Goal: Information Seeking & Learning: Learn about a topic

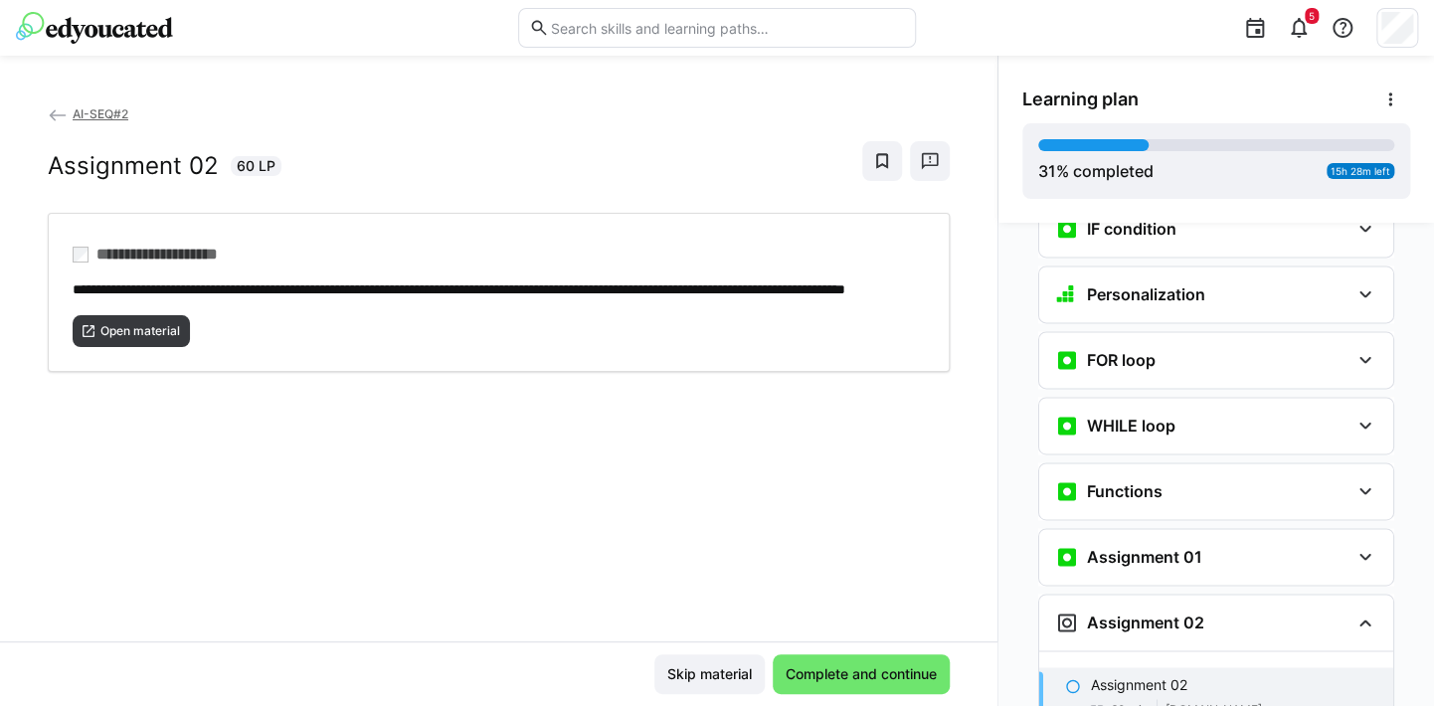
scroll to position [1645, 0]
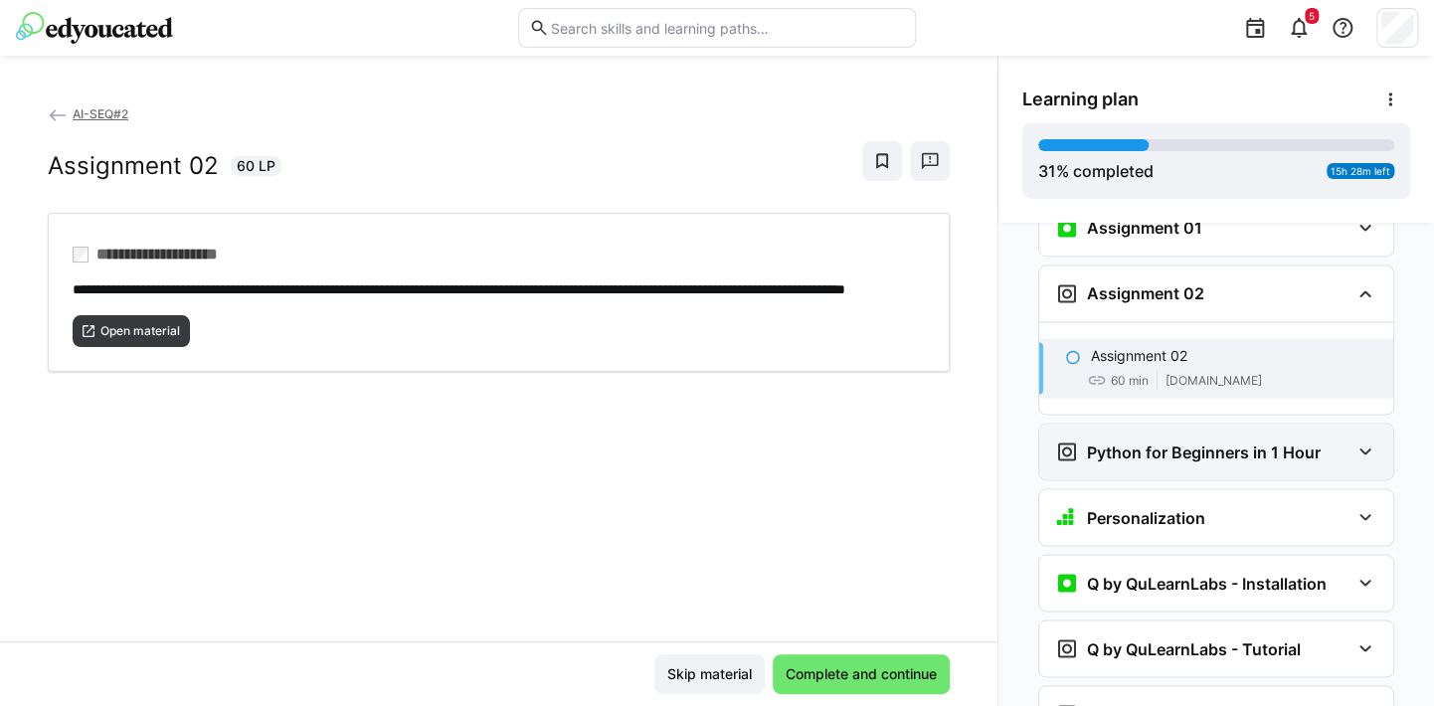
click at [1184, 442] on h3 "Python for Beginners in 1 Hour" at bounding box center [1204, 452] width 234 height 20
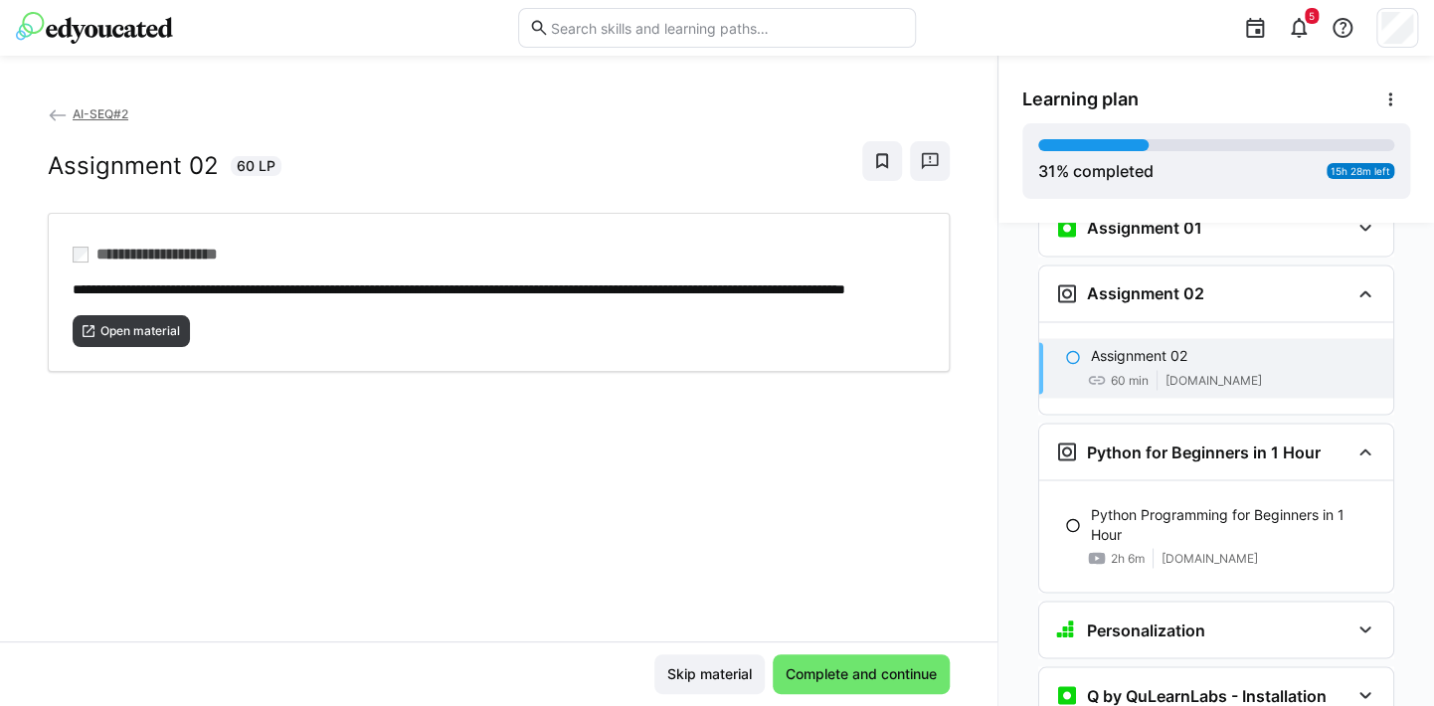
scroll to position [1745, 0]
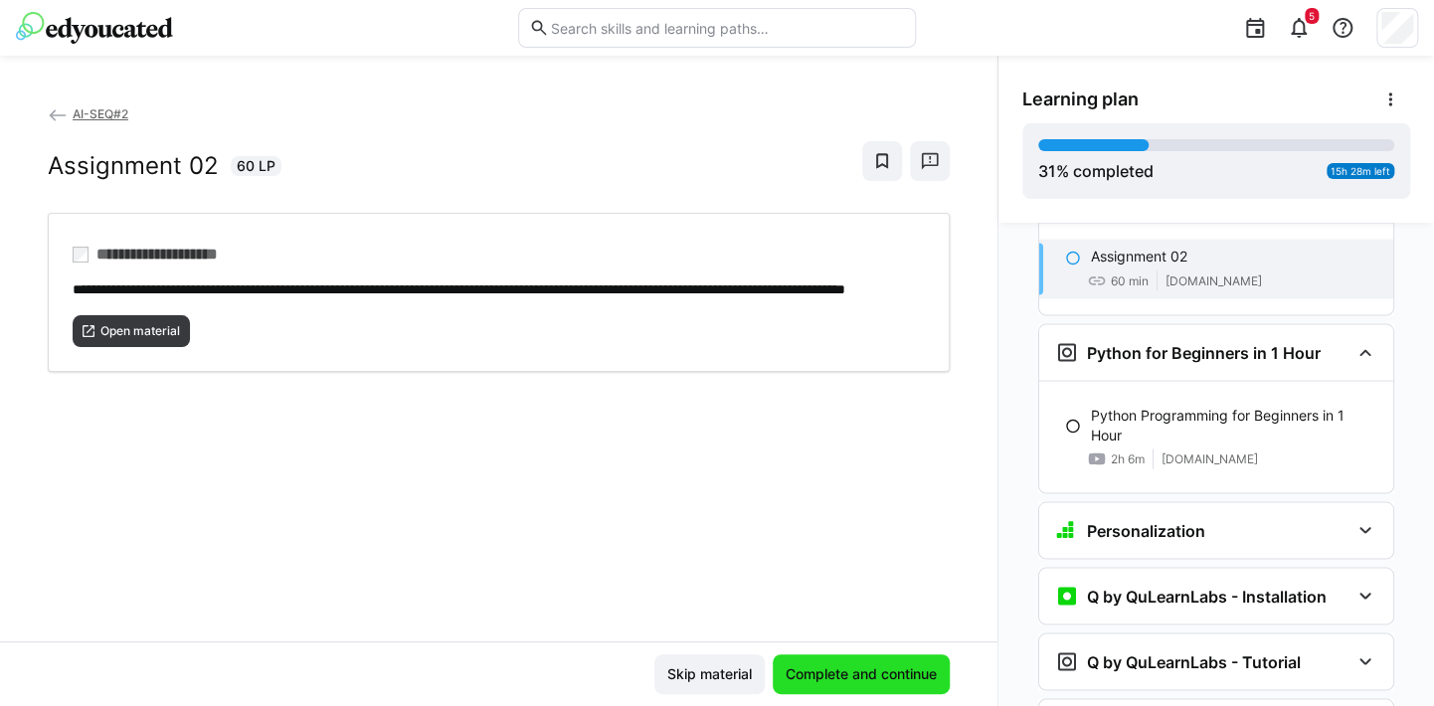
click at [845, 676] on span "Complete and continue" at bounding box center [861, 675] width 157 height 20
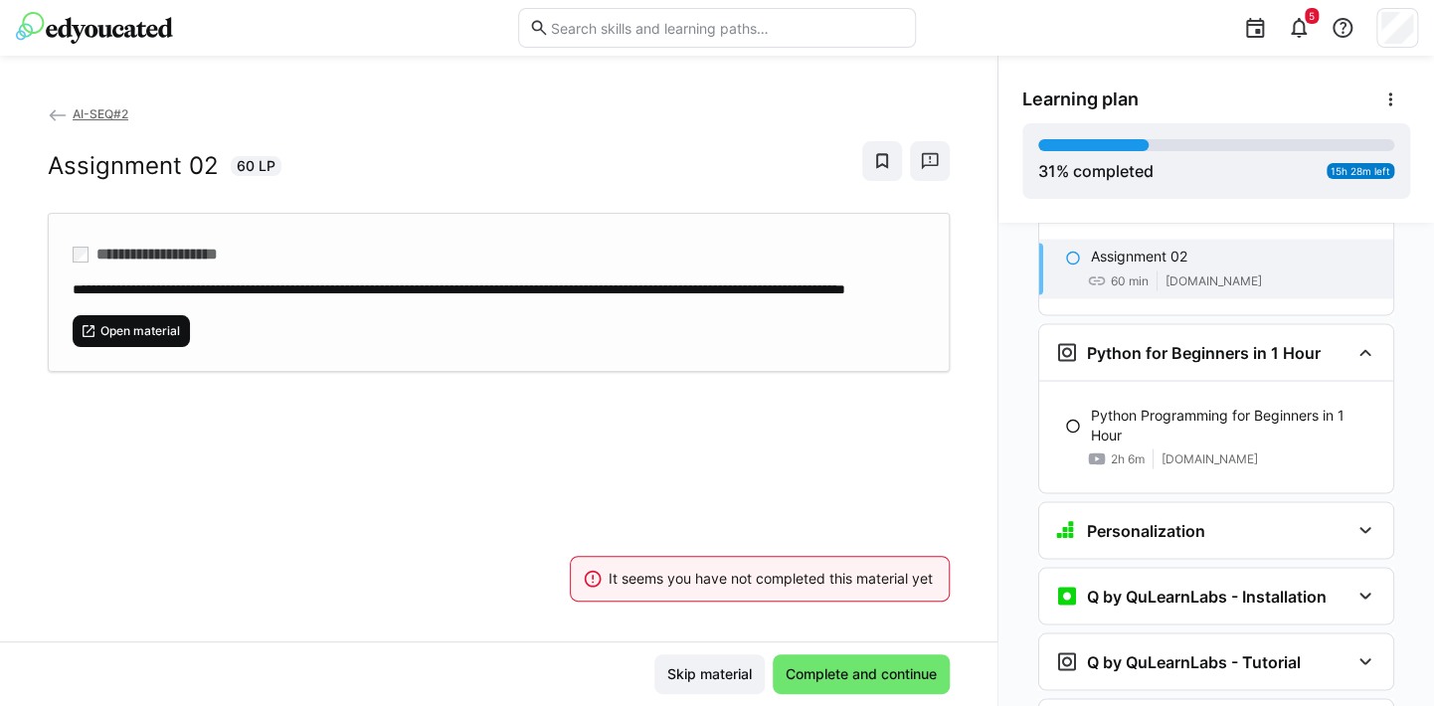
click at [106, 339] on span "Open material" at bounding box center [140, 331] width 84 height 16
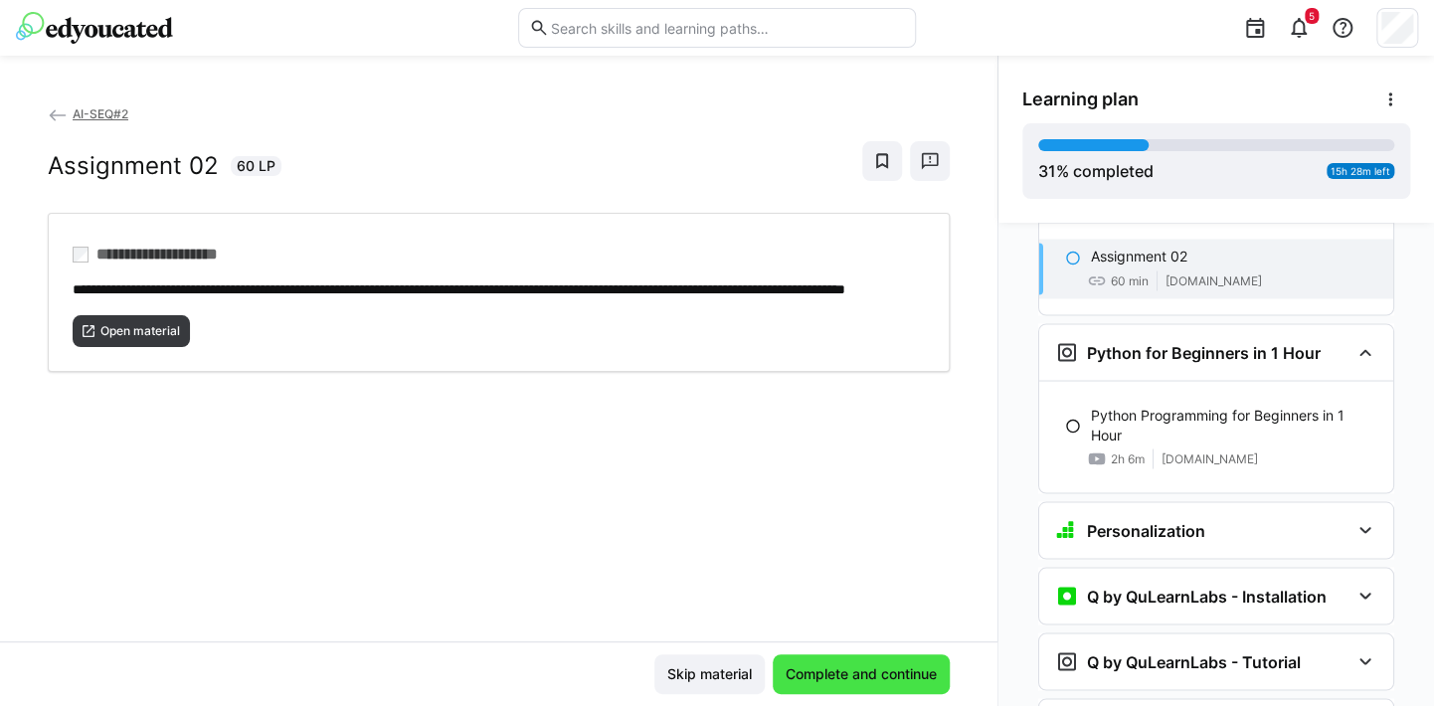
click at [910, 674] on span "Complete and continue" at bounding box center [861, 675] width 157 height 20
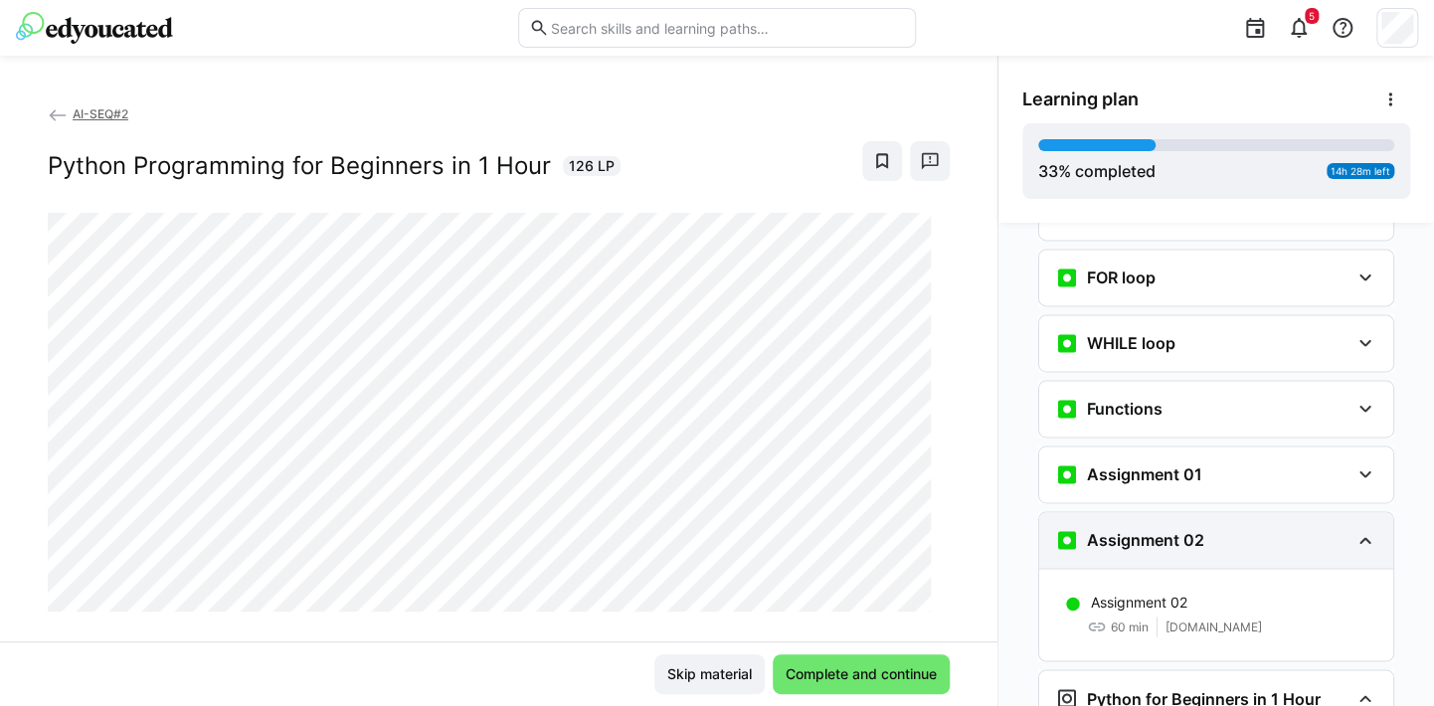
scroll to position [1405, 0]
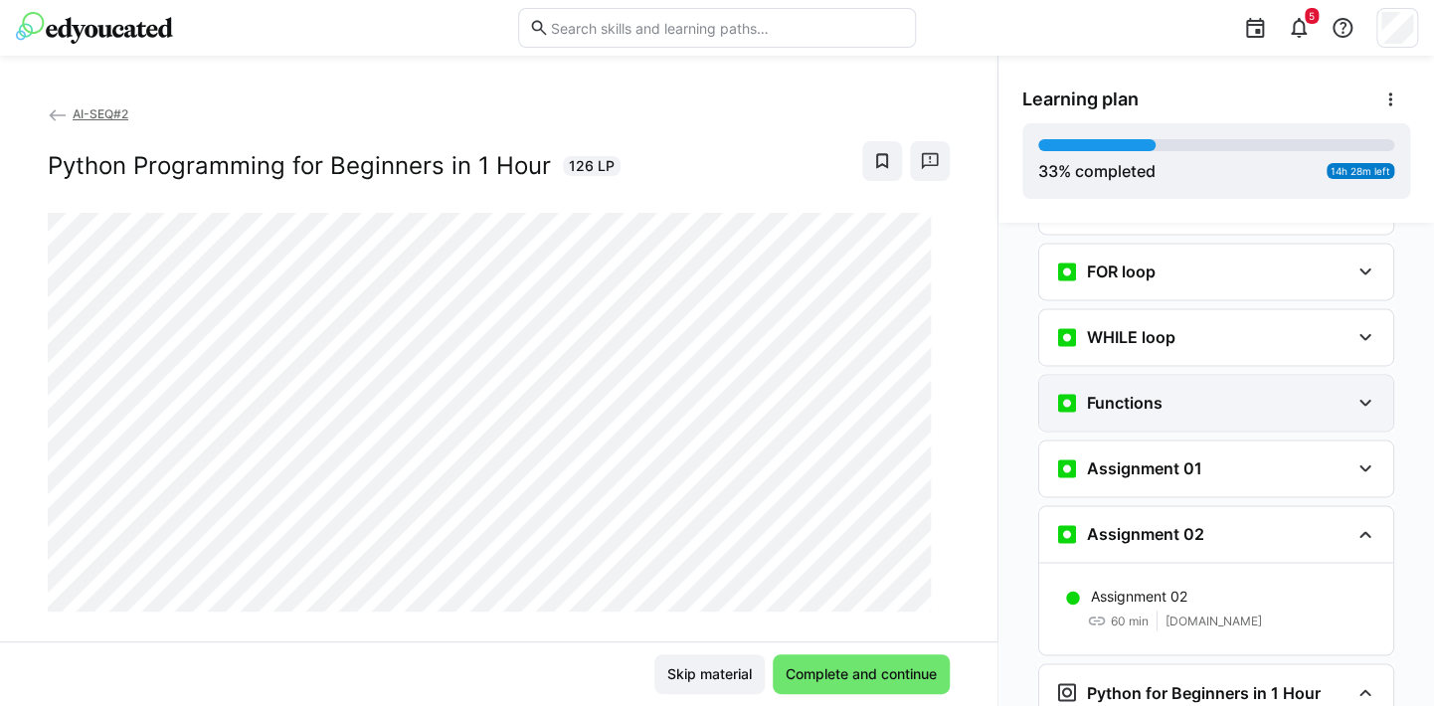
click at [1354, 391] on eds-icon at bounding box center [1366, 403] width 24 height 24
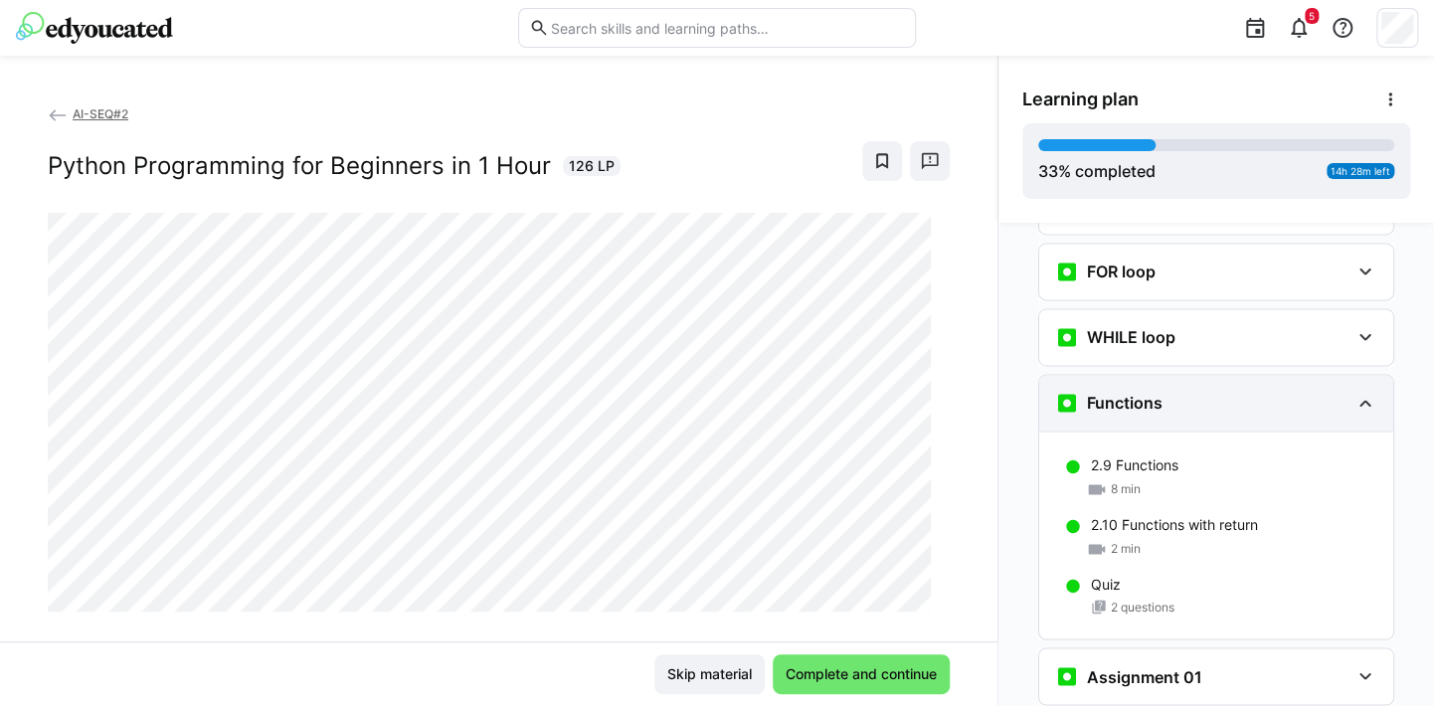
click at [1354, 391] on eds-icon at bounding box center [1366, 403] width 24 height 24
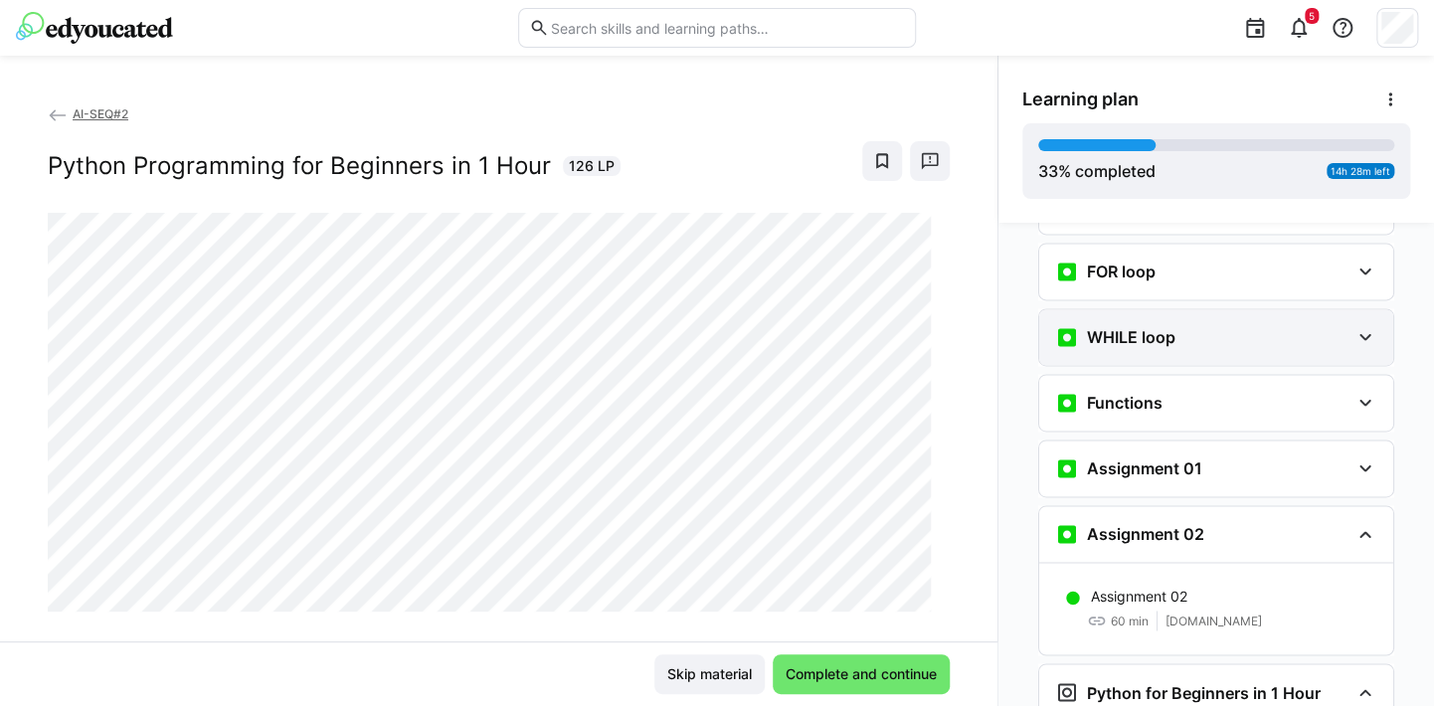
click at [1362, 325] on eds-icon at bounding box center [1366, 337] width 24 height 24
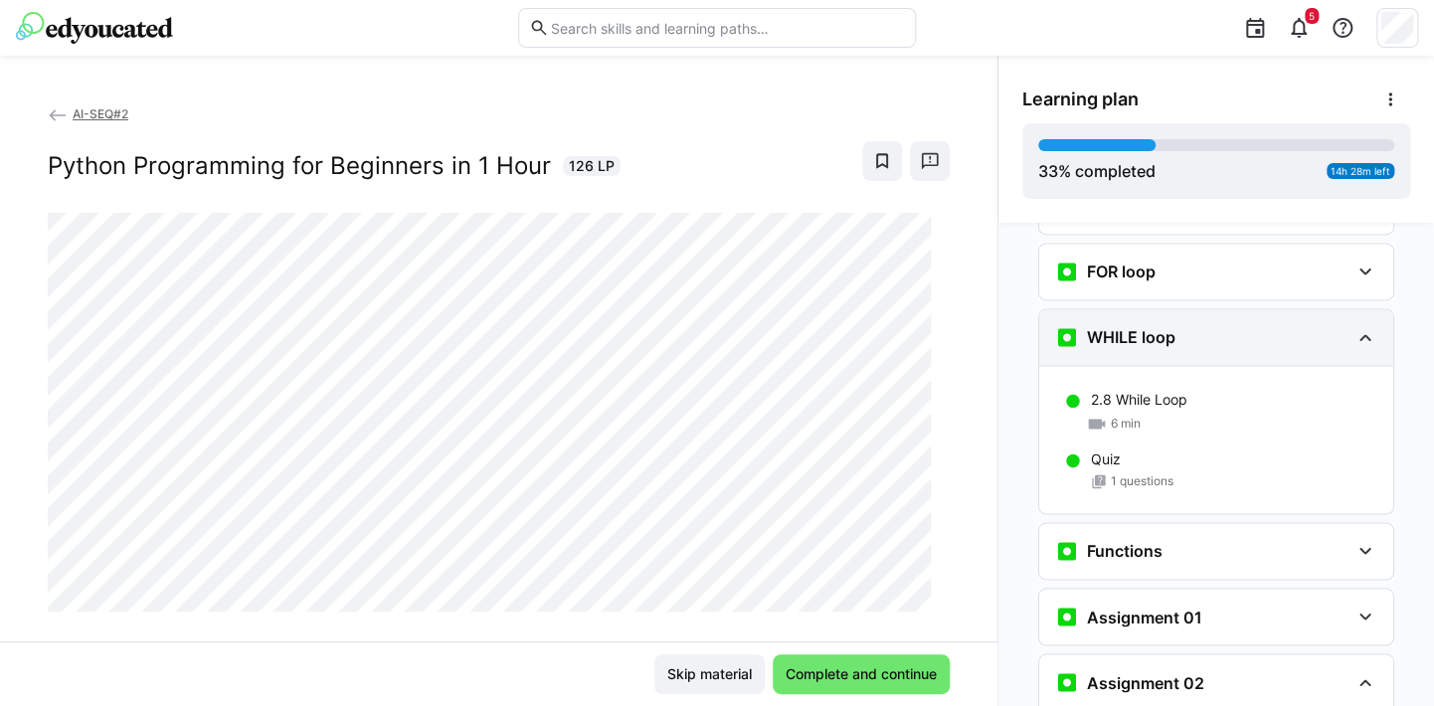
click at [1363, 325] on eds-icon at bounding box center [1366, 337] width 24 height 24
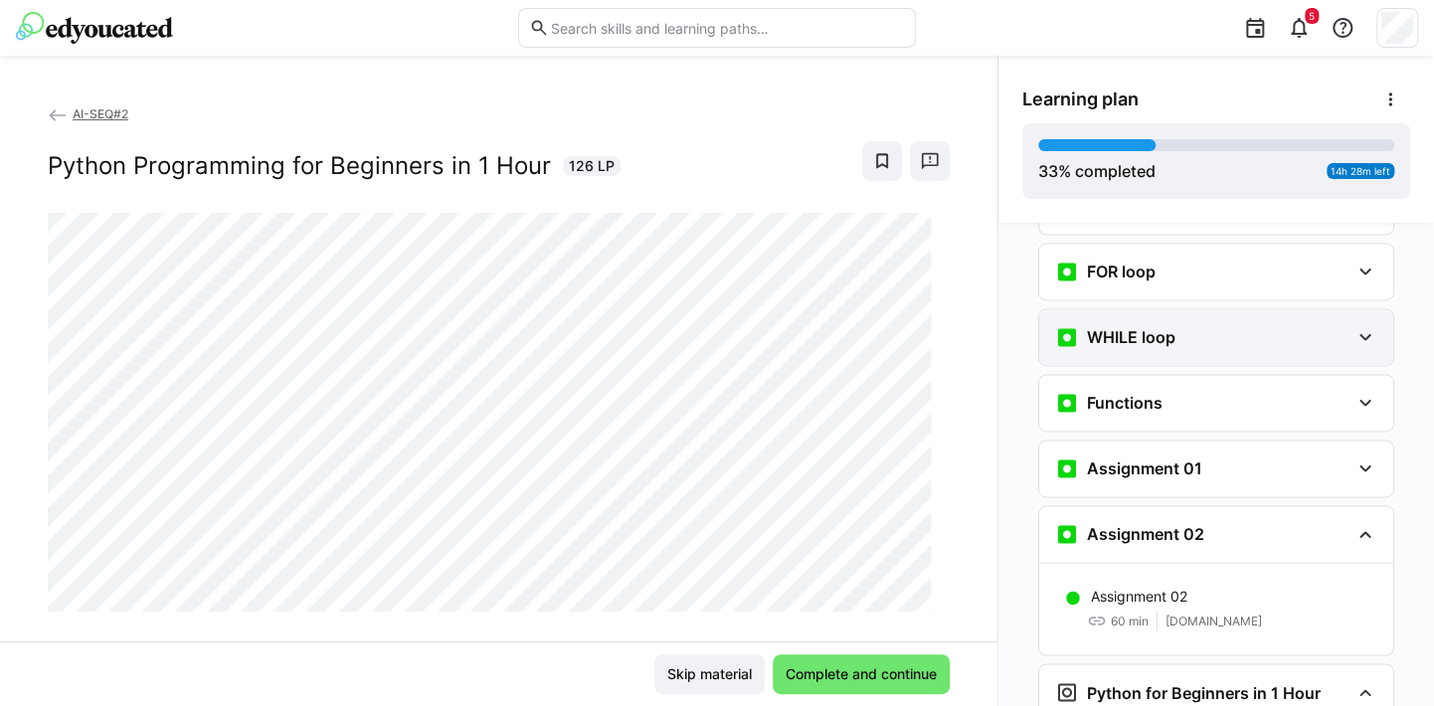
scroll to position [1305, 0]
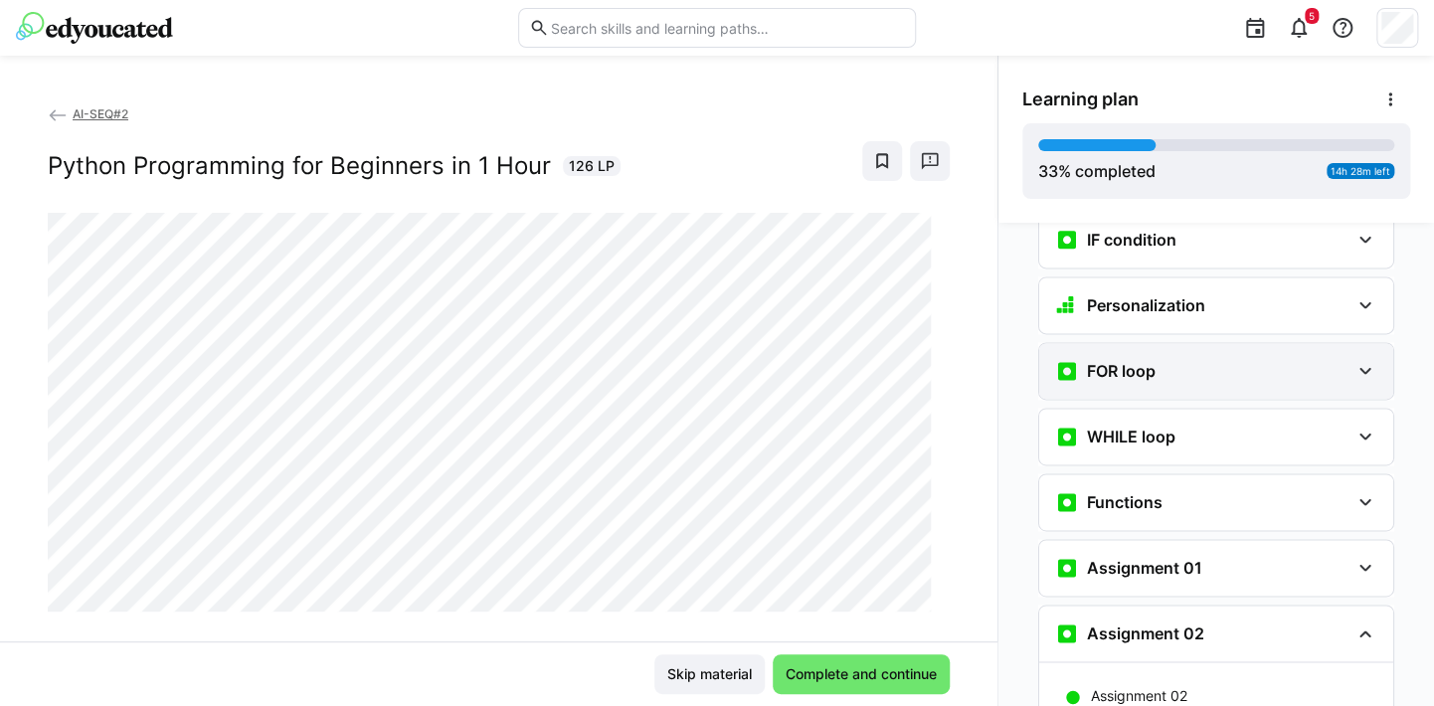
click at [1360, 359] on eds-icon at bounding box center [1366, 371] width 24 height 24
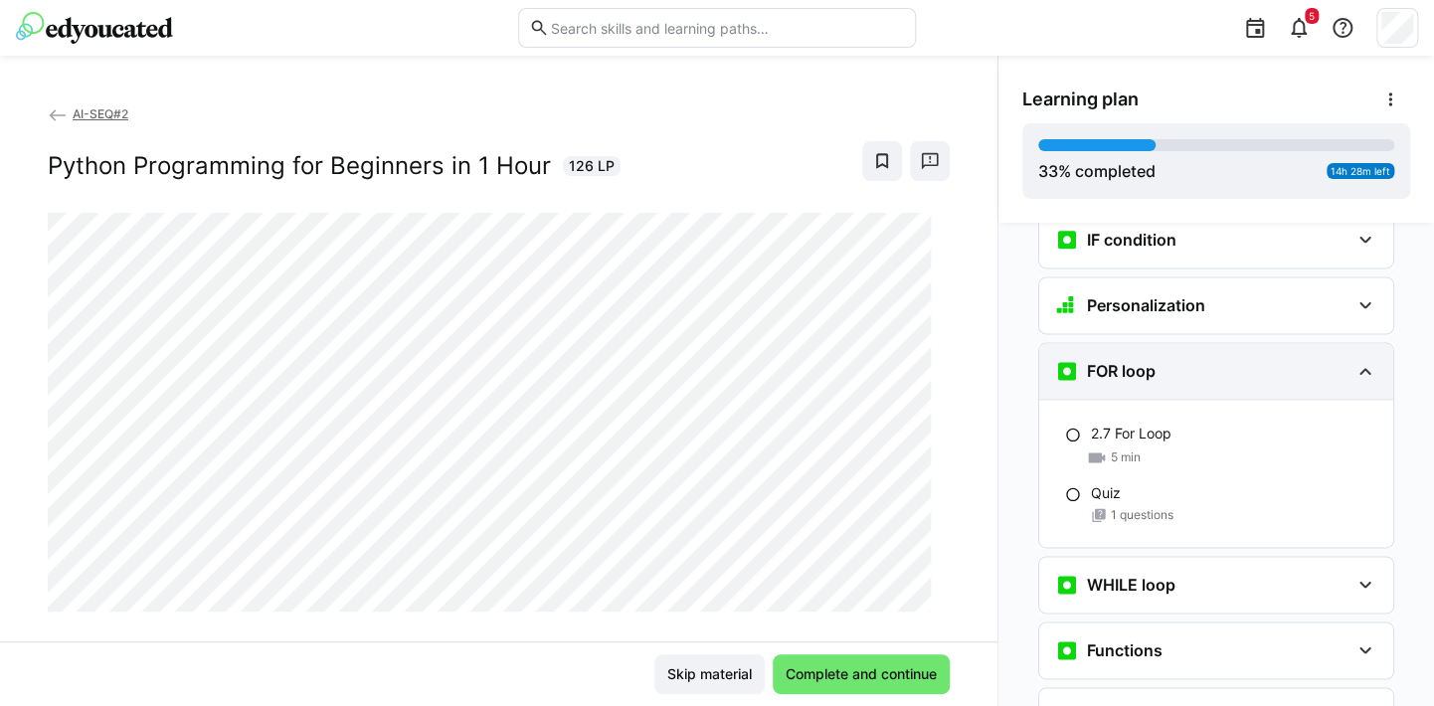
click at [1359, 359] on eds-icon at bounding box center [1366, 371] width 24 height 24
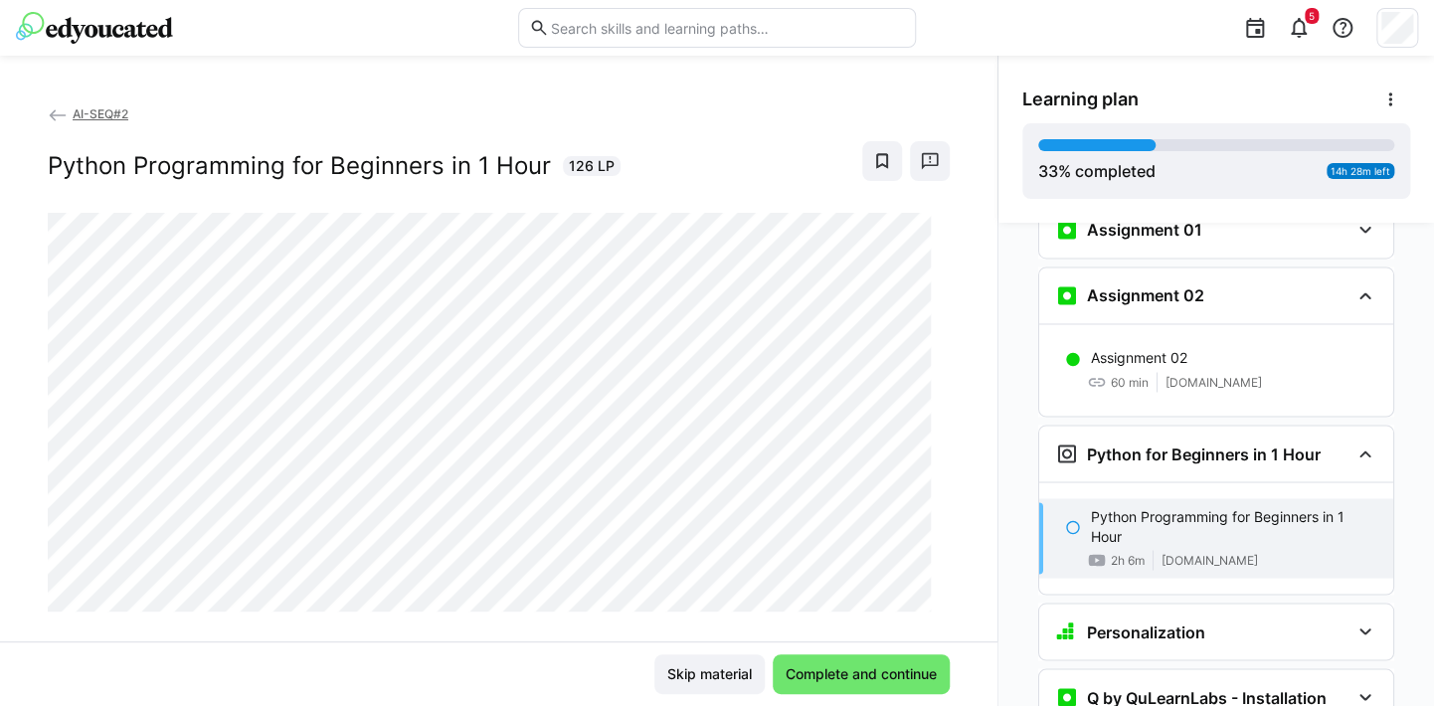
scroll to position [1703, 0]
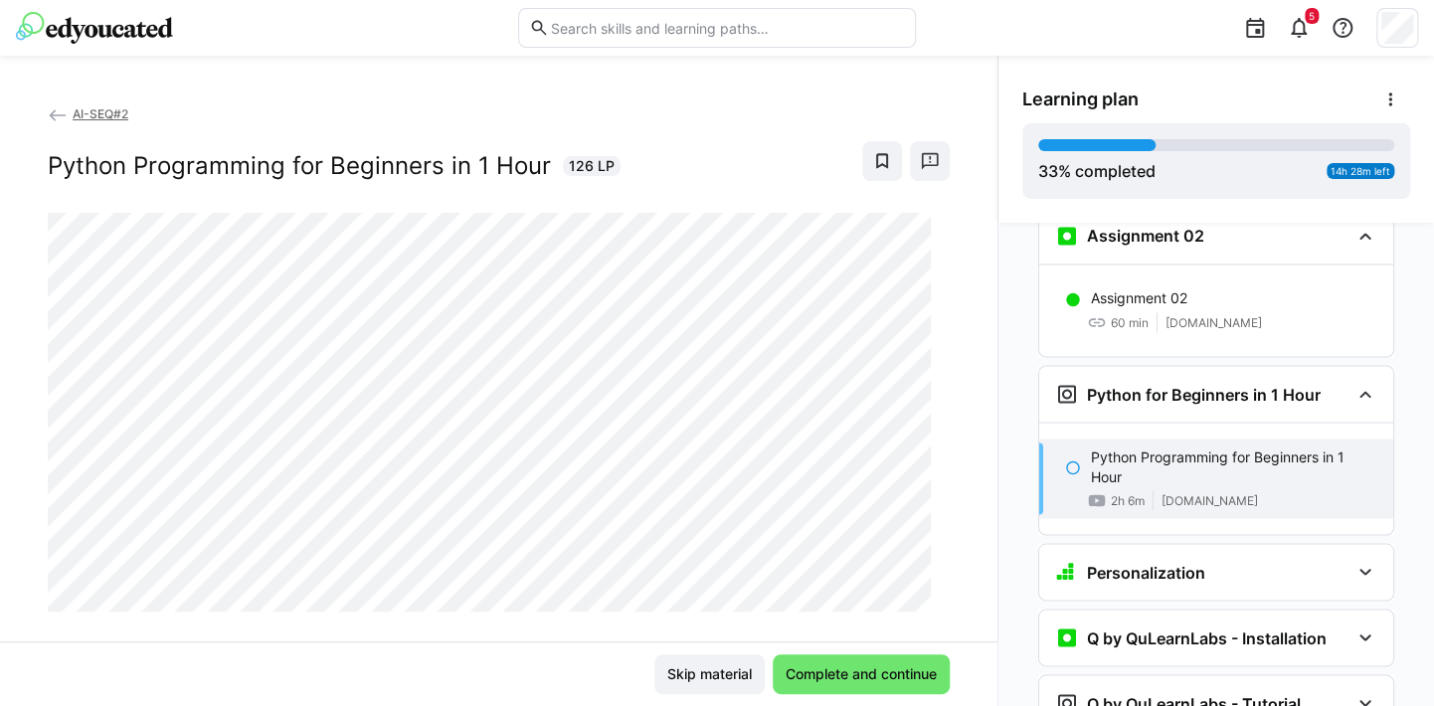
click at [614, 631] on div "AI-SEQ#2 Python Programming for Beginners in 1 Hour 126 LP" at bounding box center [499, 372] width 998 height 538
click at [618, 633] on div "AI-SEQ#2 Python Programming for Beginners in 1 Hour 126 LP" at bounding box center [499, 372] width 998 height 538
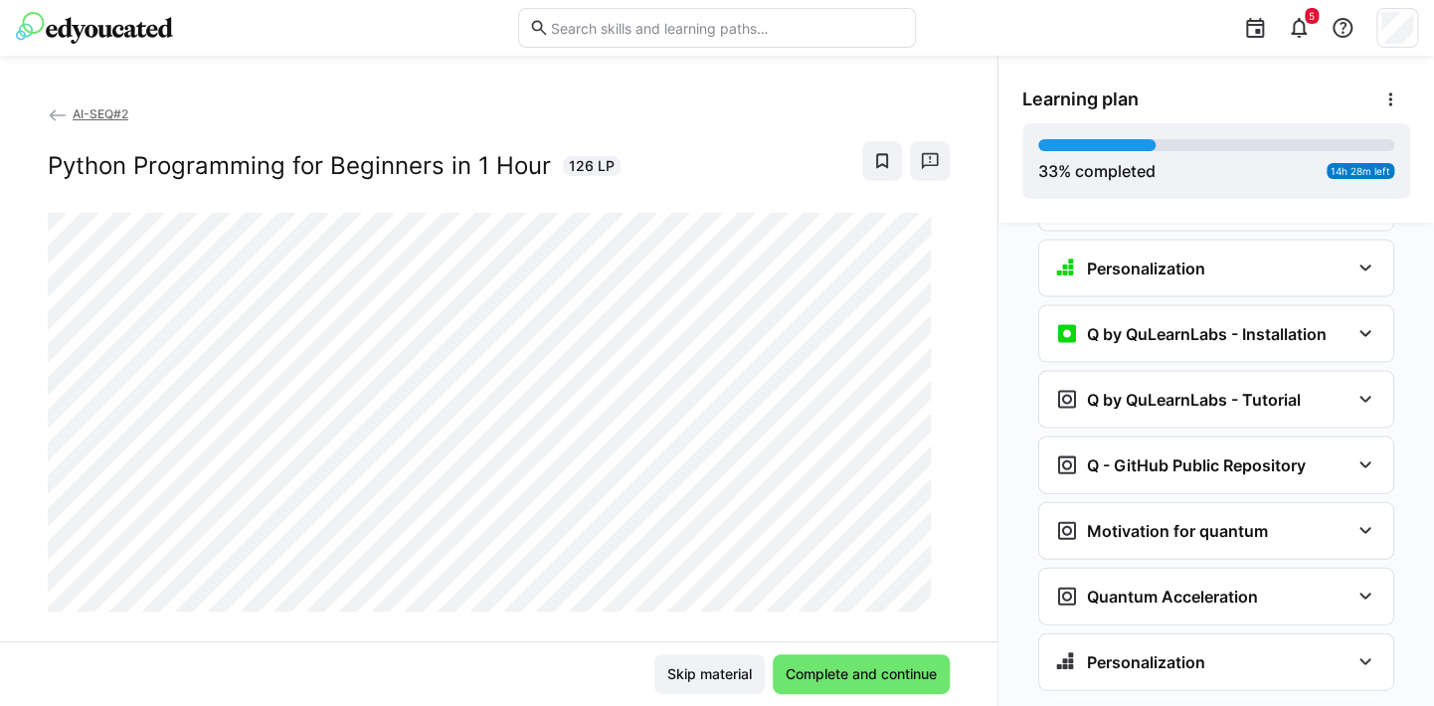
scroll to position [32, 0]
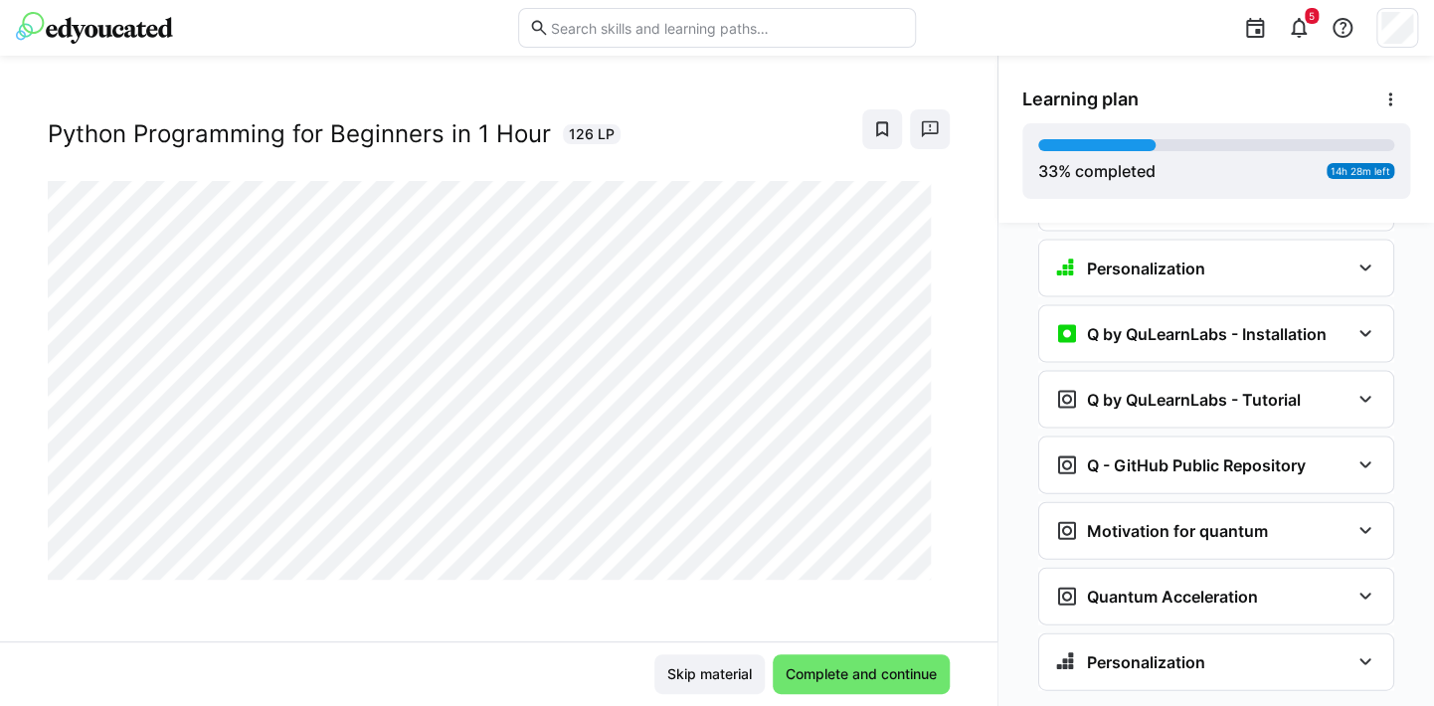
click at [689, 601] on div "AI-SEQ#2 Python Programming for Beginners in 1 Hour 126 LP" at bounding box center [499, 372] width 998 height 538
click at [864, 664] on span "Complete and continue" at bounding box center [861, 675] width 177 height 40
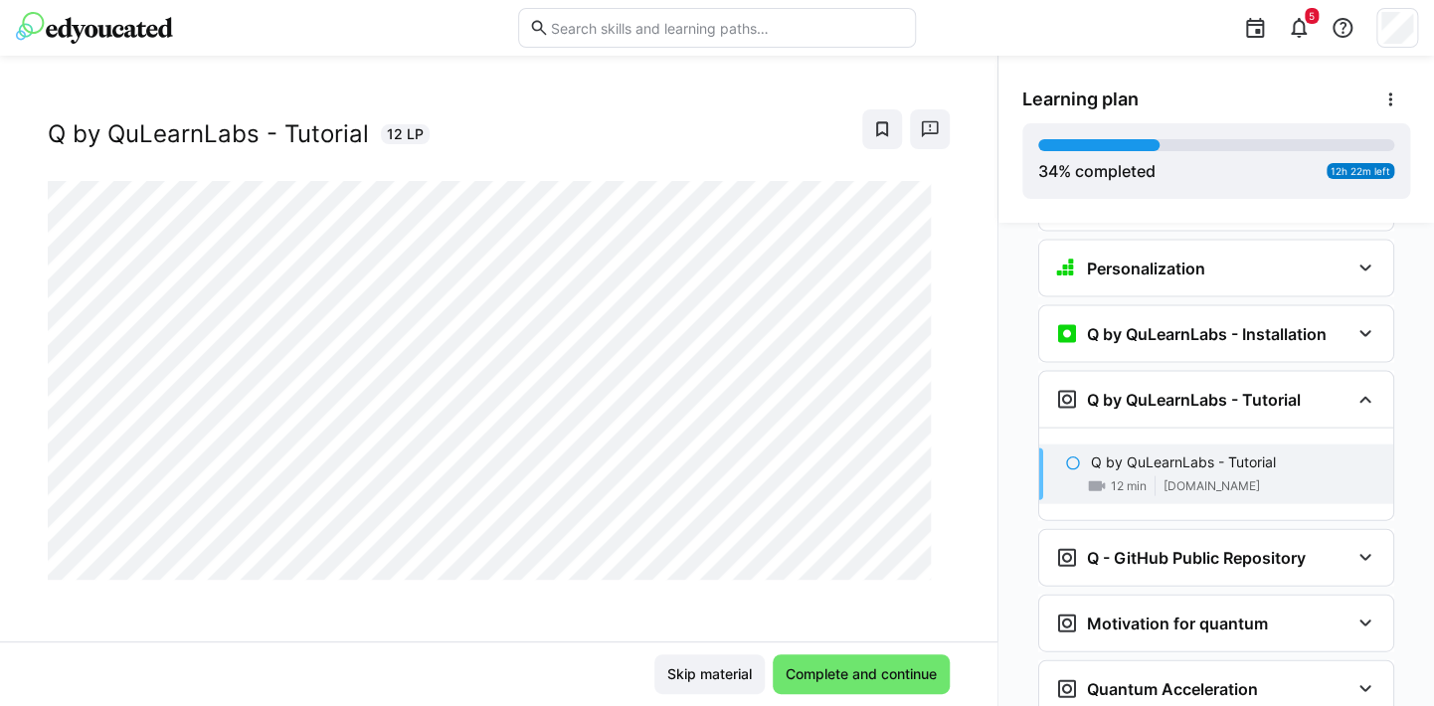
click at [633, 604] on div "AI-SEQ#2 Q by QuLearnLabs - Tutorial 12 LP" at bounding box center [499, 372] width 998 height 538
click at [641, 632] on div "AI-SEQ#2 Q by QuLearnLabs - Tutorial 12 LP" at bounding box center [499, 372] width 998 height 538
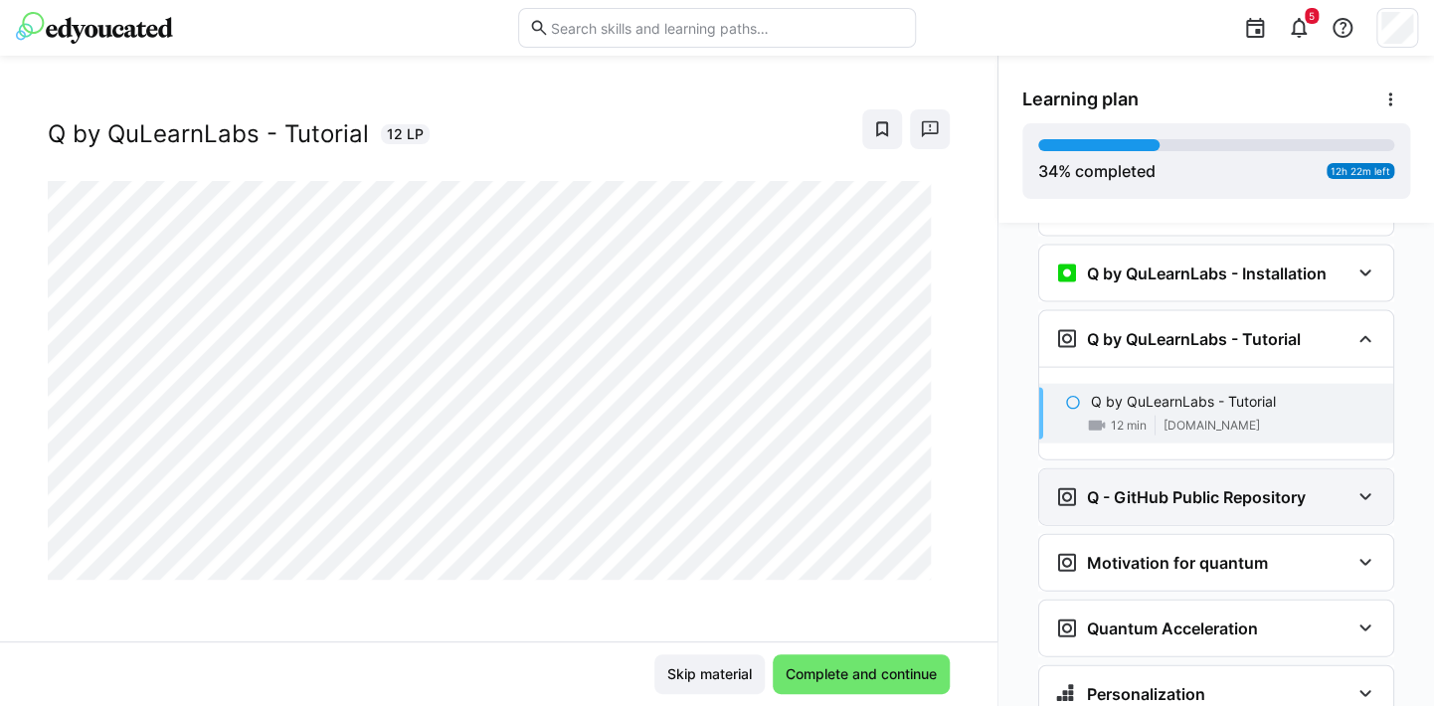
scroll to position [2100, 0]
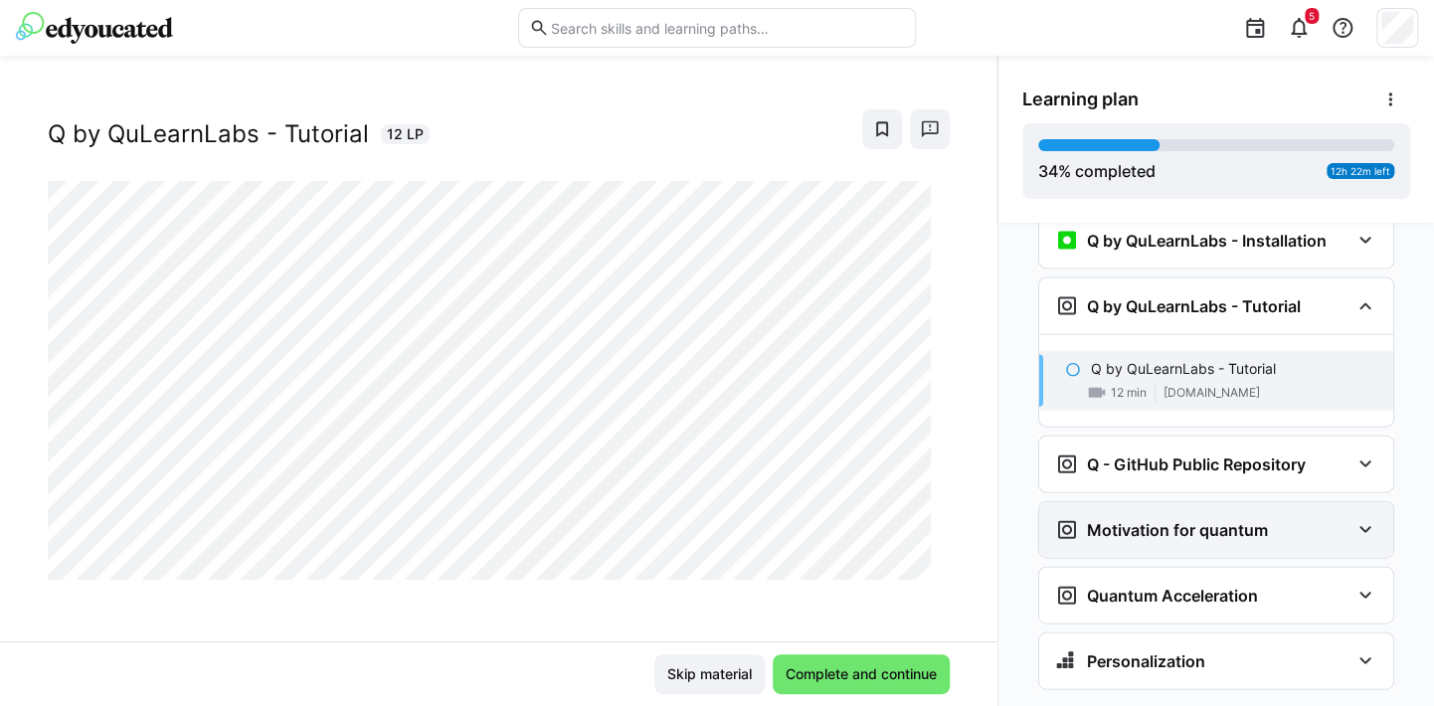
click at [1354, 518] on eds-icon at bounding box center [1366, 530] width 24 height 24
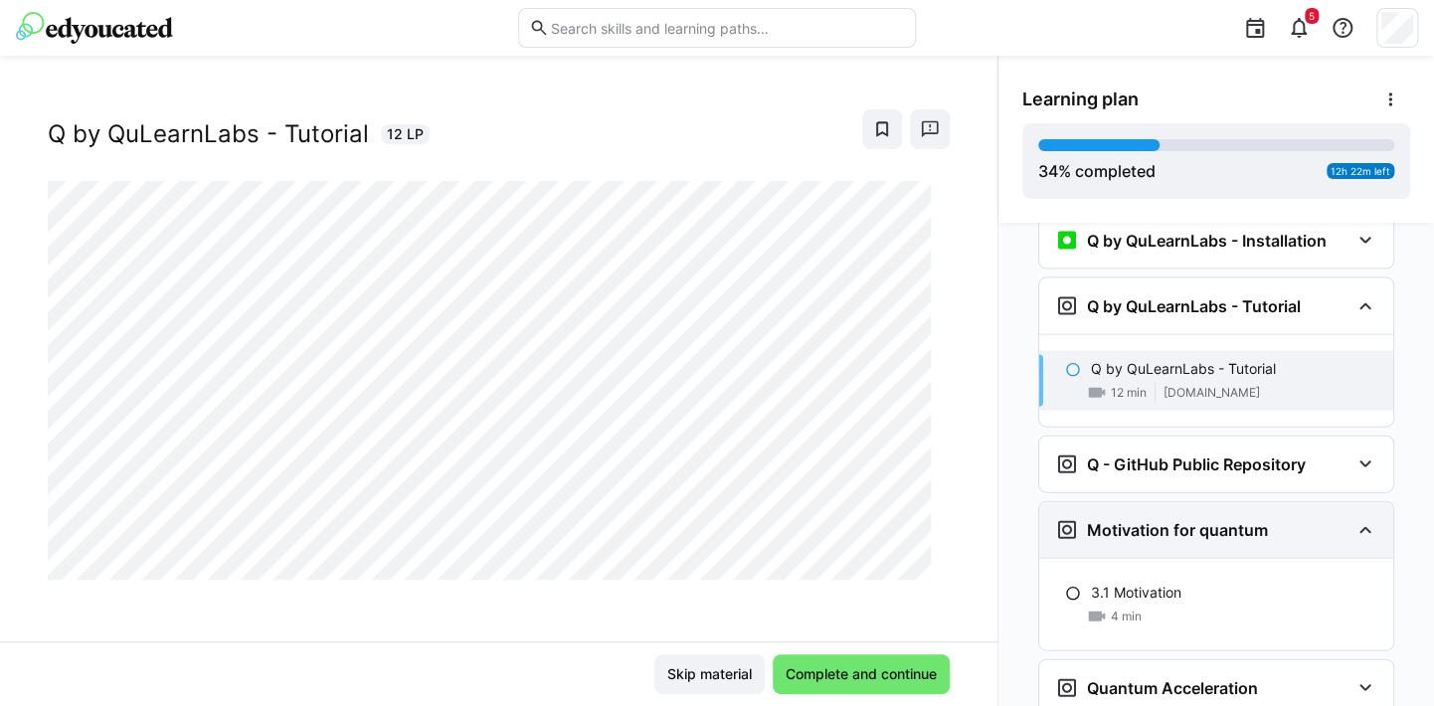
scroll to position [2192, 0]
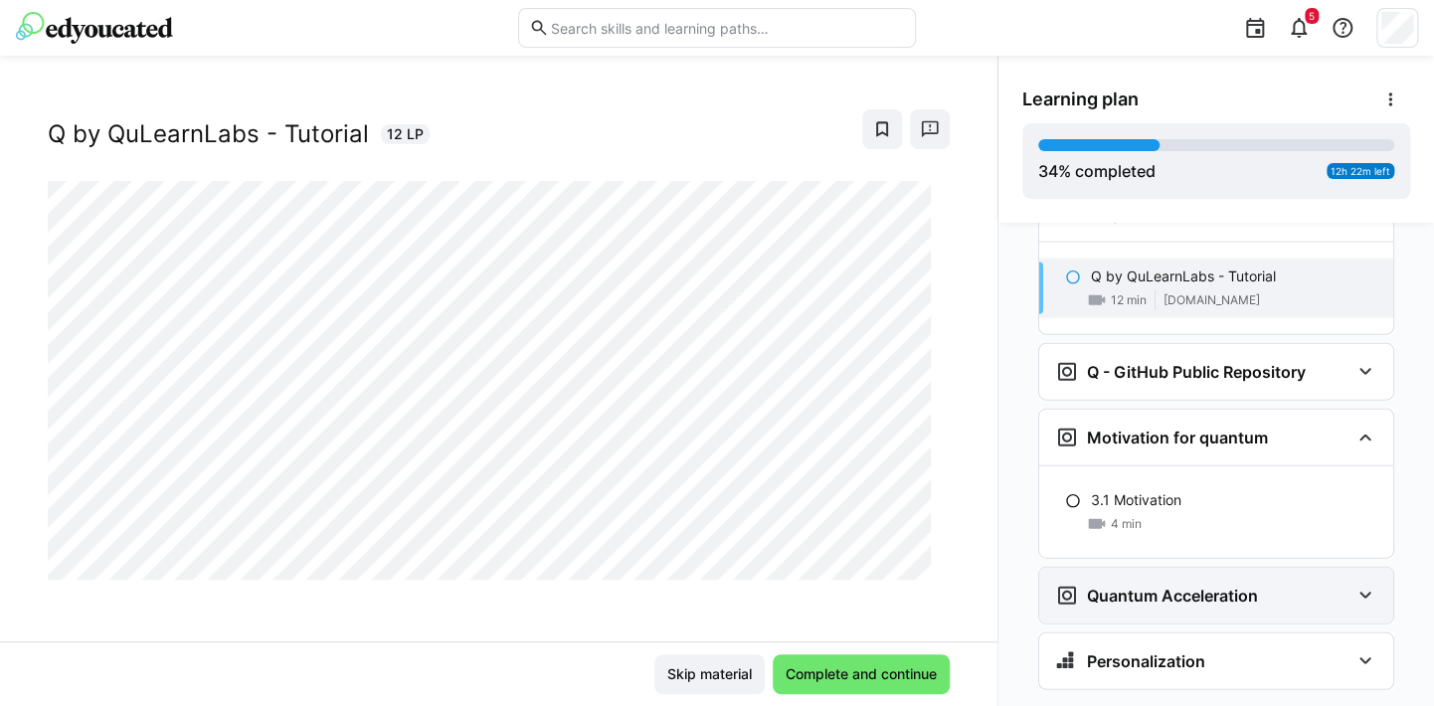
click at [1363, 584] on eds-icon at bounding box center [1366, 596] width 24 height 24
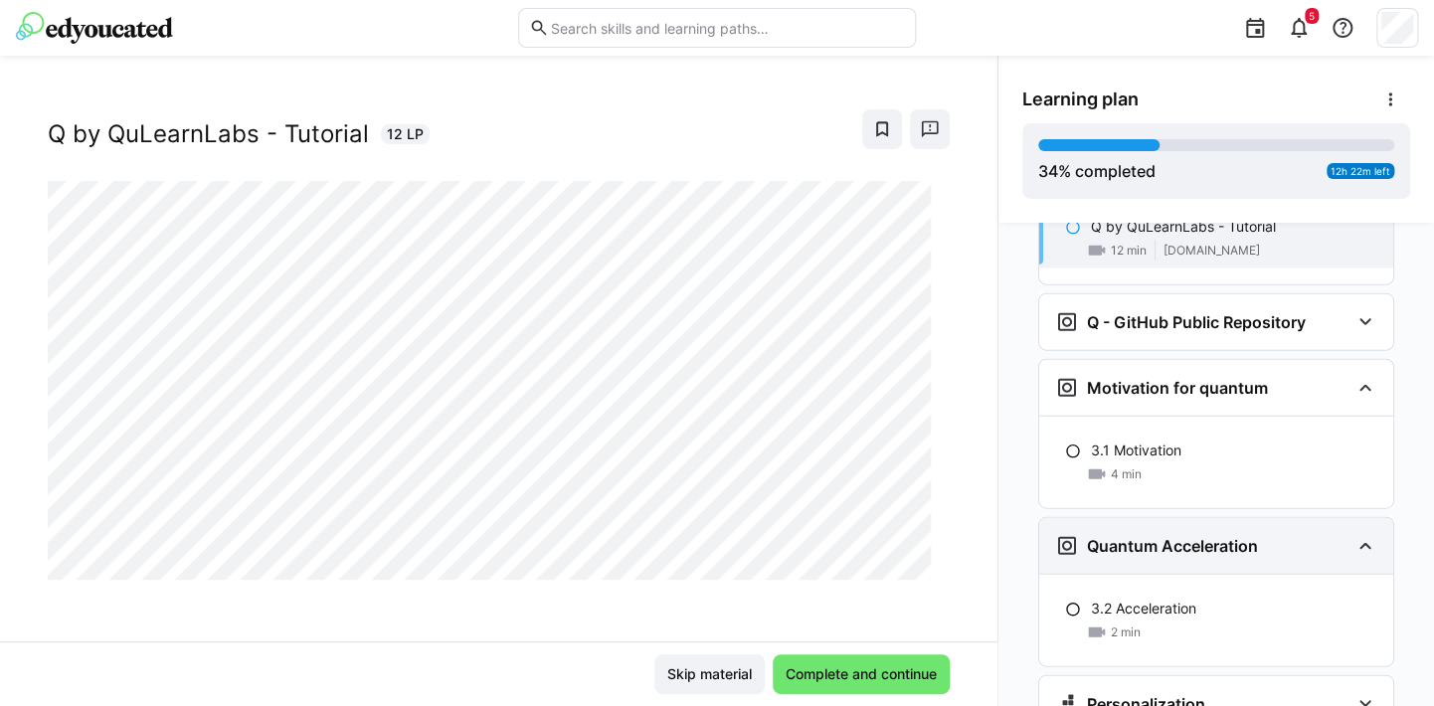
scroll to position [2285, 0]
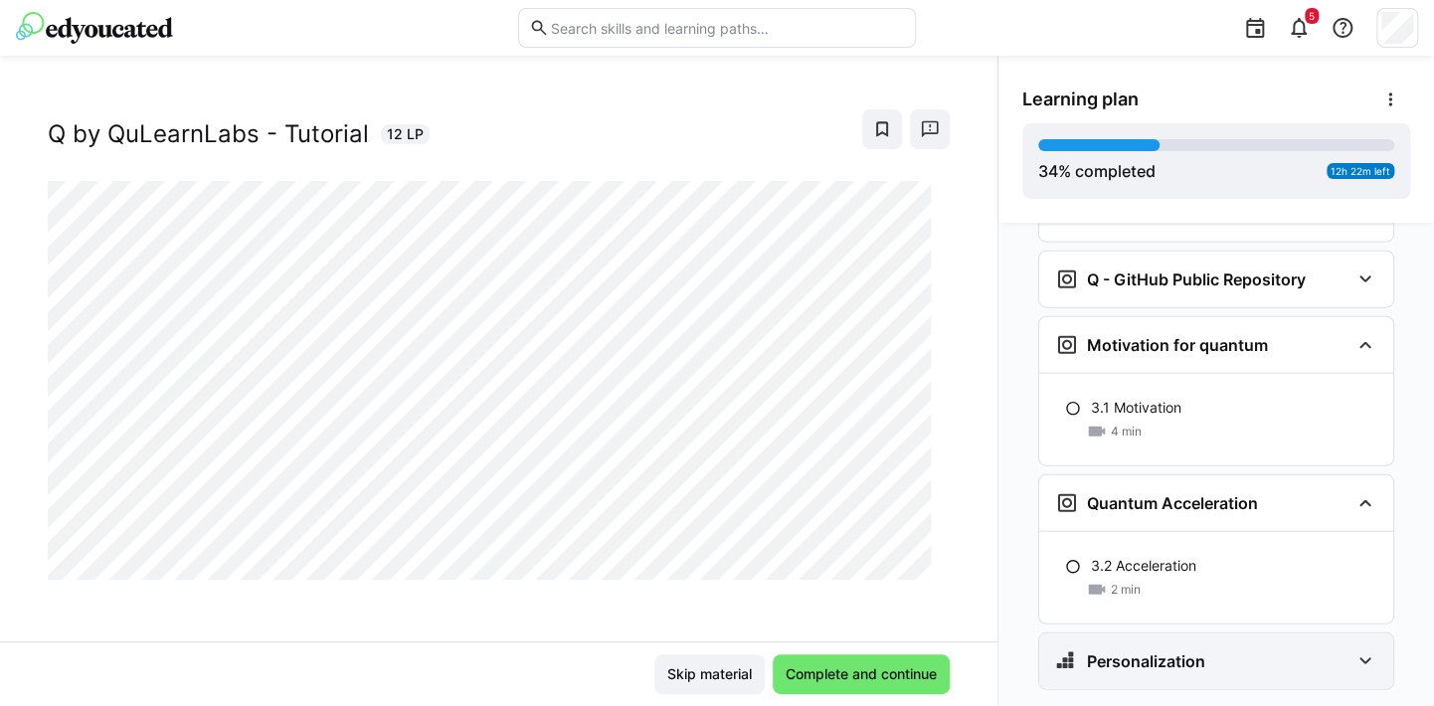
click at [1370, 634] on div "Personalization" at bounding box center [1217, 662] width 354 height 56
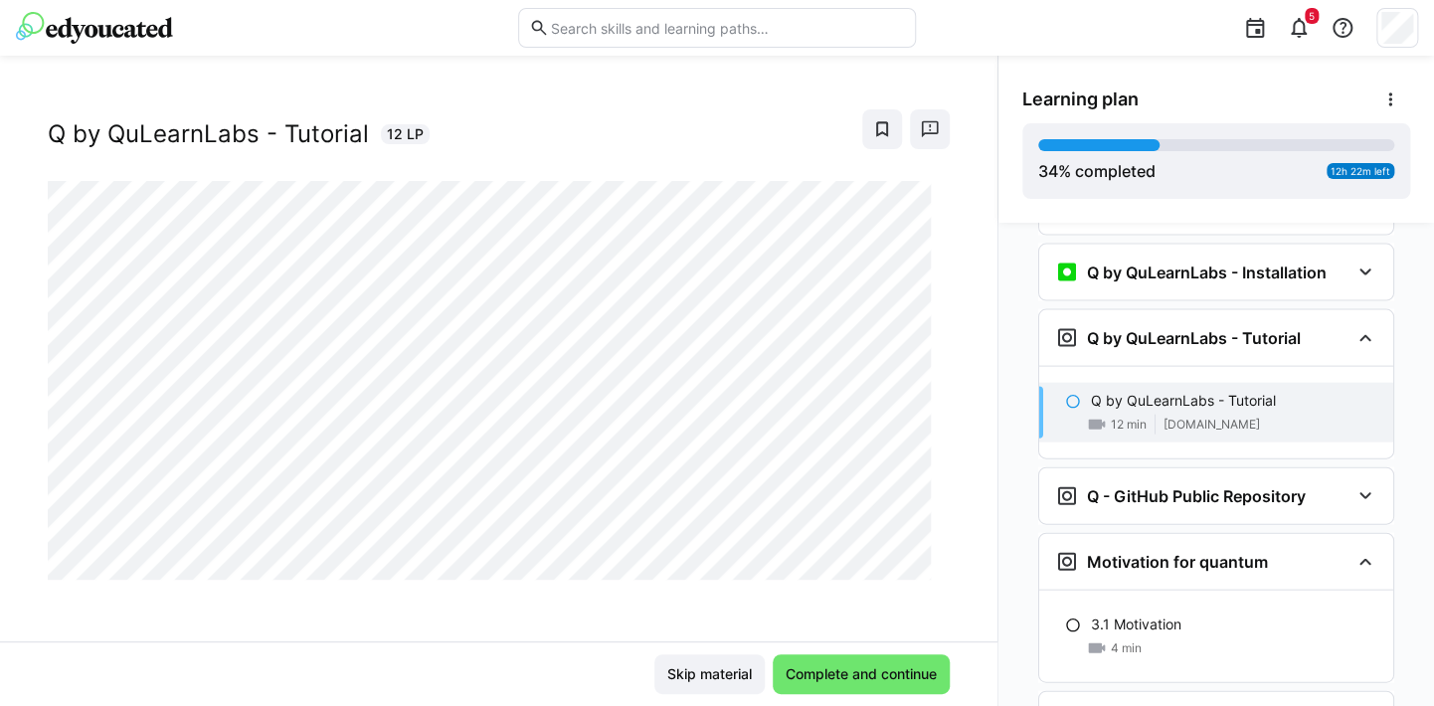
scroll to position [2035, 0]
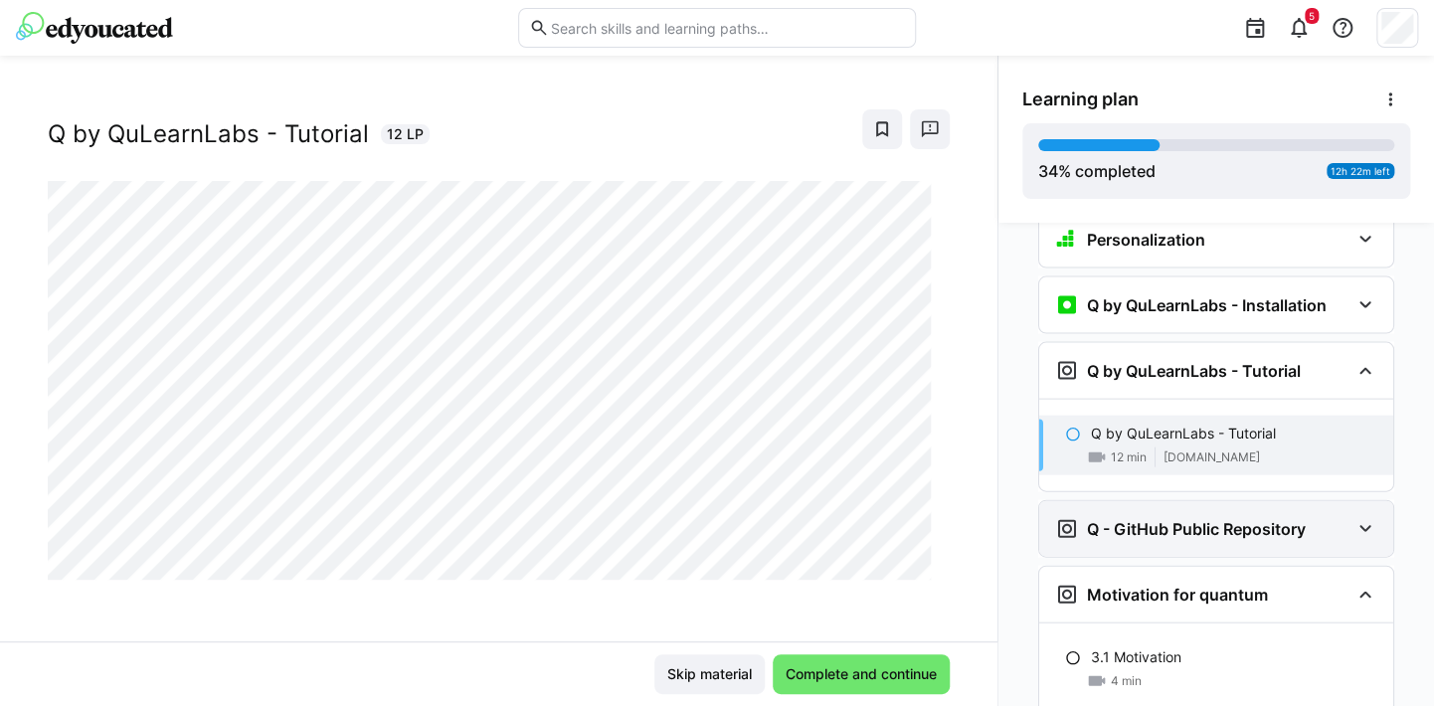
click at [1362, 501] on div "Q - GitHub Public Repository" at bounding box center [1217, 529] width 354 height 56
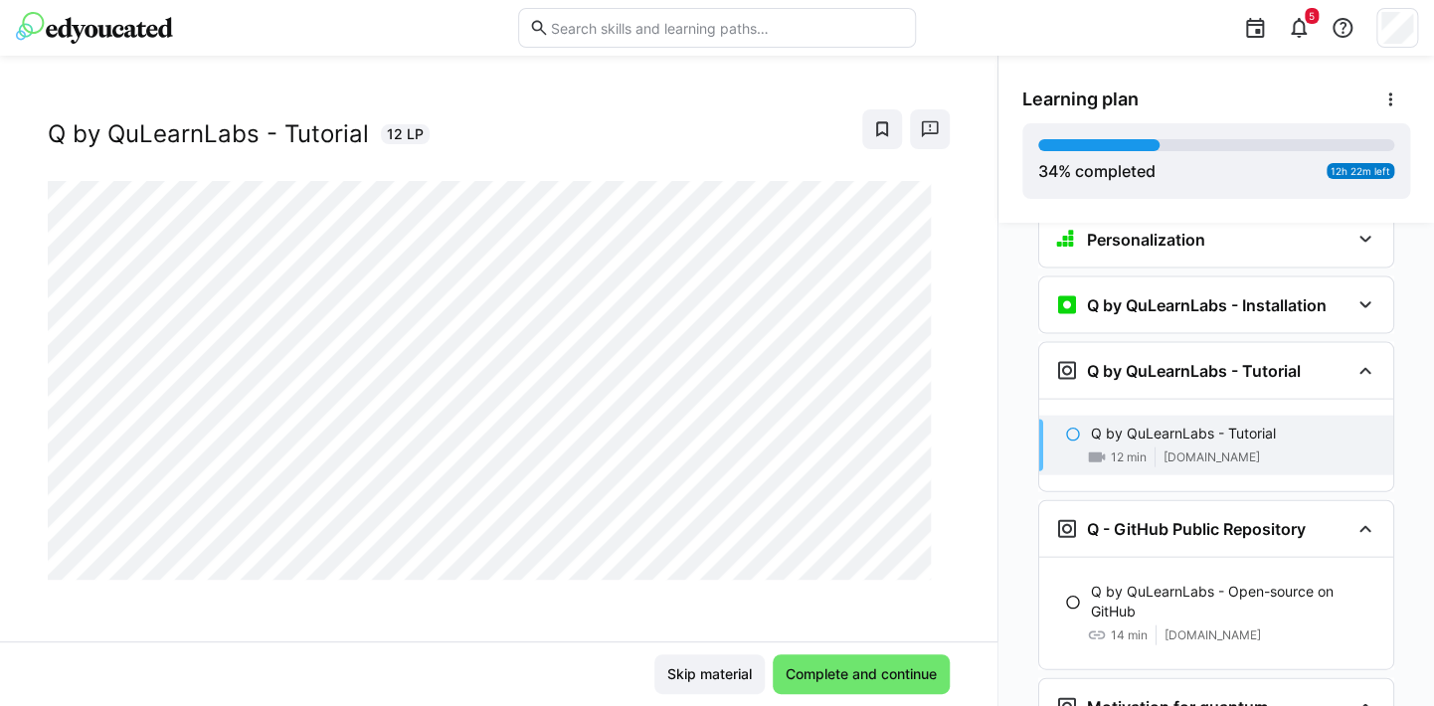
click at [439, 627] on div "AI-SEQ#2 Q by QuLearnLabs - Tutorial 12 LP" at bounding box center [499, 372] width 998 height 538
click at [862, 667] on span "Complete and continue" at bounding box center [861, 675] width 157 height 20
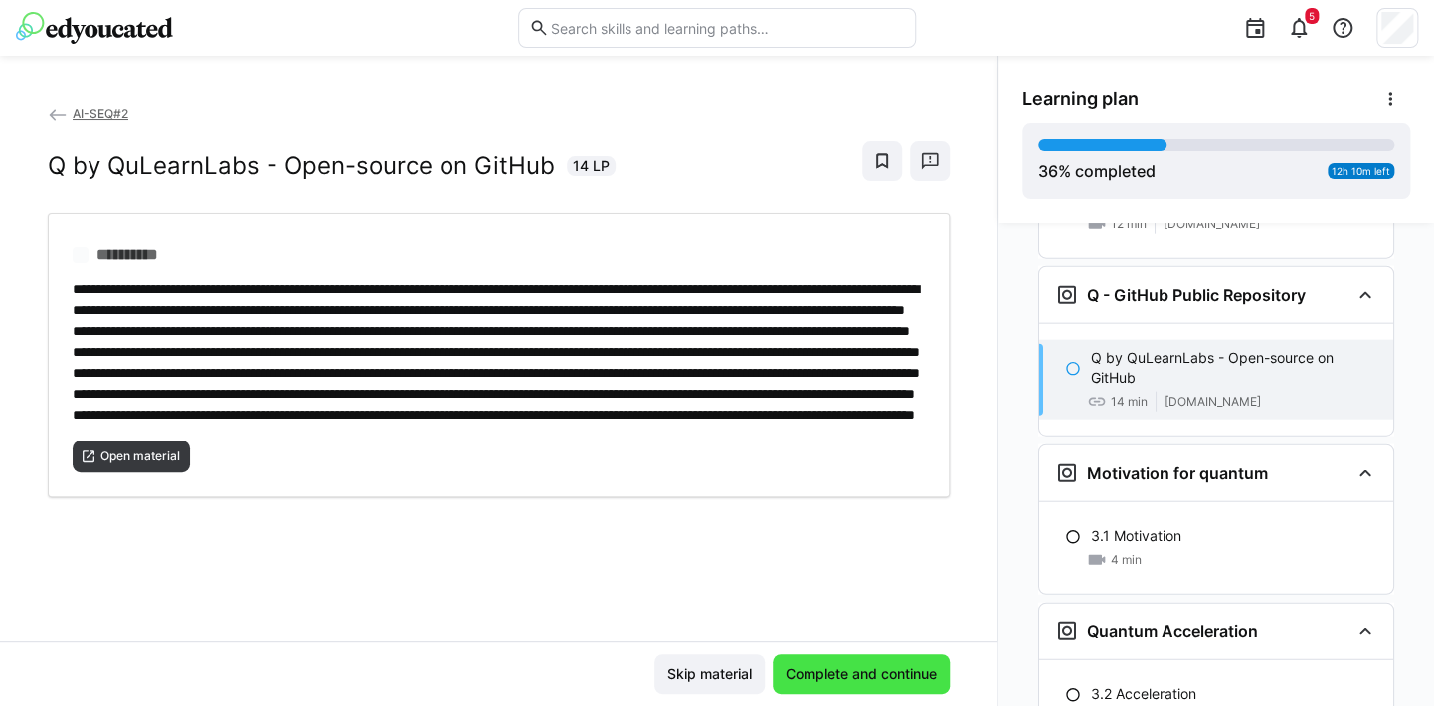
scroll to position [0, 0]
click at [862, 667] on span "Complete and continue" at bounding box center [861, 675] width 157 height 20
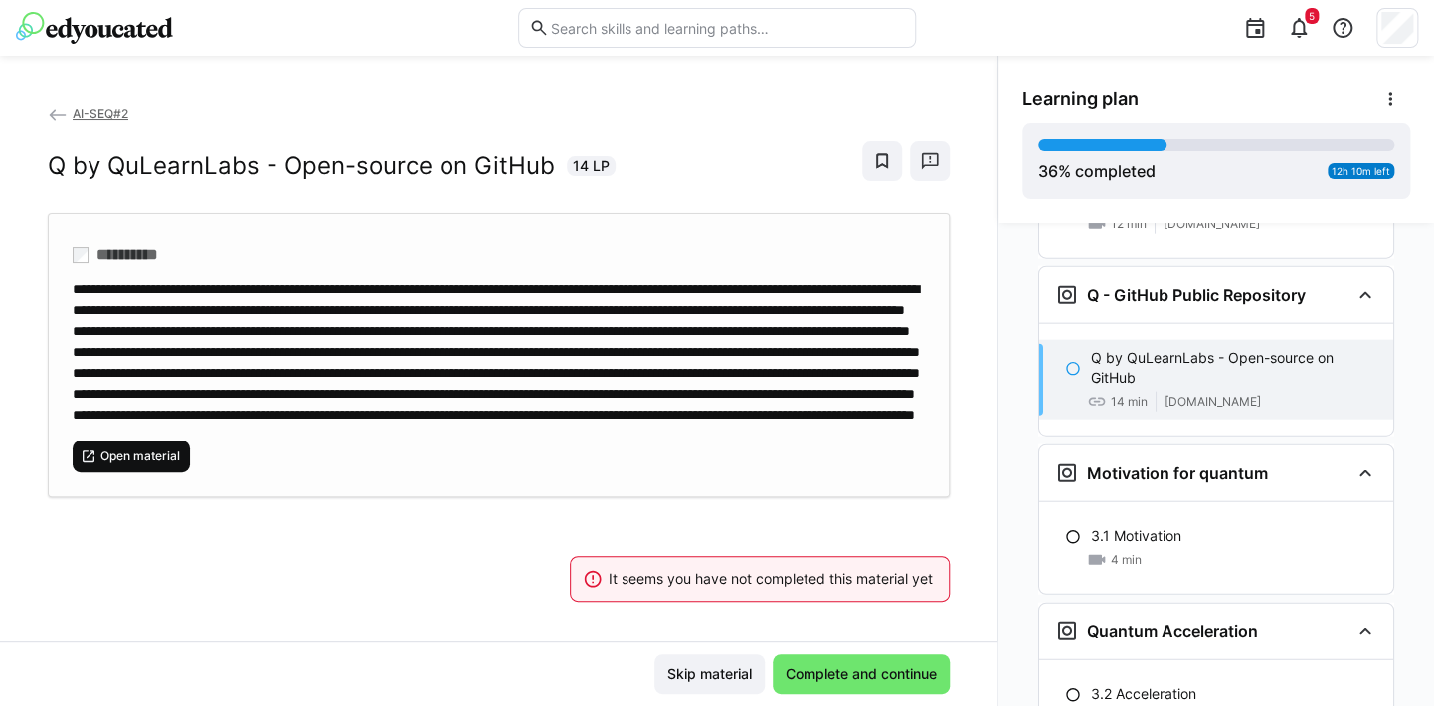
click at [168, 465] on span "Open material" at bounding box center [140, 457] width 84 height 16
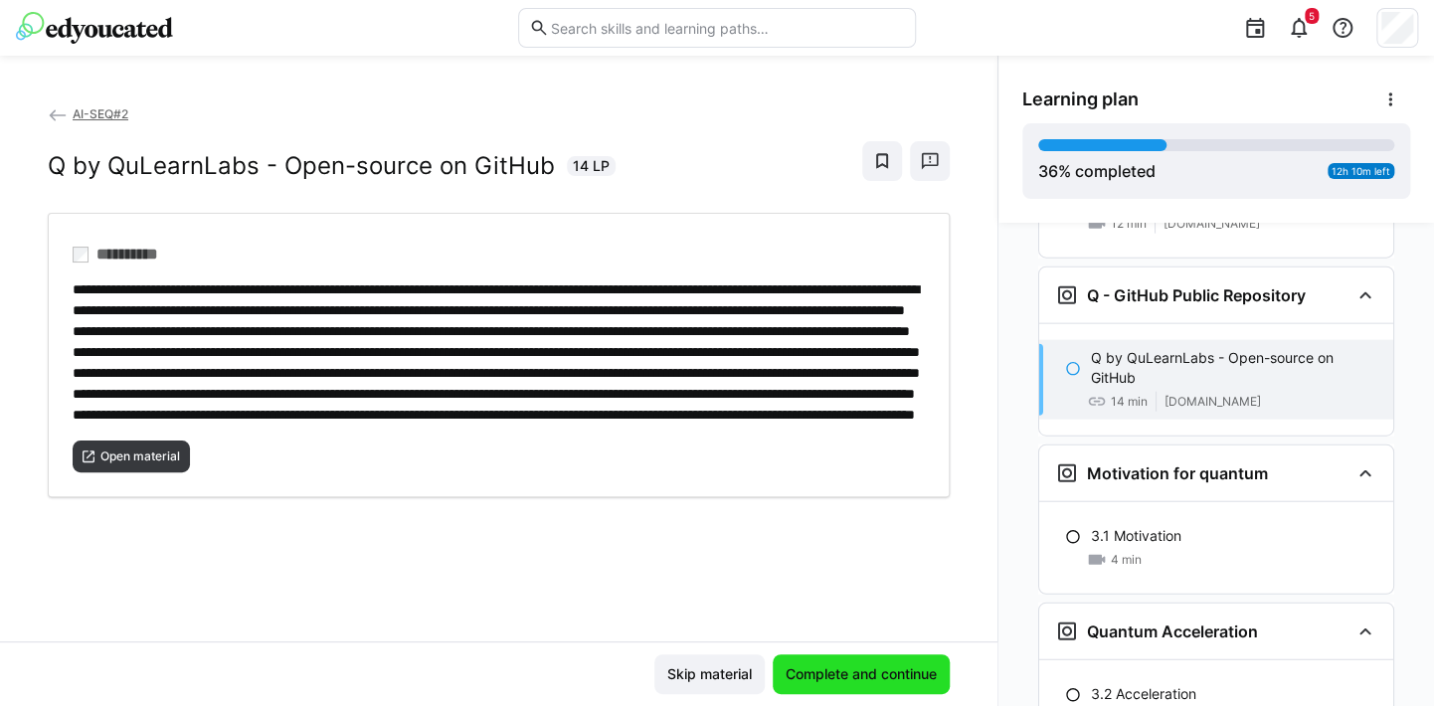
click at [864, 659] on span "Complete and continue" at bounding box center [861, 675] width 177 height 40
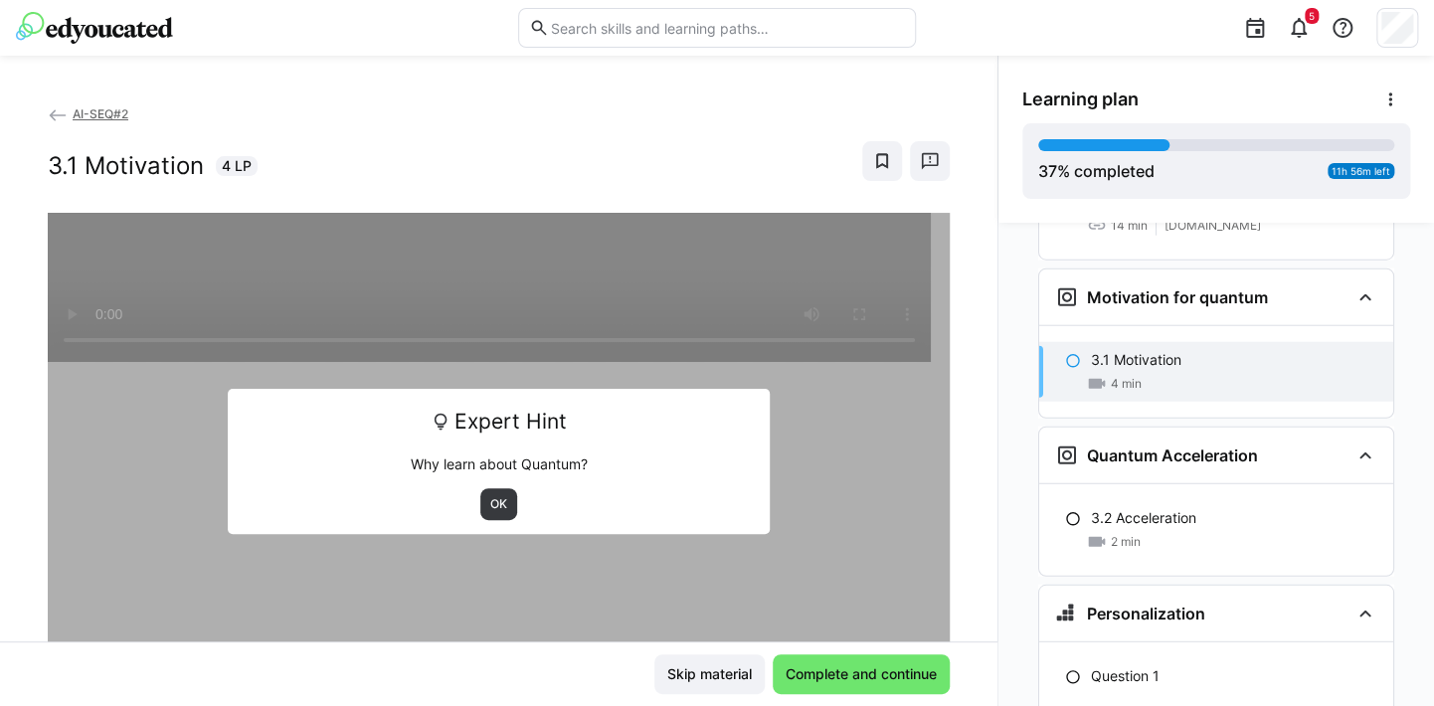
scroll to position [2447, 0]
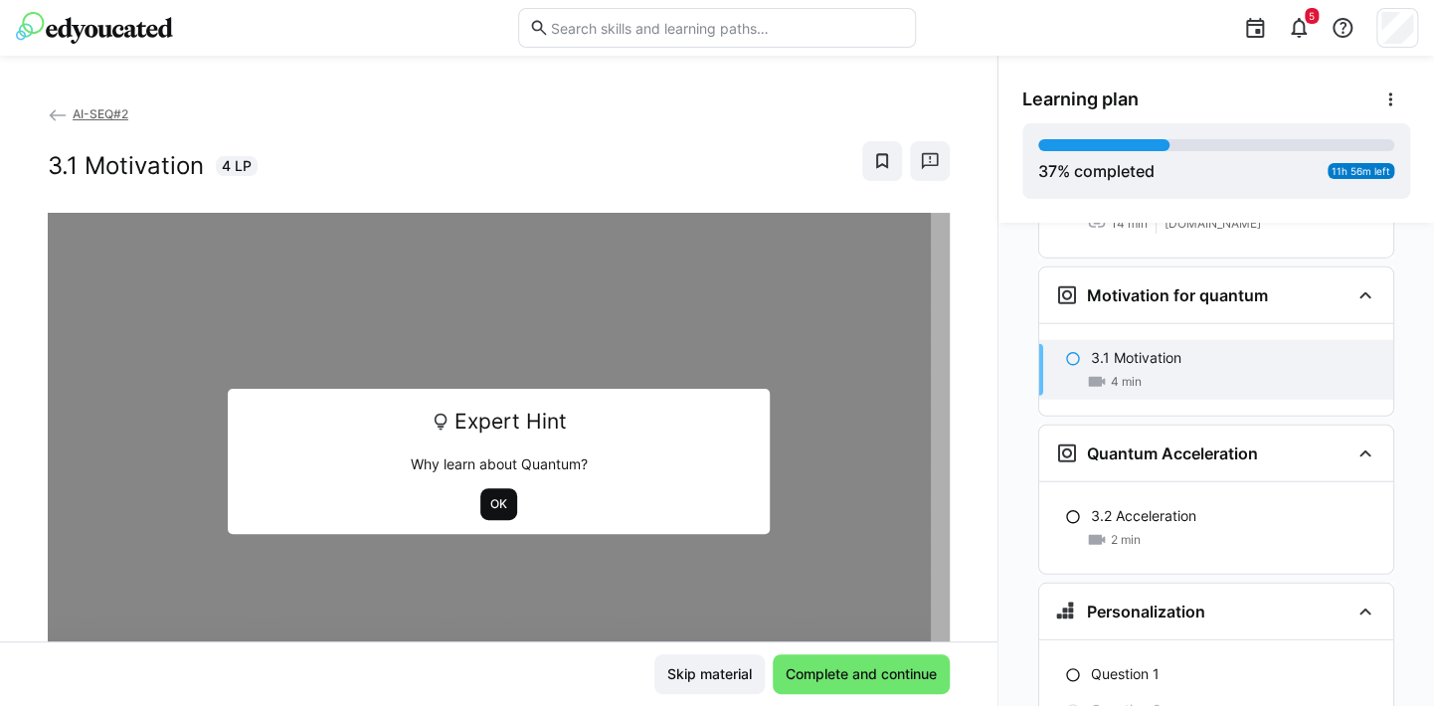
click at [488, 500] on span "OK" at bounding box center [498, 504] width 21 height 16
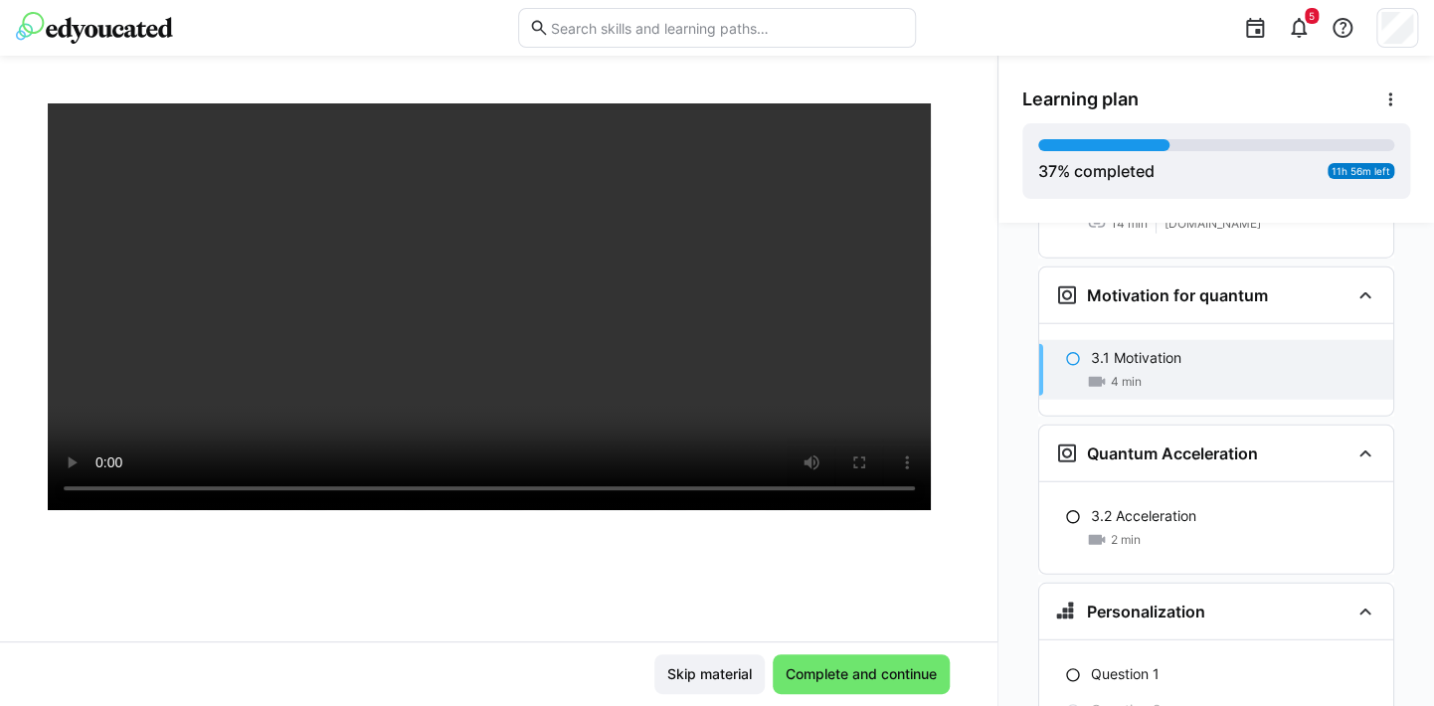
scroll to position [99, 0]
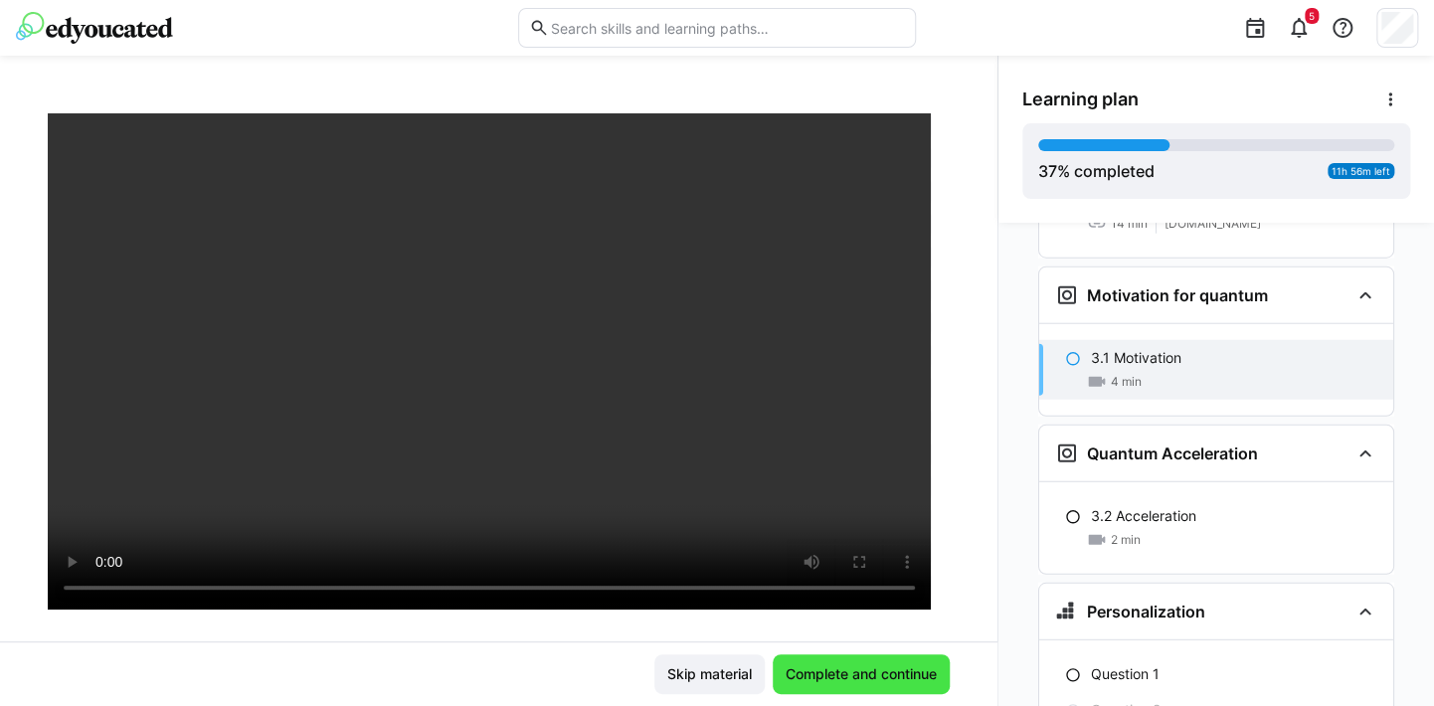
click at [855, 668] on span "Complete and continue" at bounding box center [861, 675] width 157 height 20
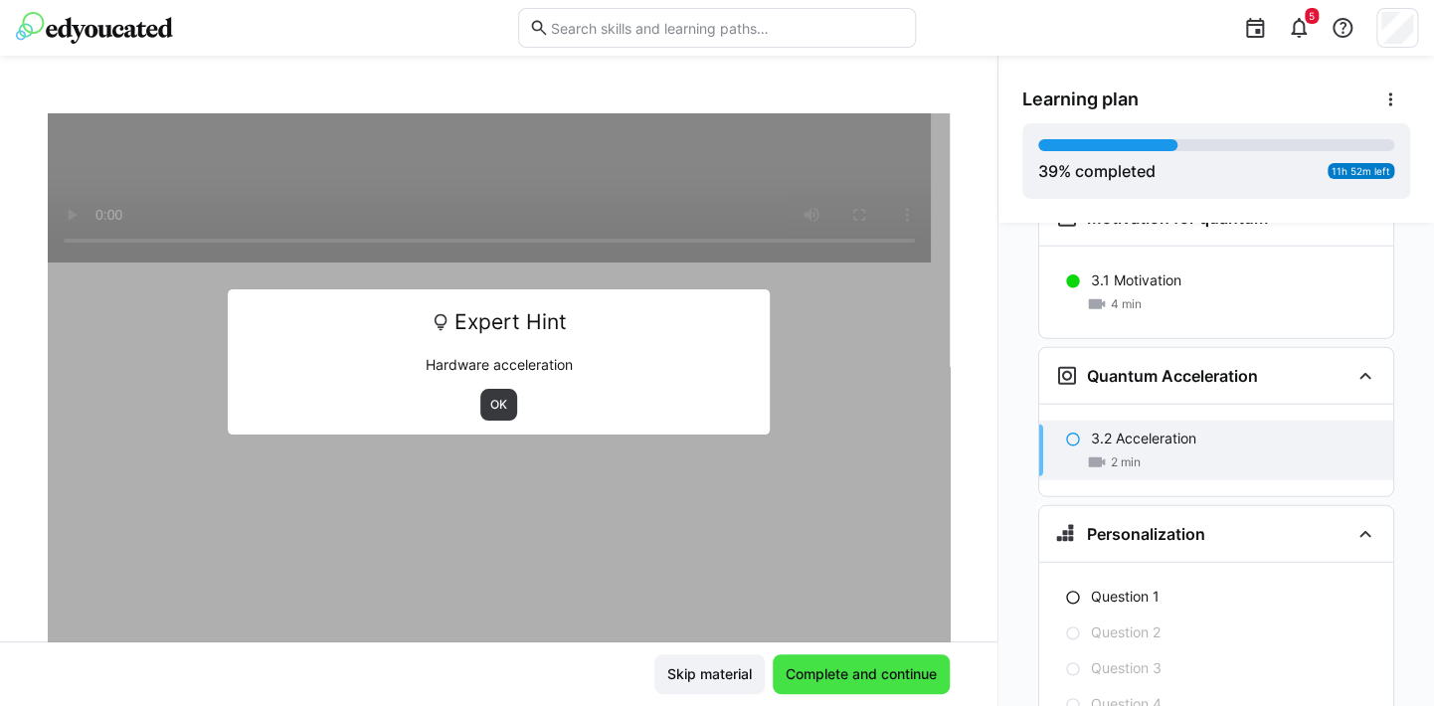
scroll to position [2604, 0]
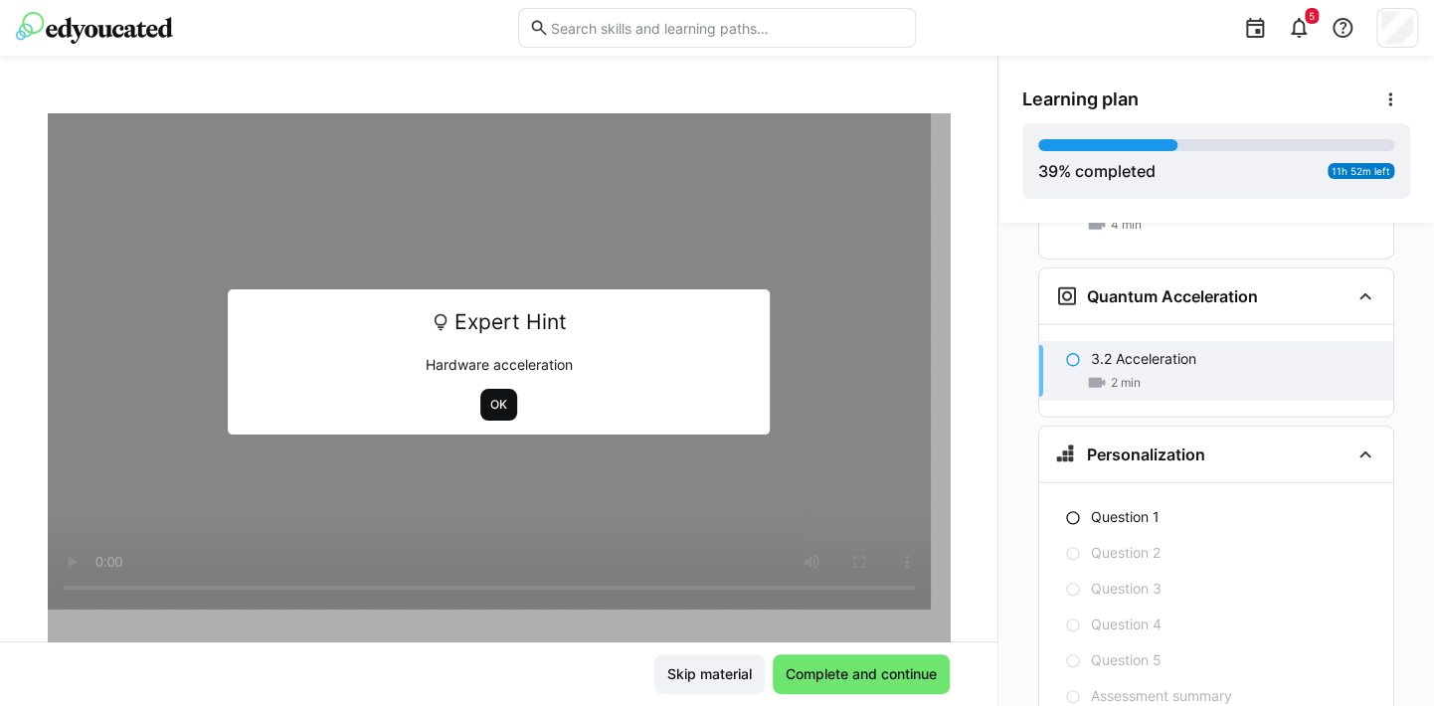
click at [492, 405] on span "OK" at bounding box center [498, 405] width 21 height 16
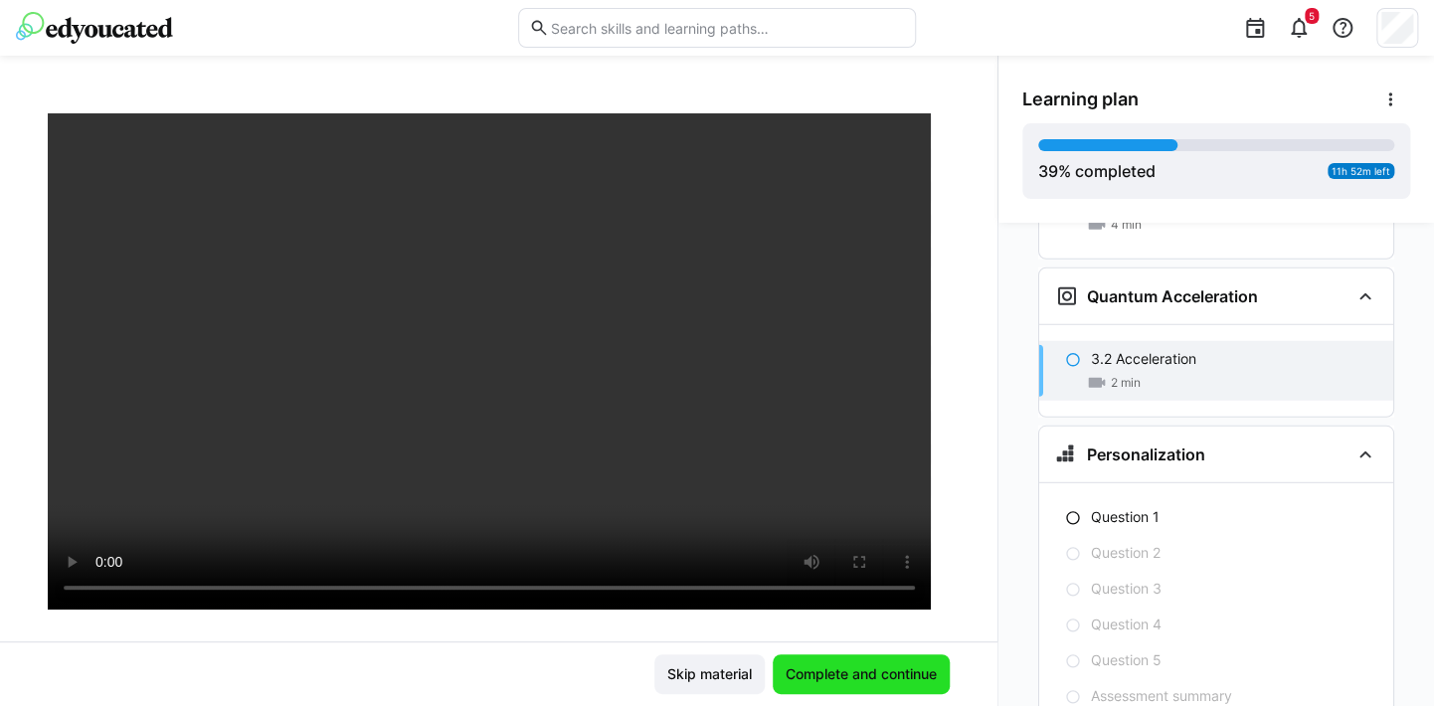
click at [844, 678] on span "Complete and continue" at bounding box center [861, 675] width 157 height 20
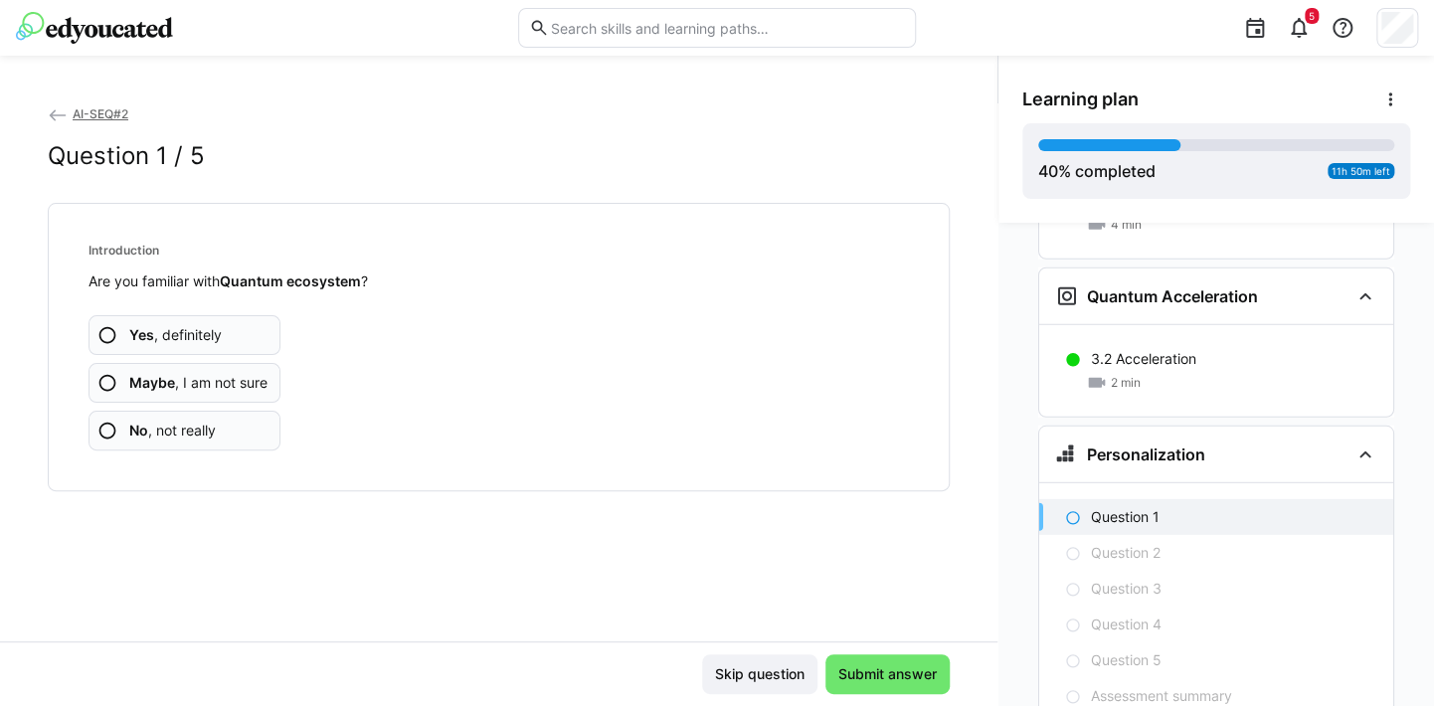
scroll to position [2645, 0]
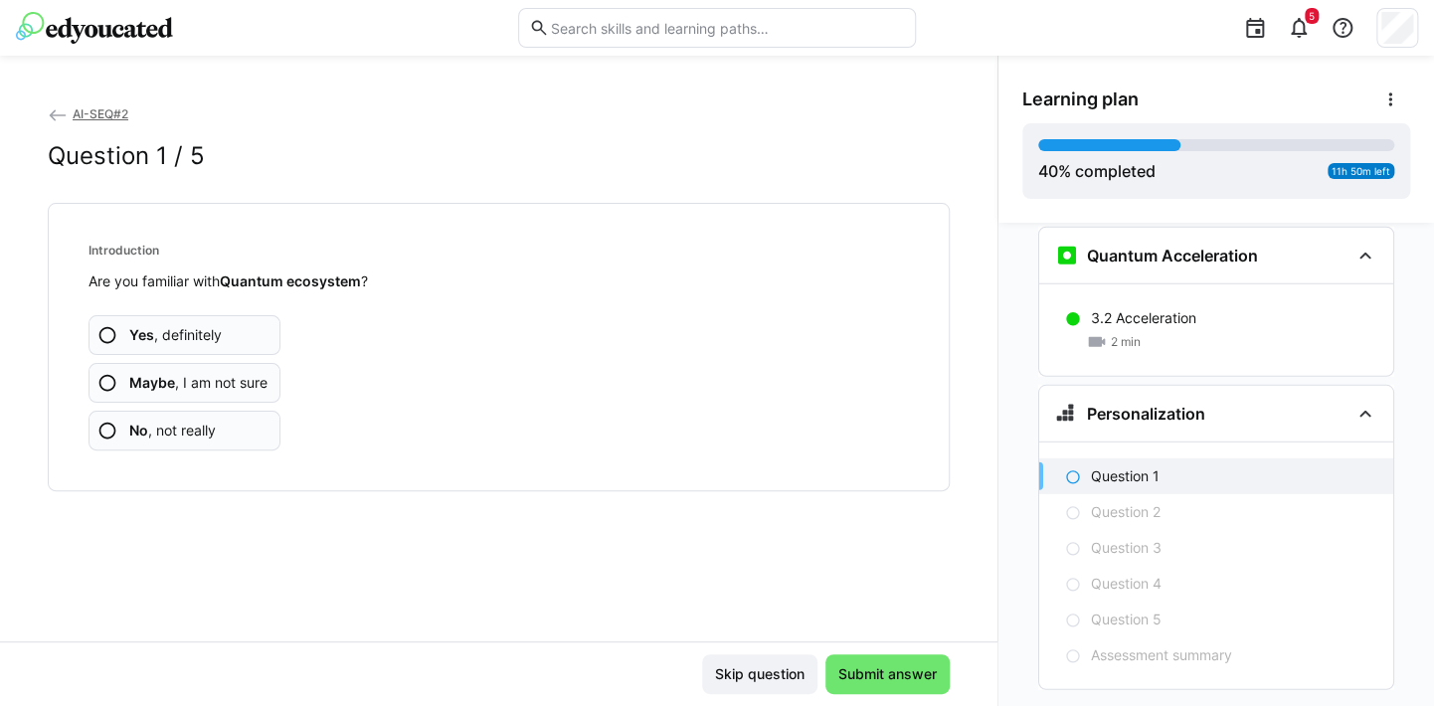
click at [239, 381] on span "Maybe , I am not sure" at bounding box center [198, 383] width 138 height 20
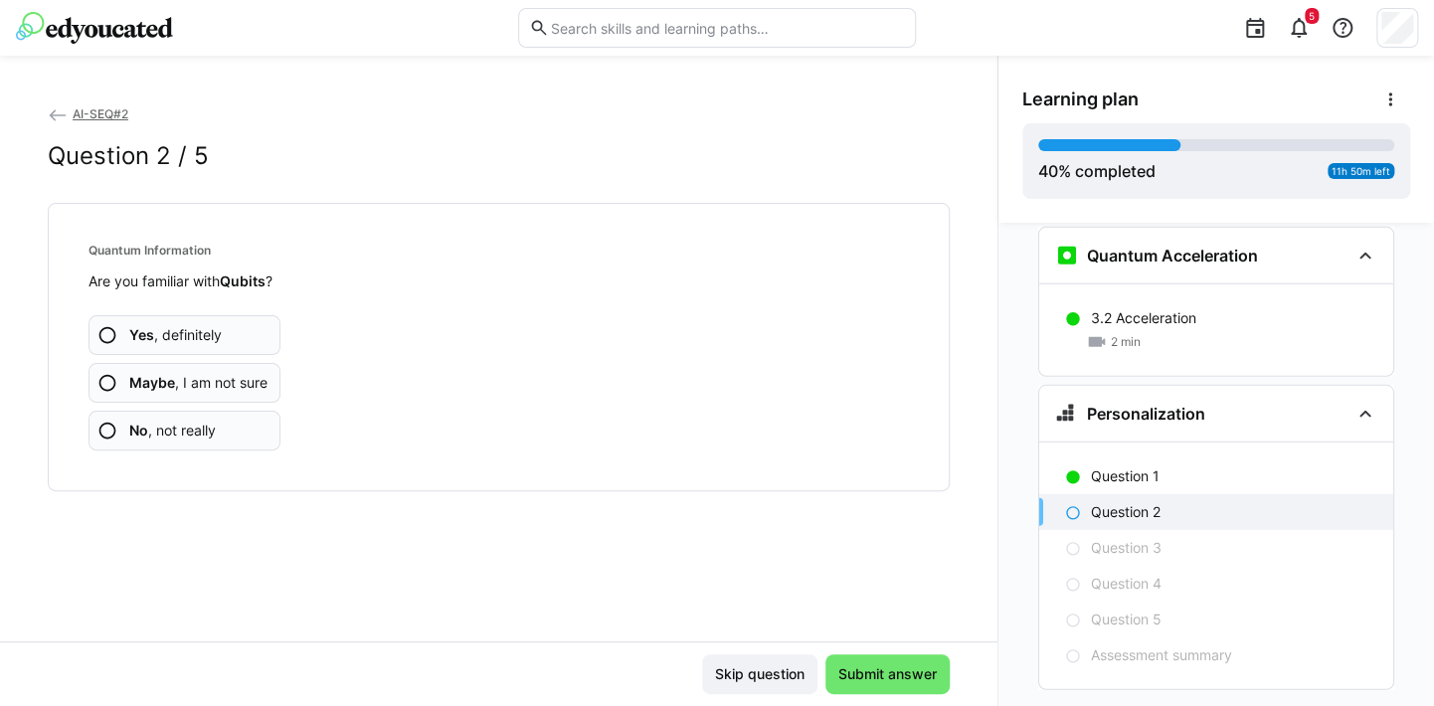
click at [227, 392] on app-assessment-question-radio "Maybe , I am not sure" at bounding box center [185, 383] width 192 height 40
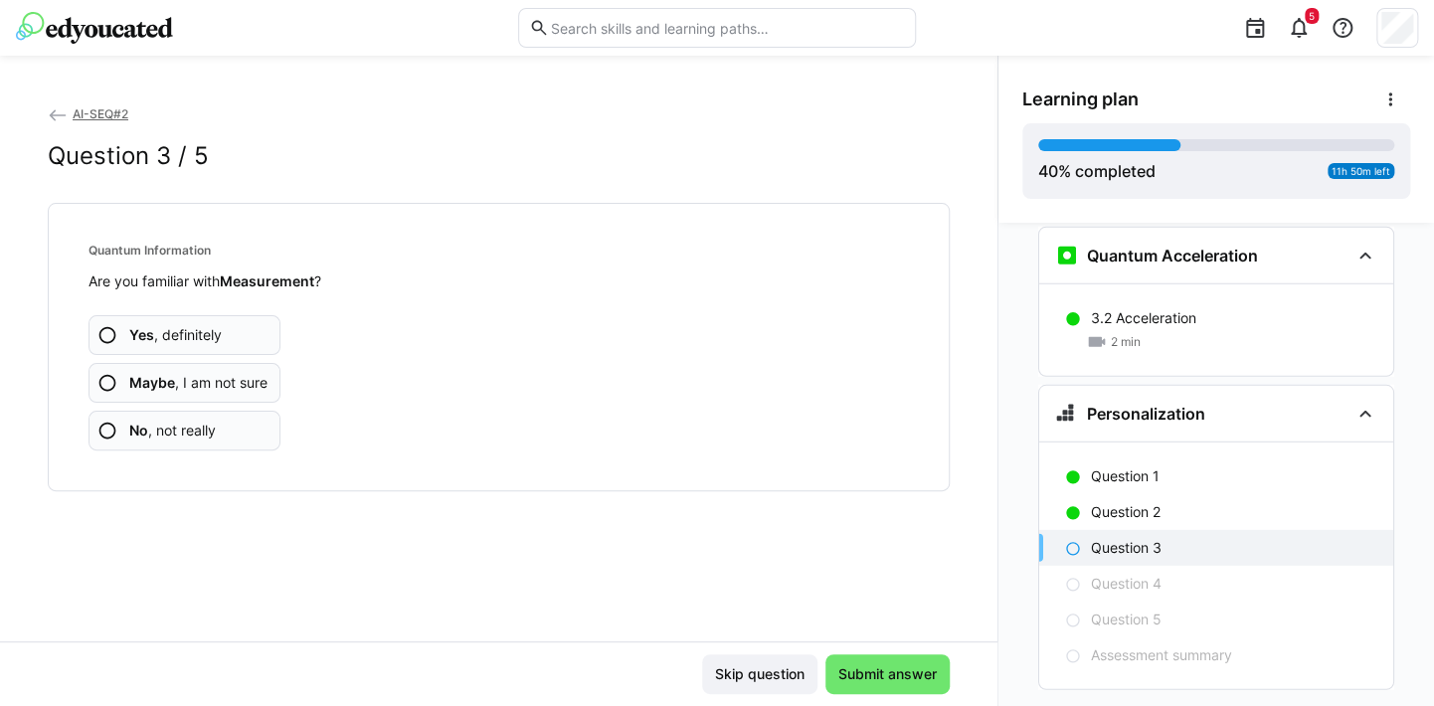
click at [227, 392] on app-assessment-question-radio "Maybe , I am not sure" at bounding box center [185, 383] width 192 height 40
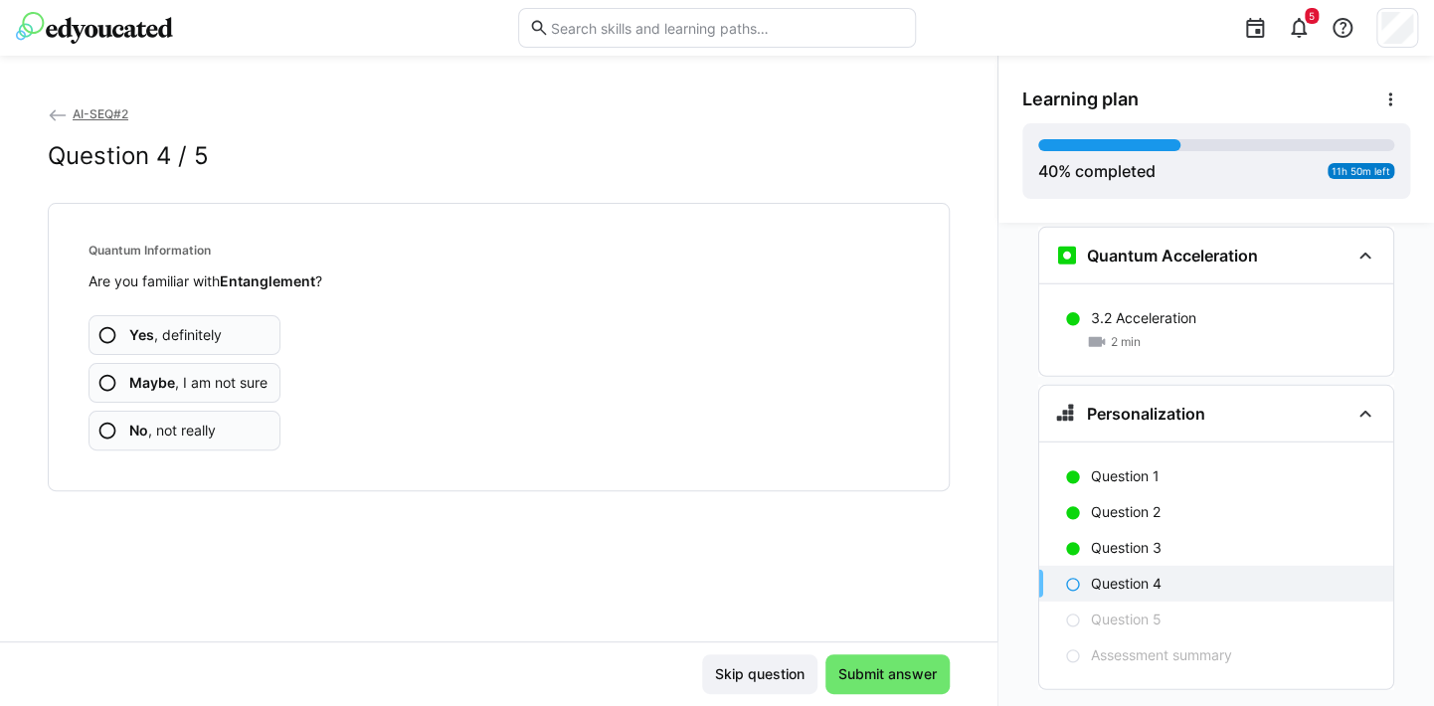
click at [227, 389] on span "Maybe , I am not sure" at bounding box center [198, 383] width 138 height 20
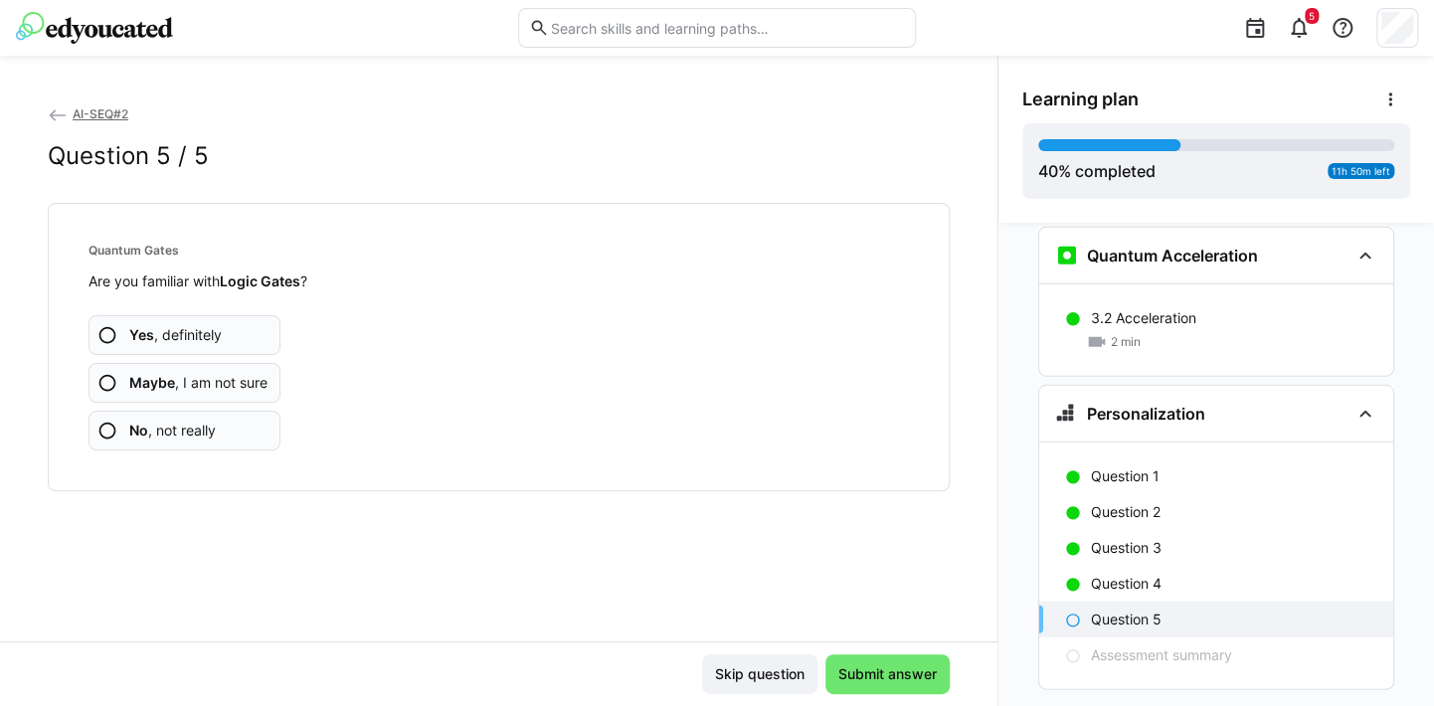
click at [227, 389] on span "Maybe , I am not sure" at bounding box center [198, 383] width 138 height 20
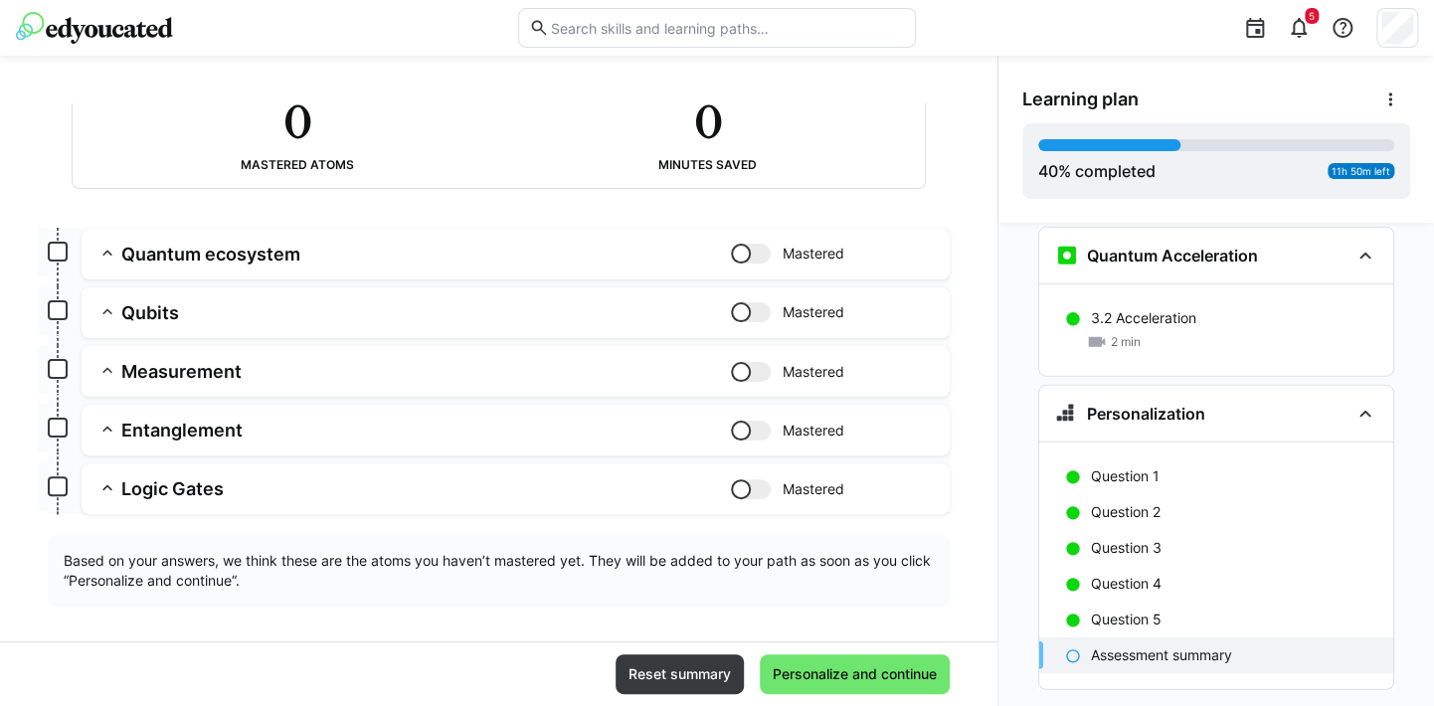
scroll to position [163, 0]
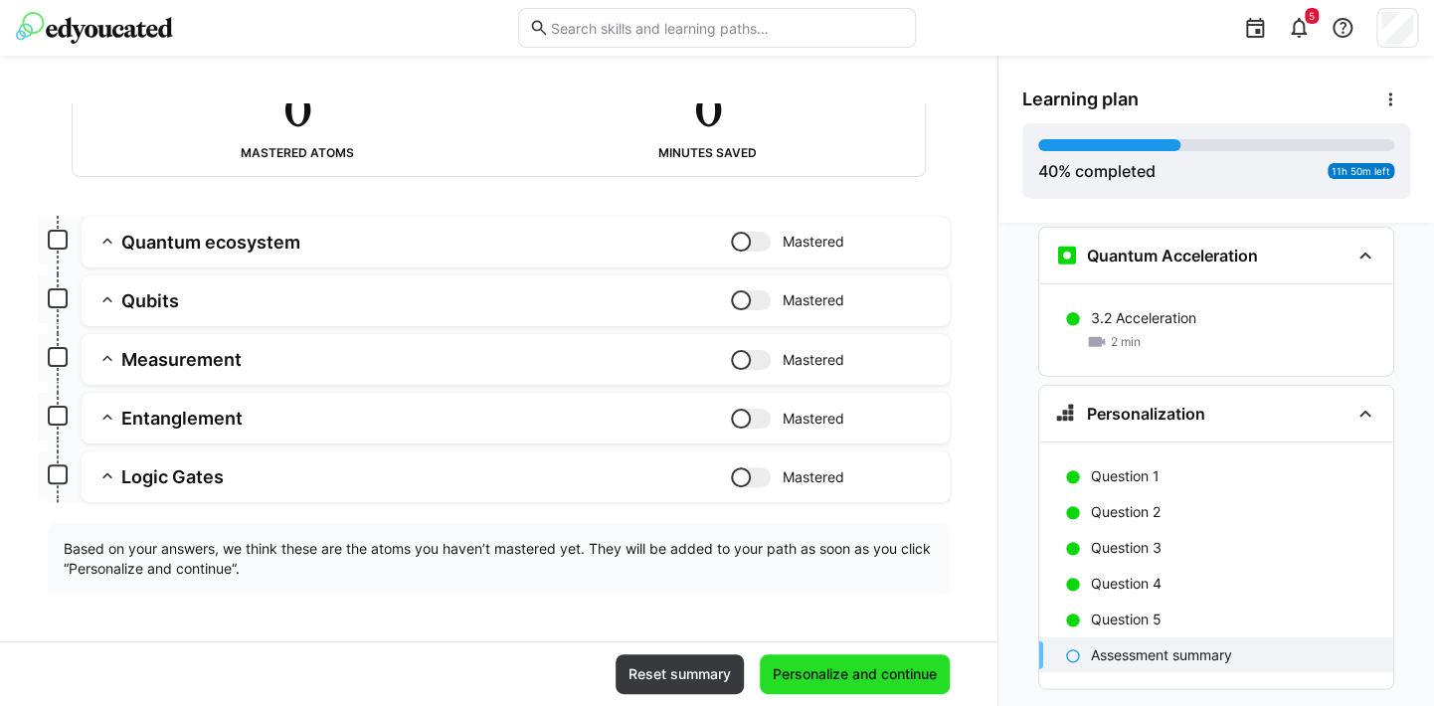
click at [892, 679] on span "Personalize and continue" at bounding box center [855, 675] width 170 height 20
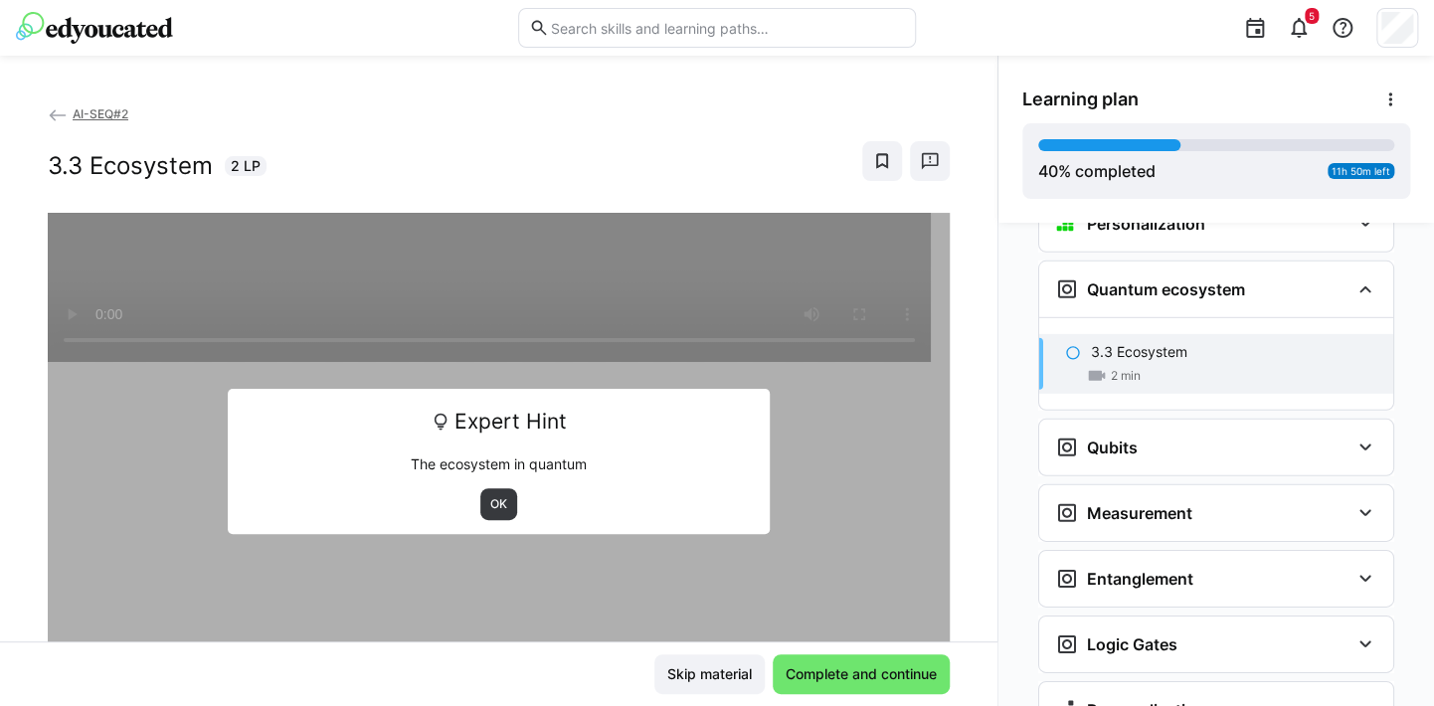
scroll to position [2836, 0]
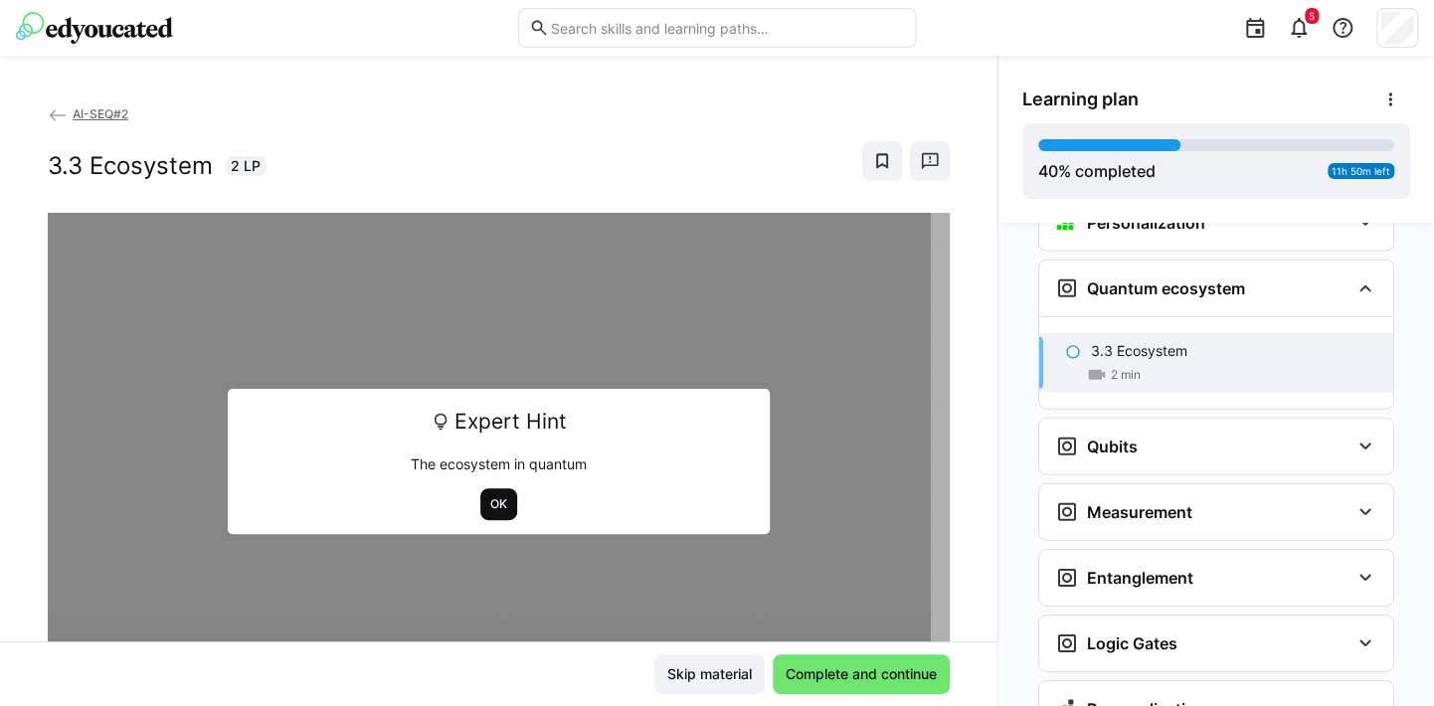
click at [480, 491] on span "OK" at bounding box center [498, 504] width 37 height 32
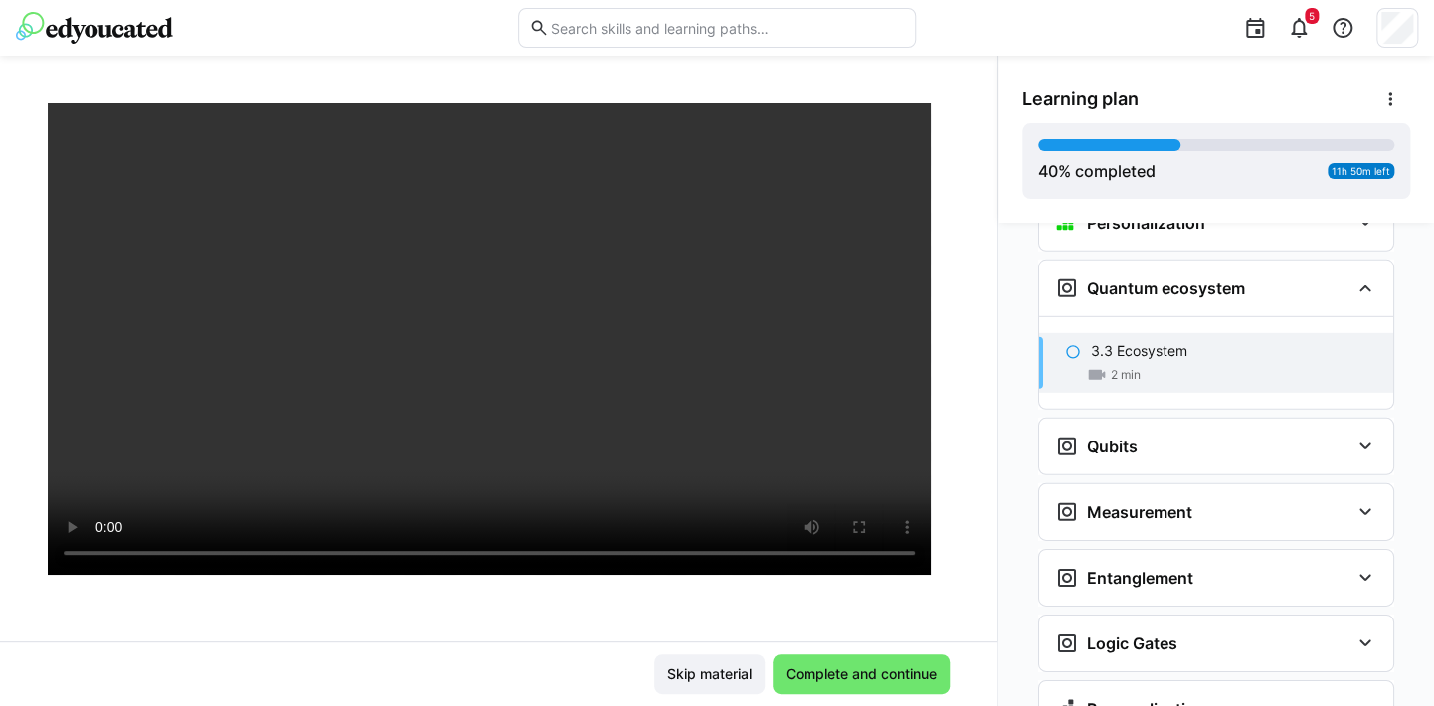
scroll to position [99, 0]
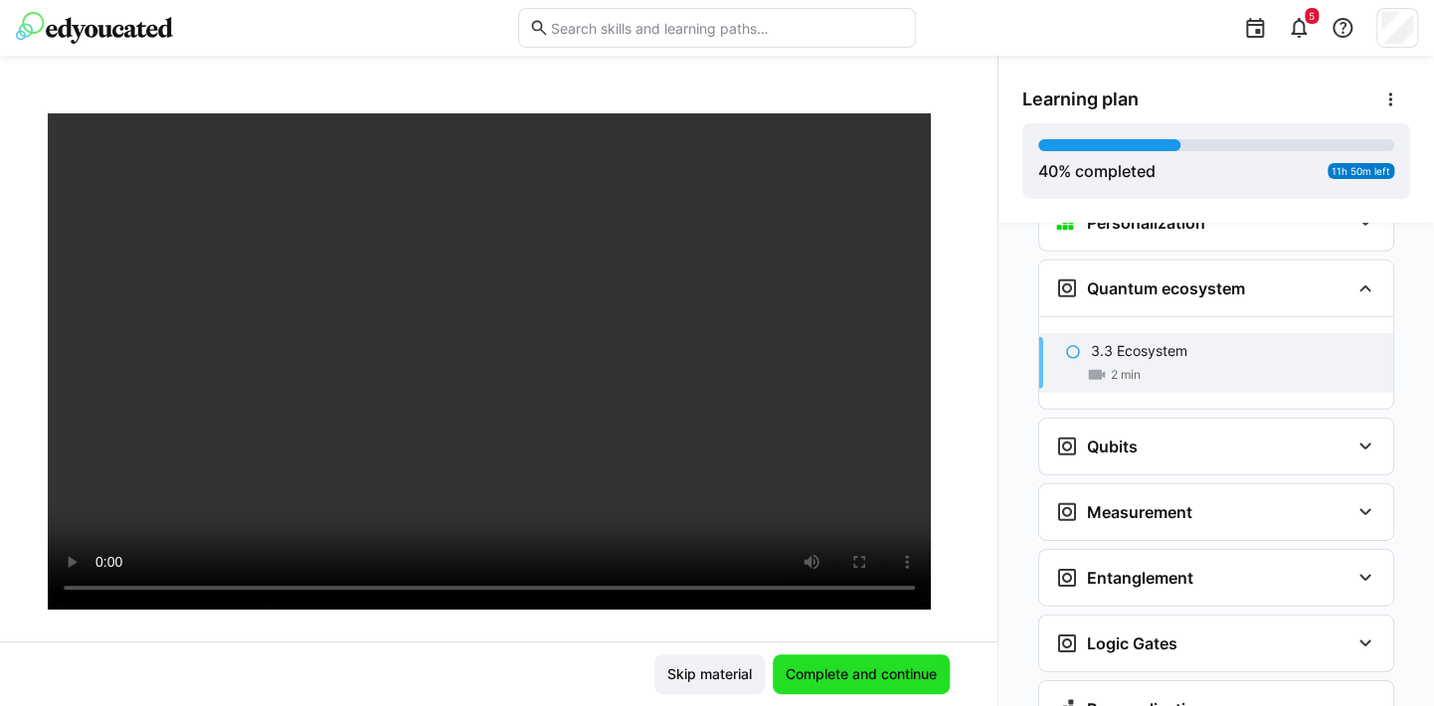
click at [880, 681] on span "Complete and continue" at bounding box center [861, 675] width 157 height 20
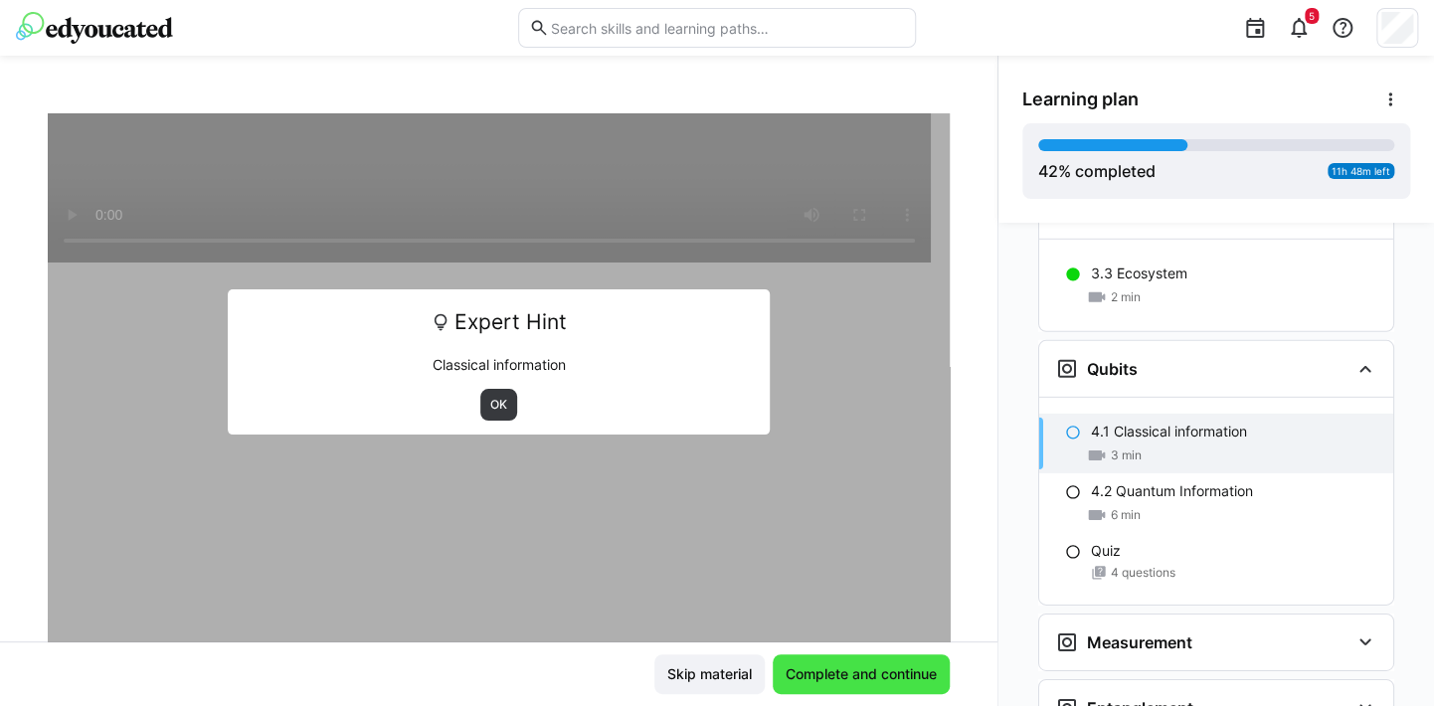
scroll to position [2985, 0]
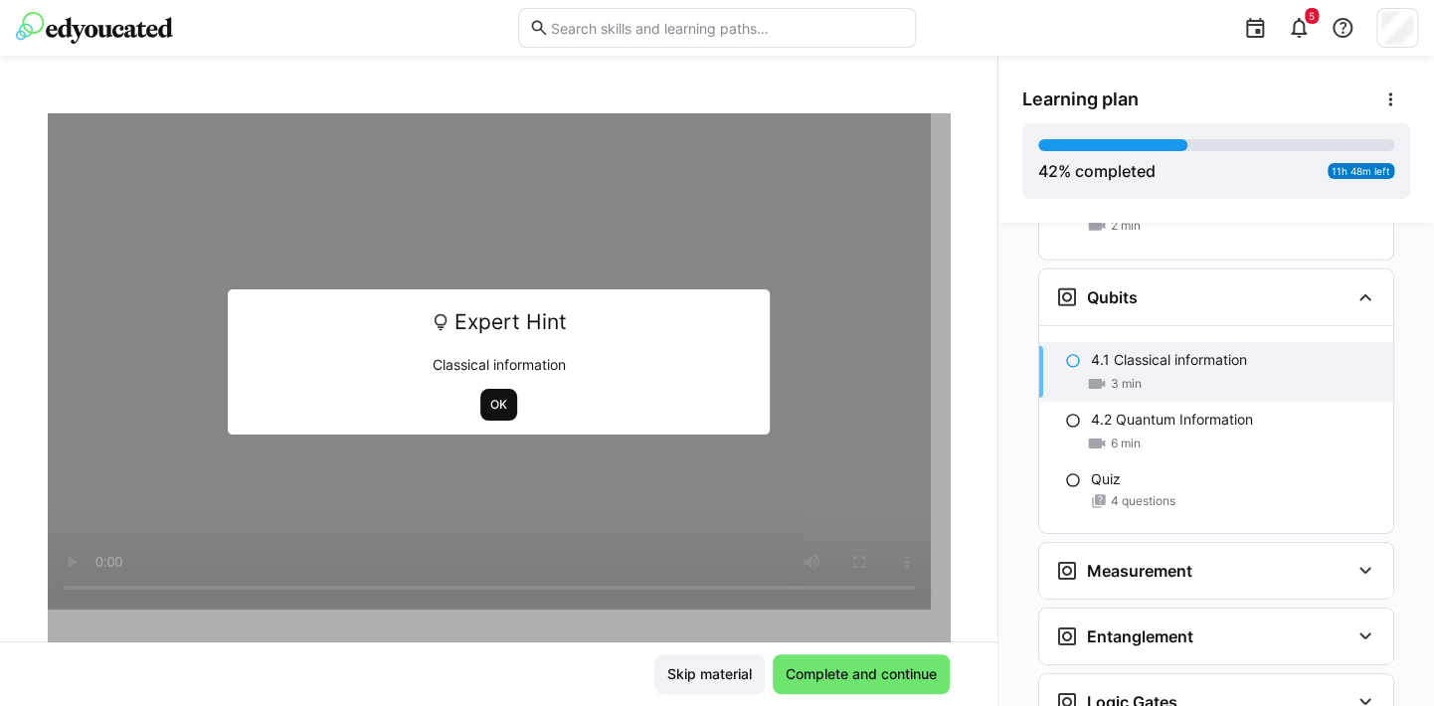
click at [494, 394] on span "OK" at bounding box center [498, 405] width 37 height 32
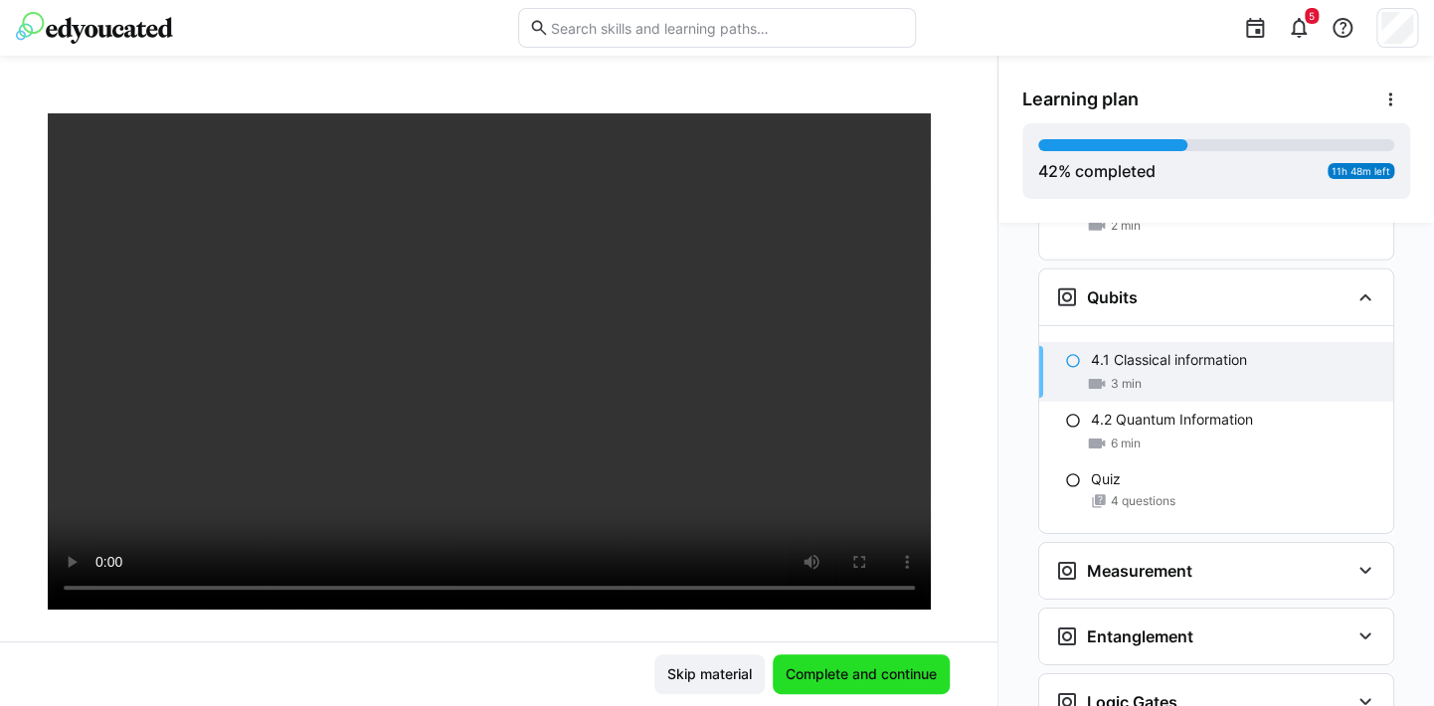
click at [854, 684] on span "Complete and continue" at bounding box center [861, 675] width 157 height 20
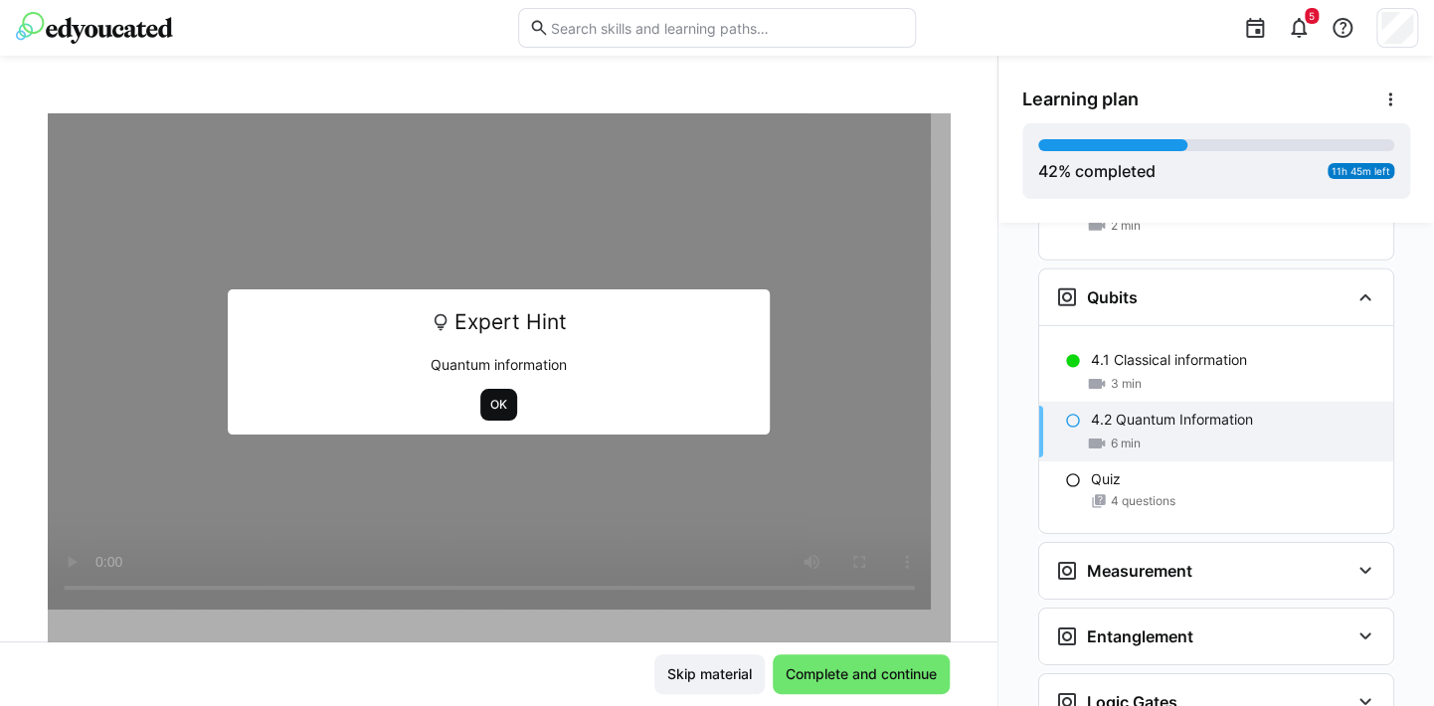
click at [506, 406] on span "OK" at bounding box center [498, 405] width 37 height 32
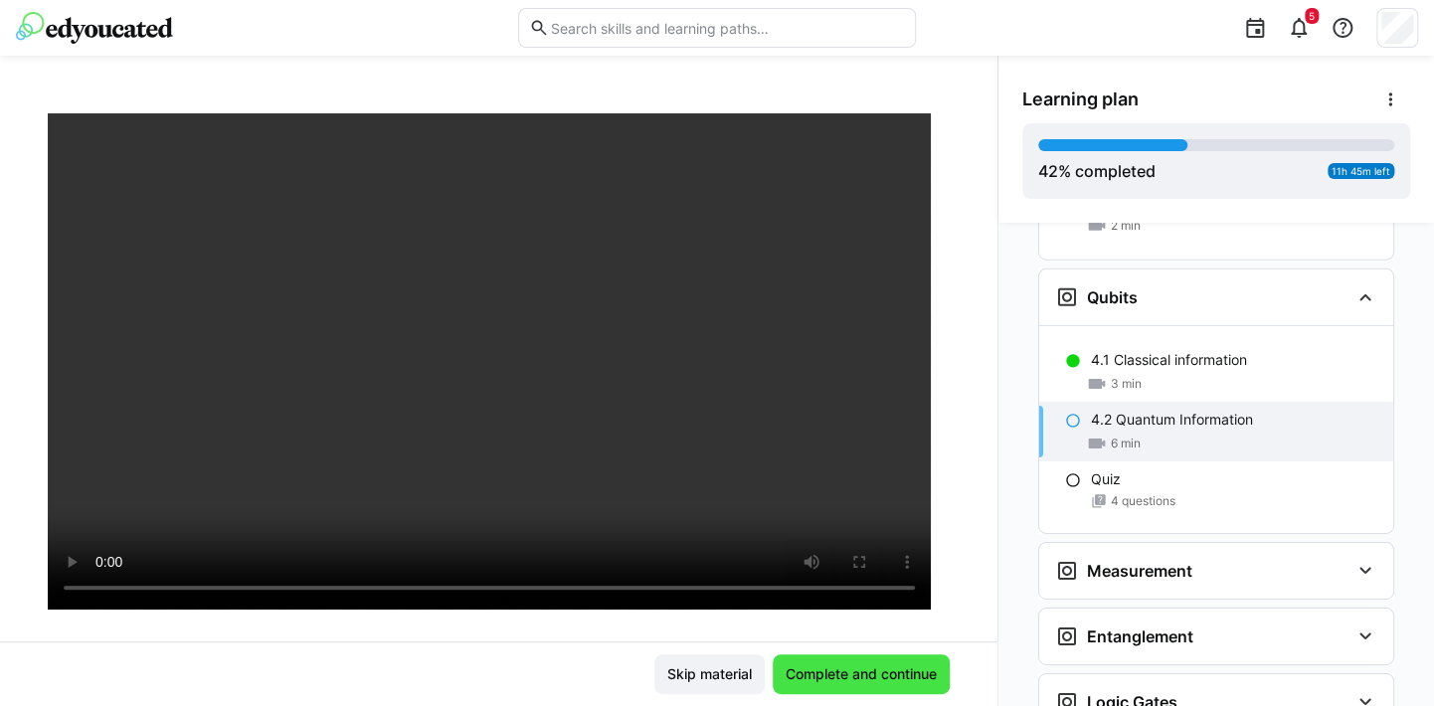
click at [874, 668] on span "Complete and continue" at bounding box center [861, 675] width 157 height 20
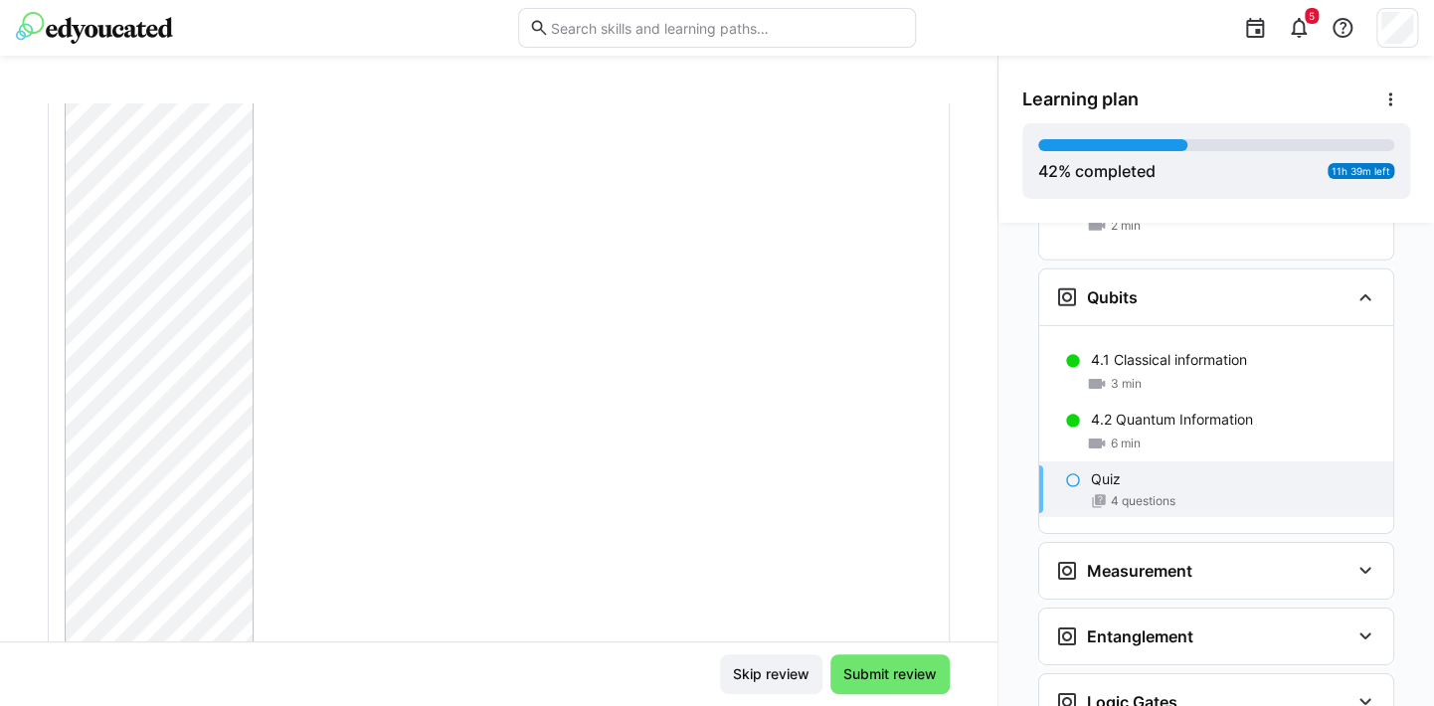
scroll to position [696, 0]
click at [347, 420] on div at bounding box center [499, 135] width 868 height 1078
click at [89, 518] on icon at bounding box center [86, 523] width 20 height 20
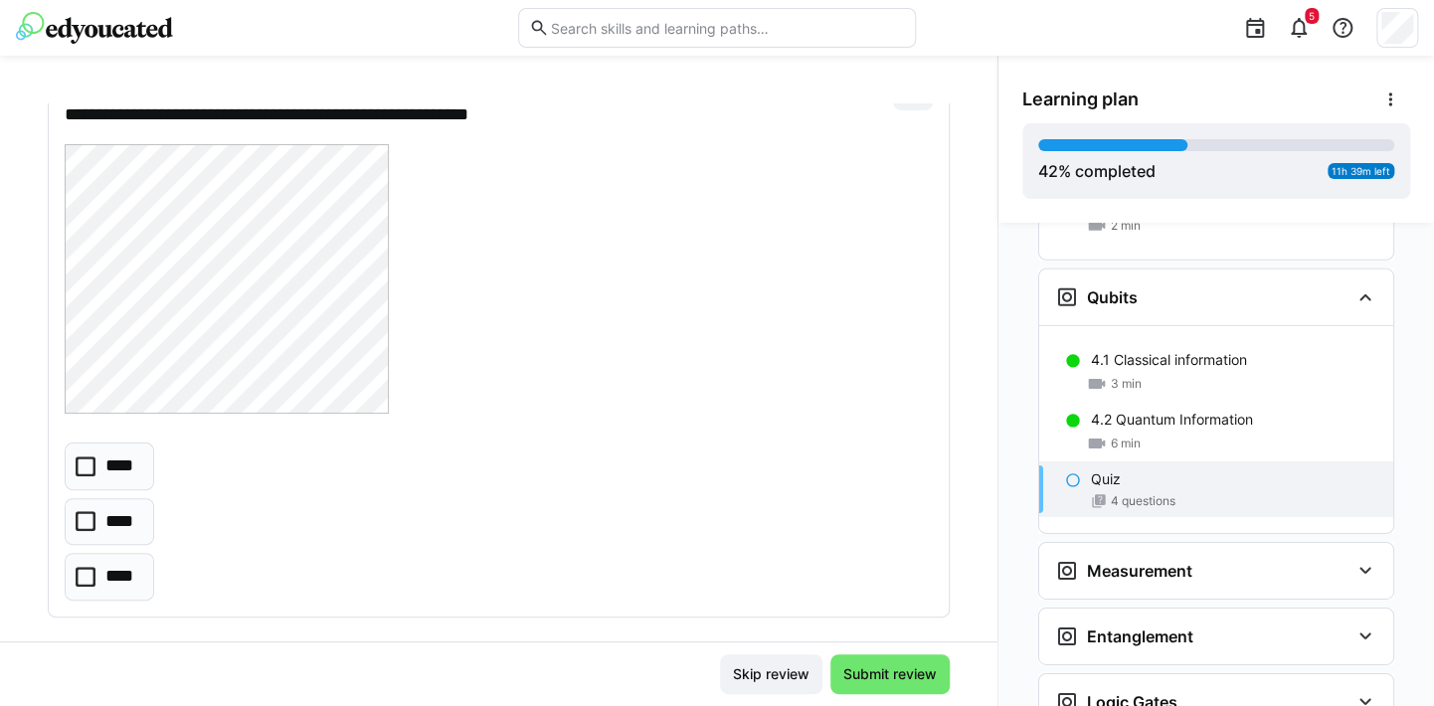
scroll to position [1691, 0]
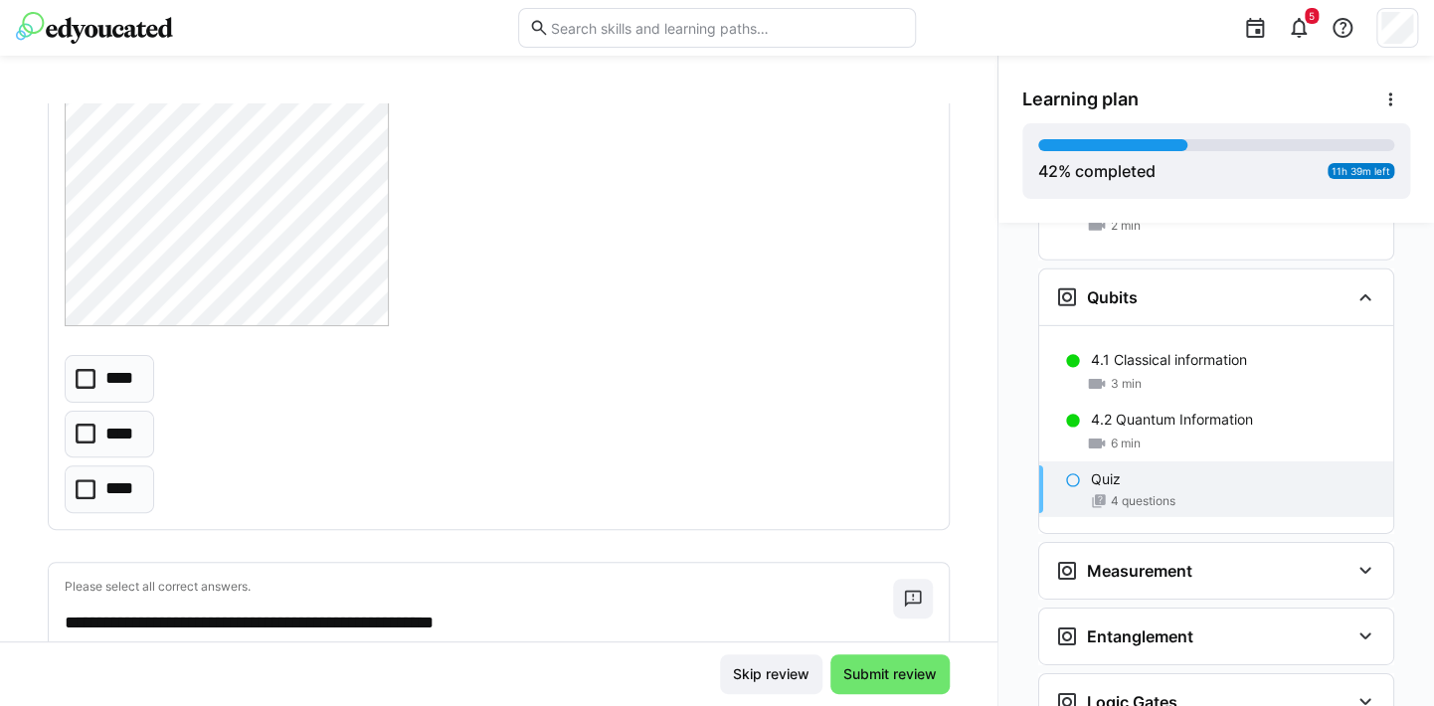
click at [80, 432] on icon at bounding box center [86, 434] width 20 height 20
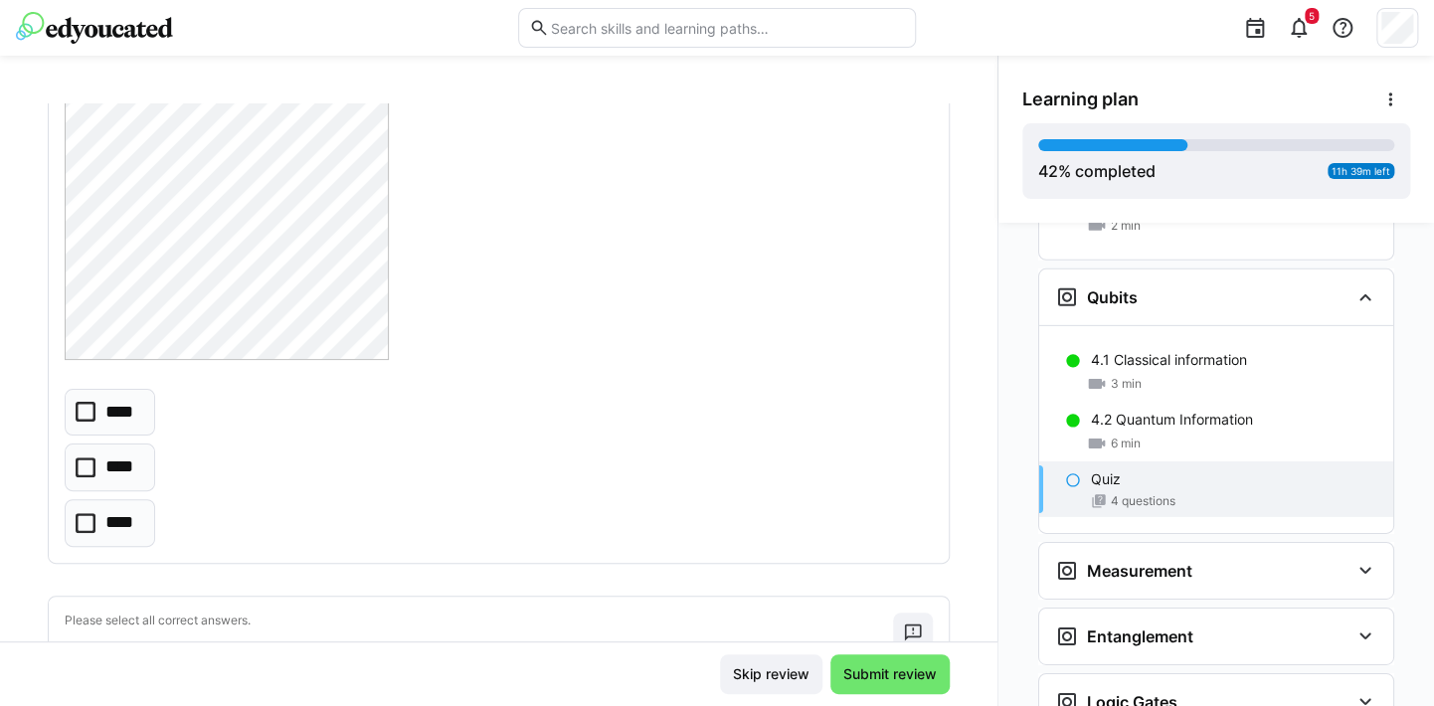
scroll to position [2288, 0]
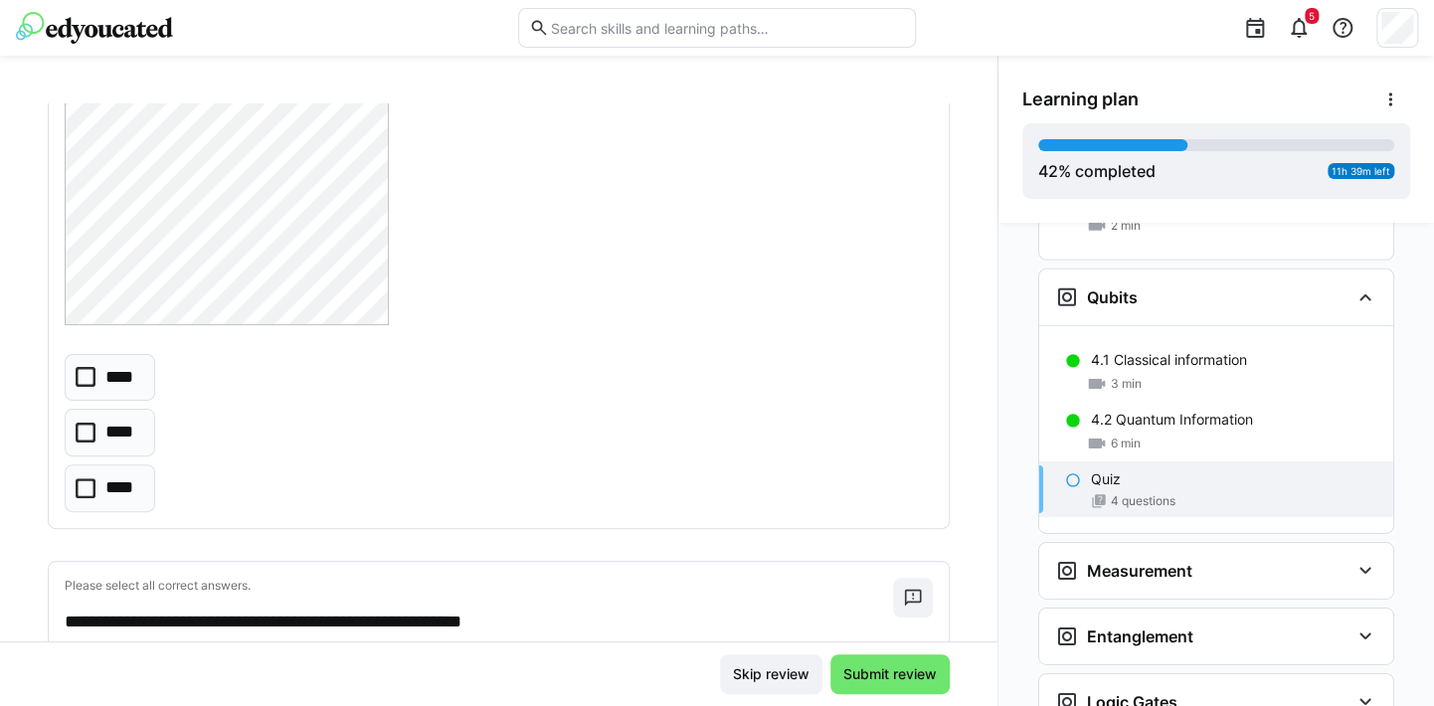
click at [93, 428] on icon at bounding box center [86, 433] width 20 height 20
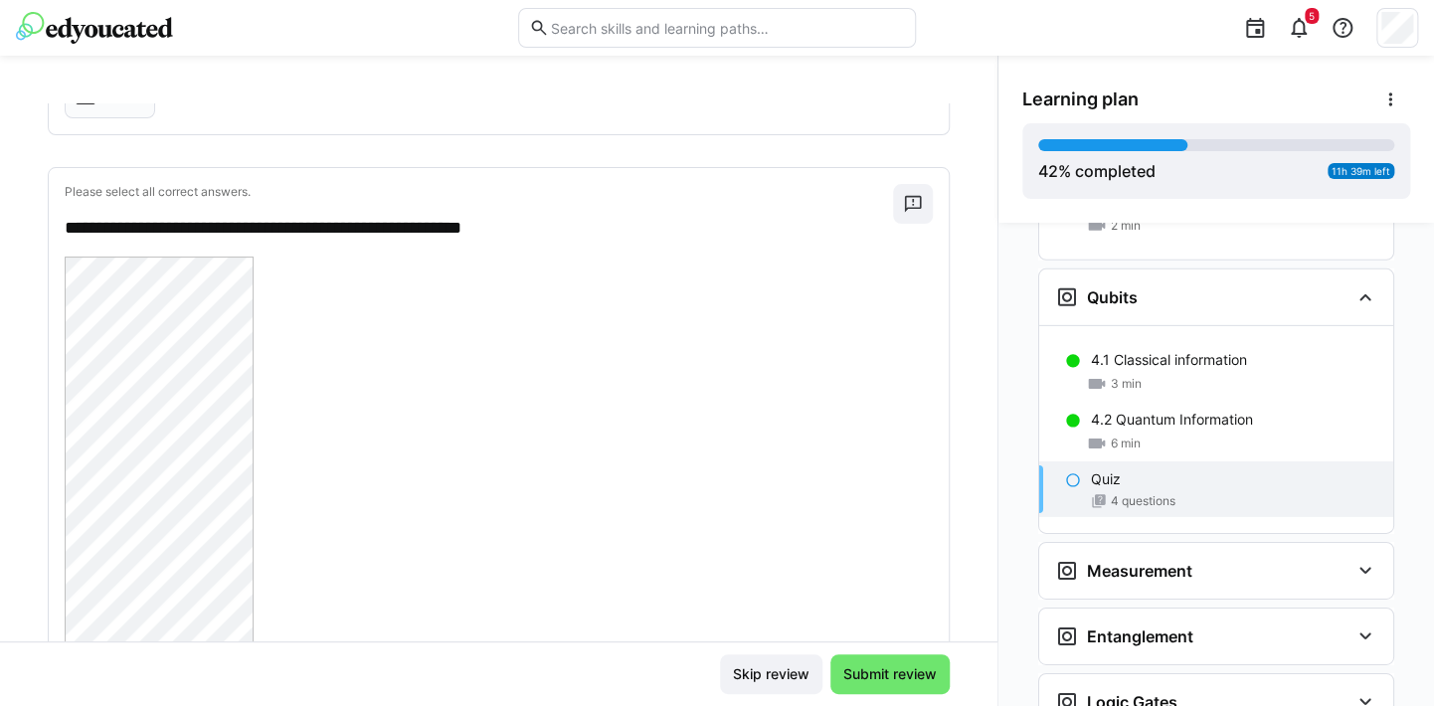
scroll to position [2686, 0]
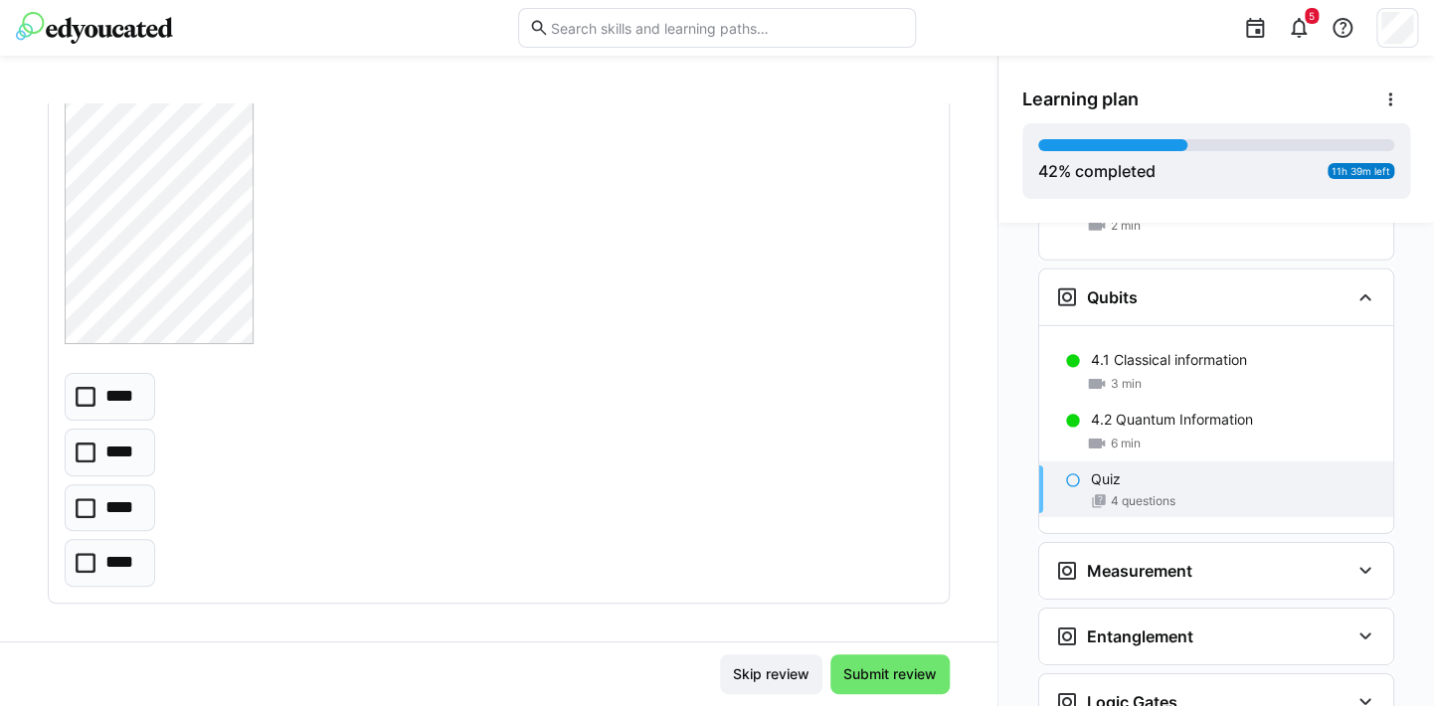
scroll to position [3669, 0]
click at [85, 392] on icon at bounding box center [86, 396] width 20 height 20
click at [868, 684] on span "Submit review" at bounding box center [890, 675] width 99 height 20
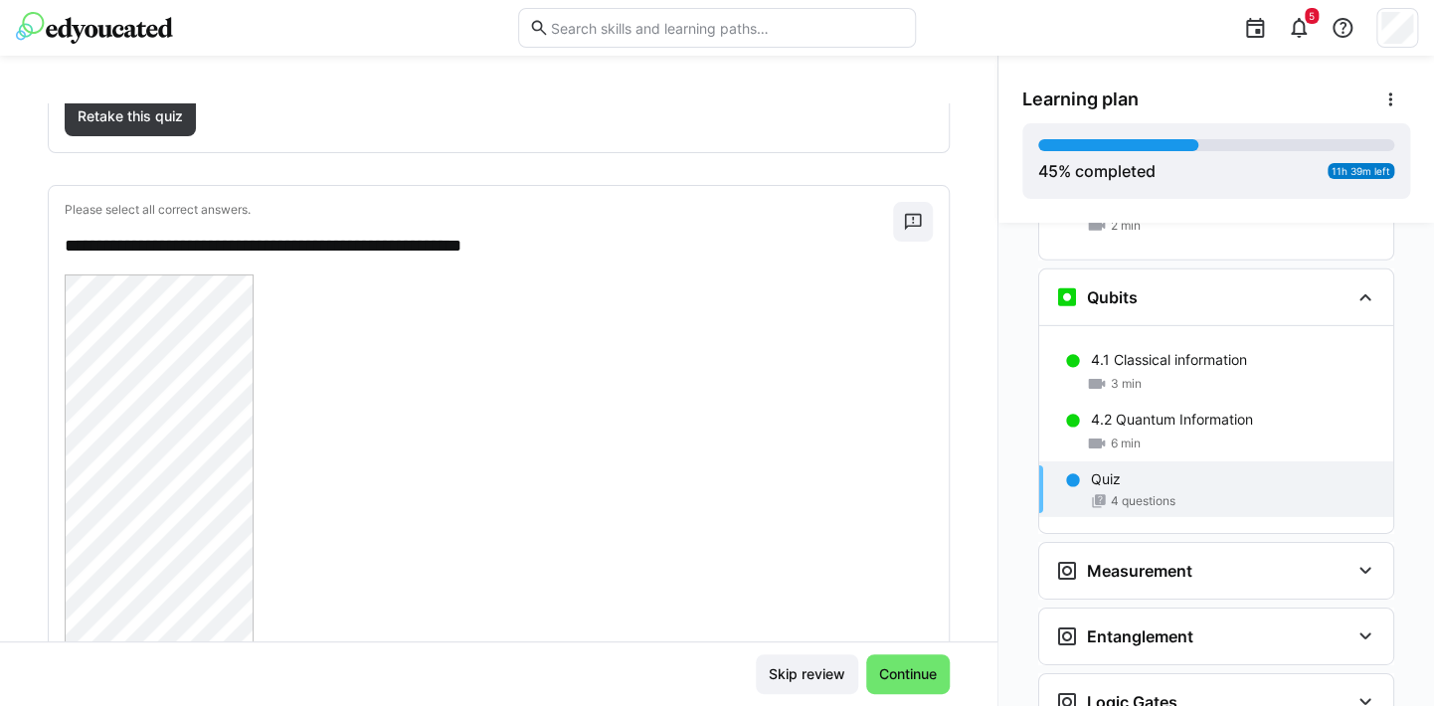
scroll to position [26, 0]
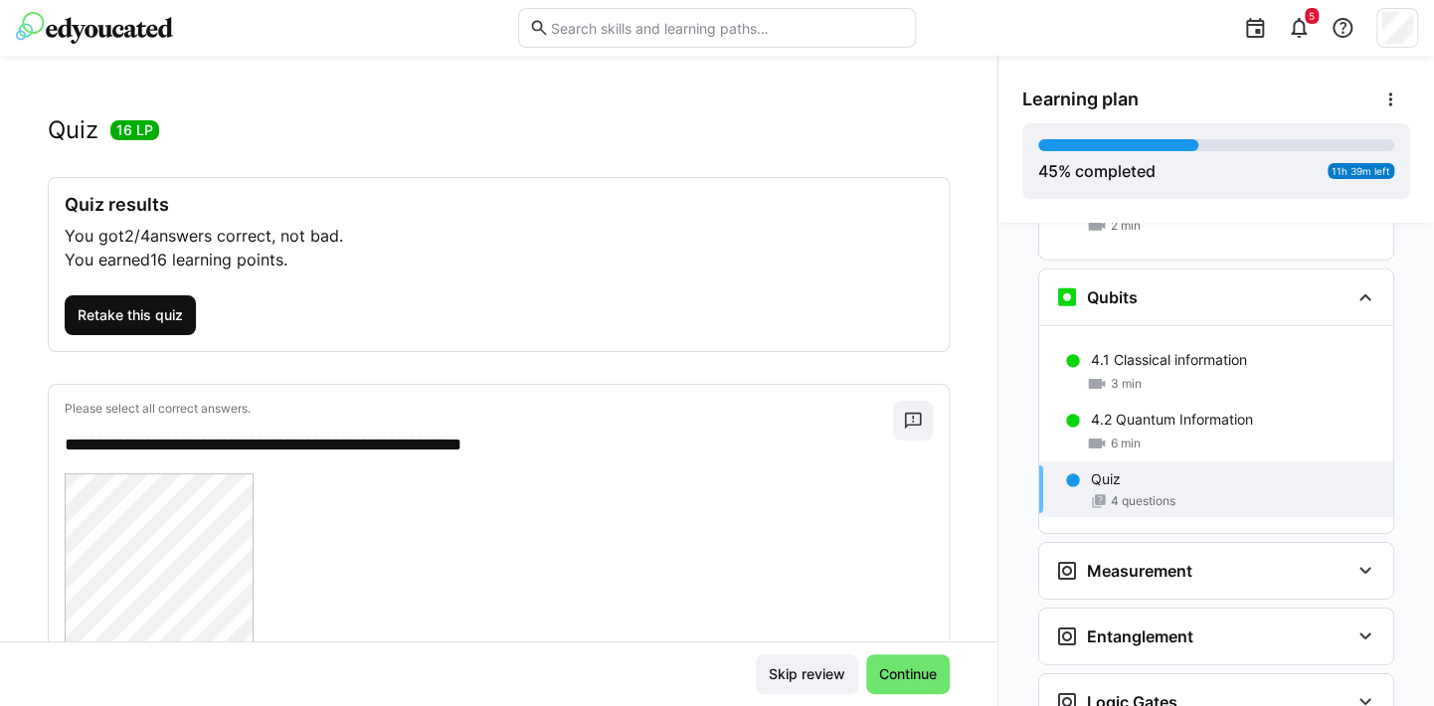
click at [141, 316] on span "Retake this quiz" at bounding box center [130, 315] width 111 height 20
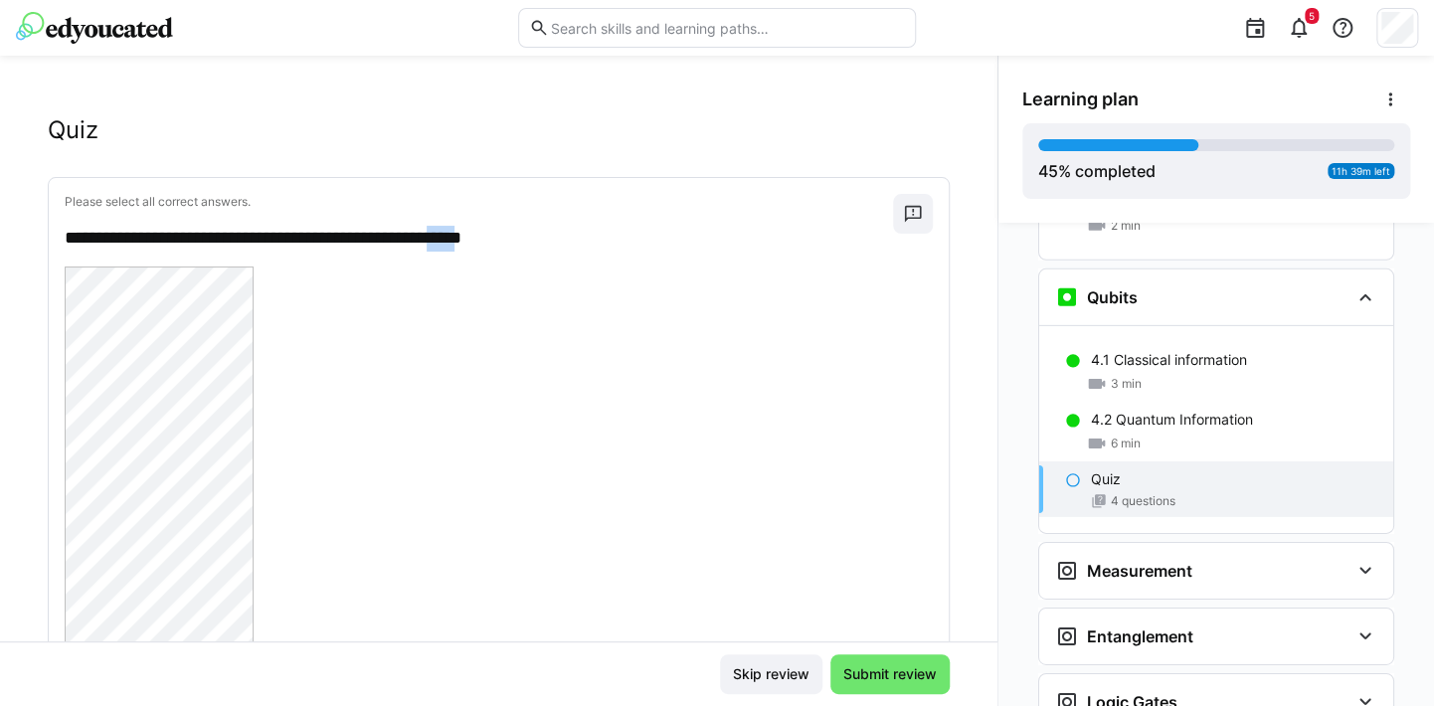
drag, startPoint x: 535, startPoint y: 240, endPoint x: 498, endPoint y: 234, distance: 37.3
click at [498, 234] on p "**********" at bounding box center [470, 239] width 810 height 26
copy p "****"
click at [114, 236] on p "**********" at bounding box center [470, 239] width 810 height 26
drag, startPoint x: 107, startPoint y: 236, endPoint x: 492, endPoint y: 245, distance: 385.1
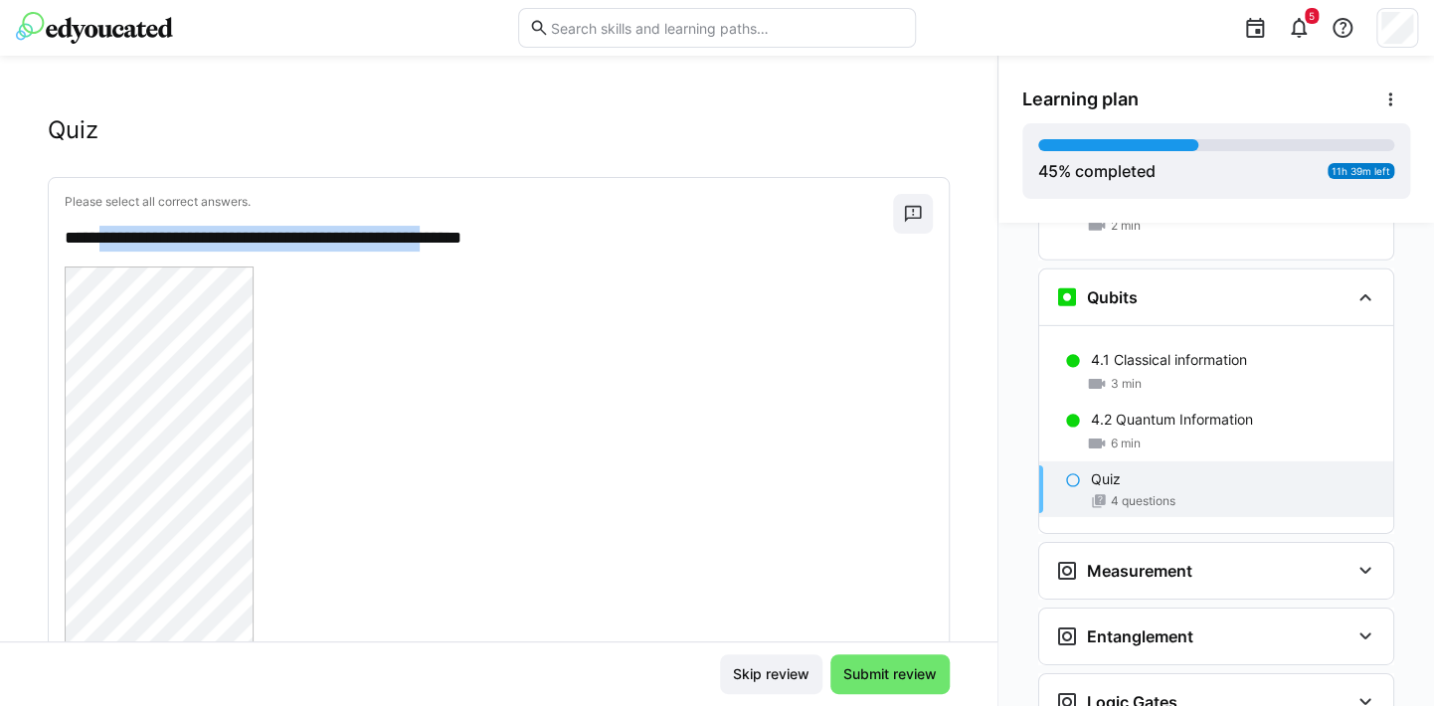
click at [492, 245] on p "**********" at bounding box center [470, 239] width 810 height 26
copy p "**********"
click at [147, 129] on div "Quiz" at bounding box center [499, 130] width 902 height 30
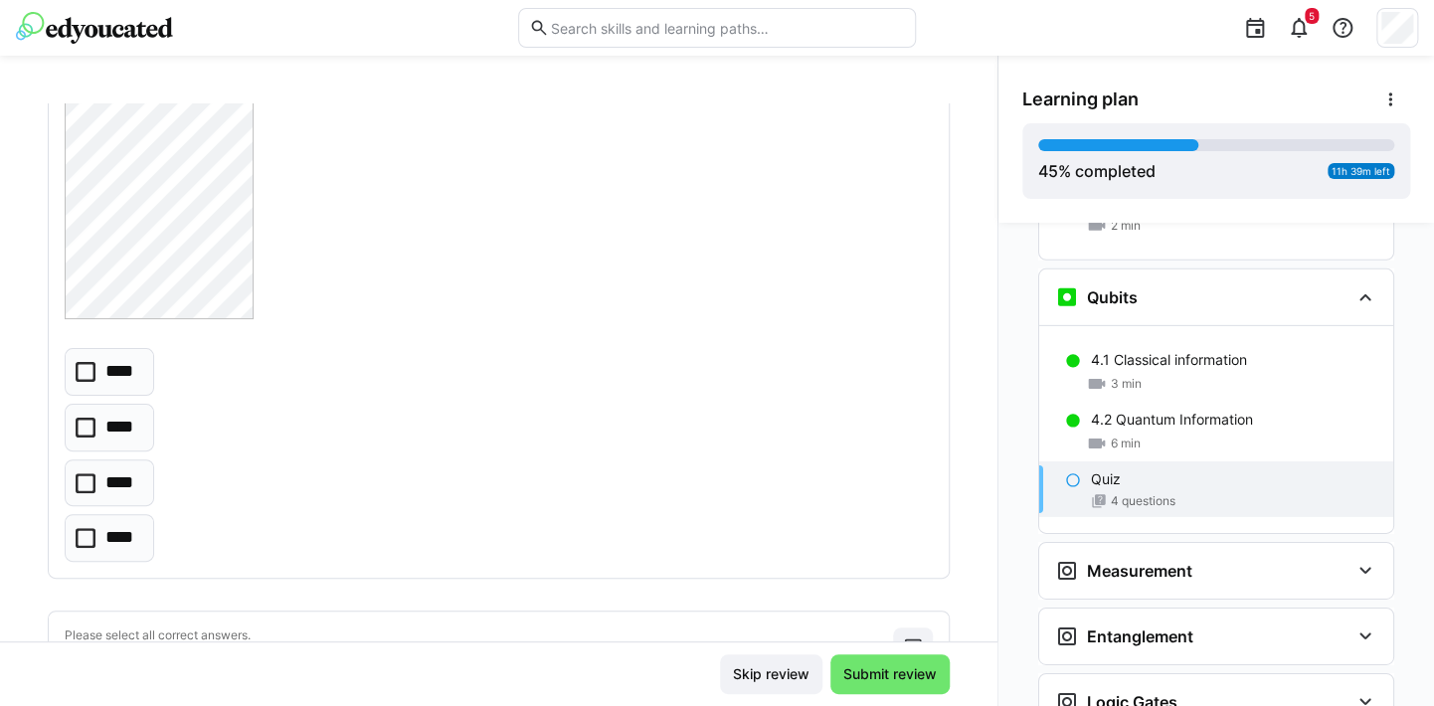
scroll to position [1120, 0]
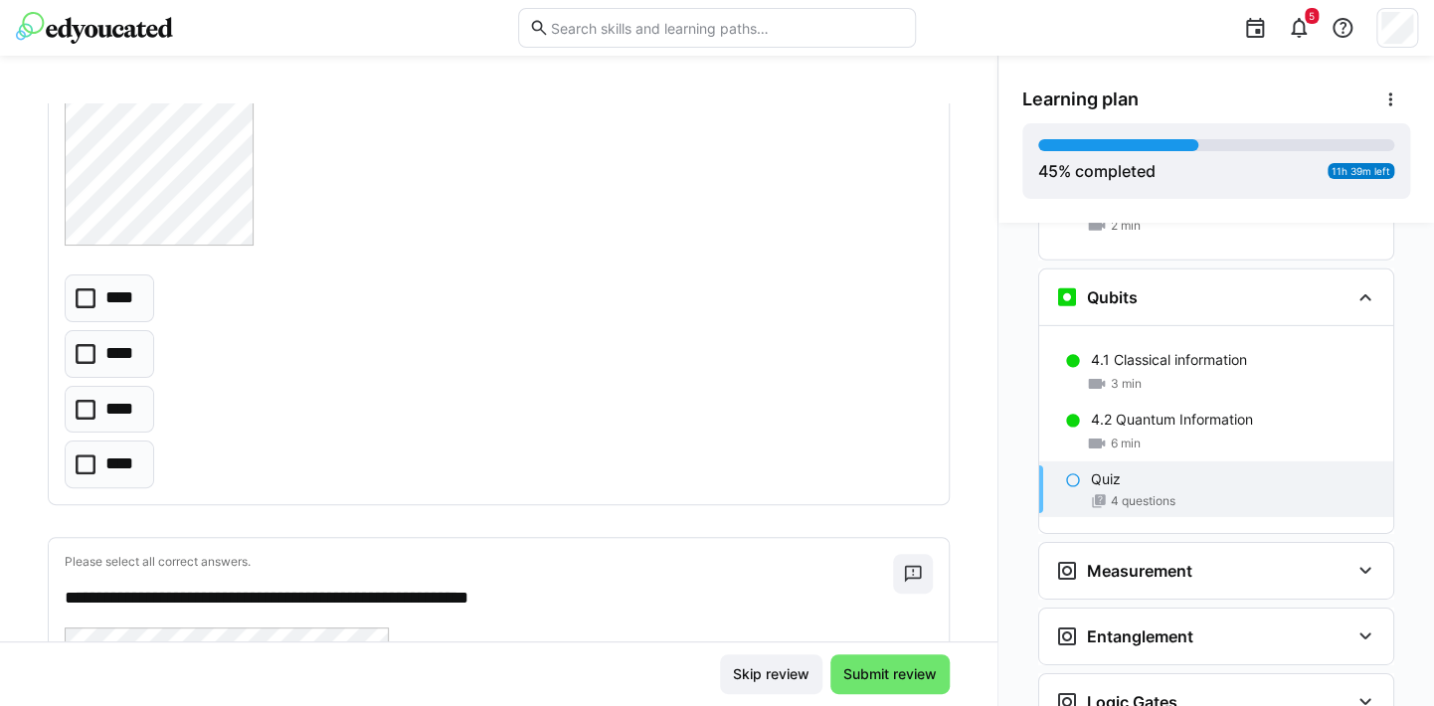
drag, startPoint x: 89, startPoint y: 409, endPoint x: 109, endPoint y: 407, distance: 21.0
click at [88, 410] on icon at bounding box center [86, 410] width 20 height 20
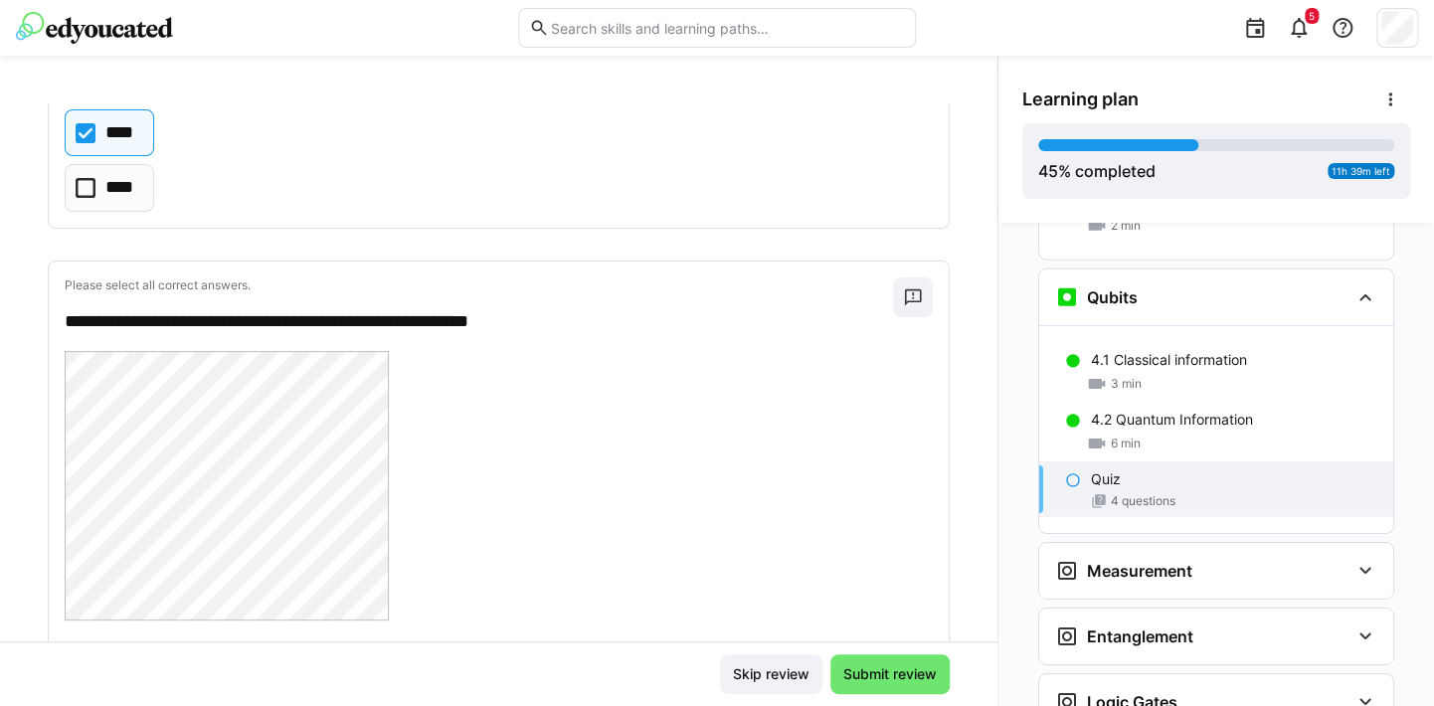
scroll to position [1618, 0]
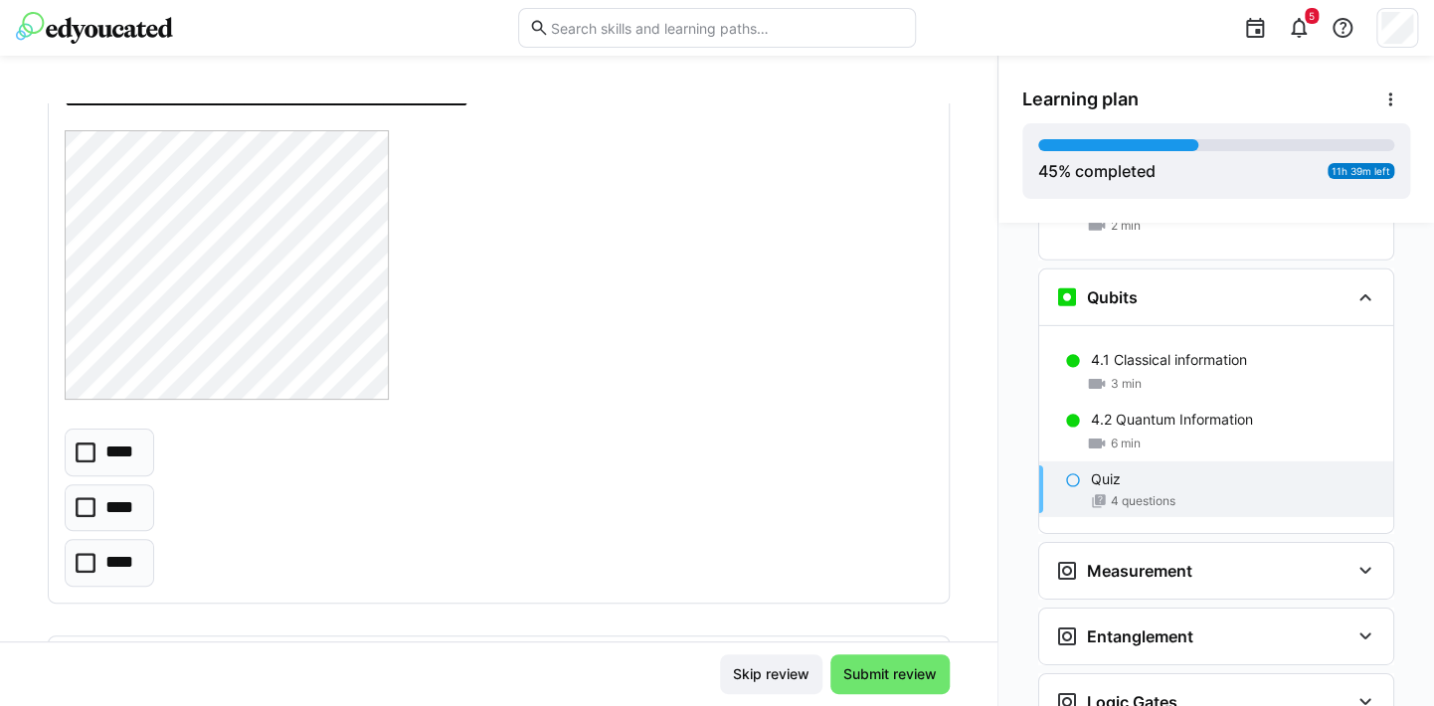
click at [88, 502] on icon at bounding box center [86, 507] width 20 height 20
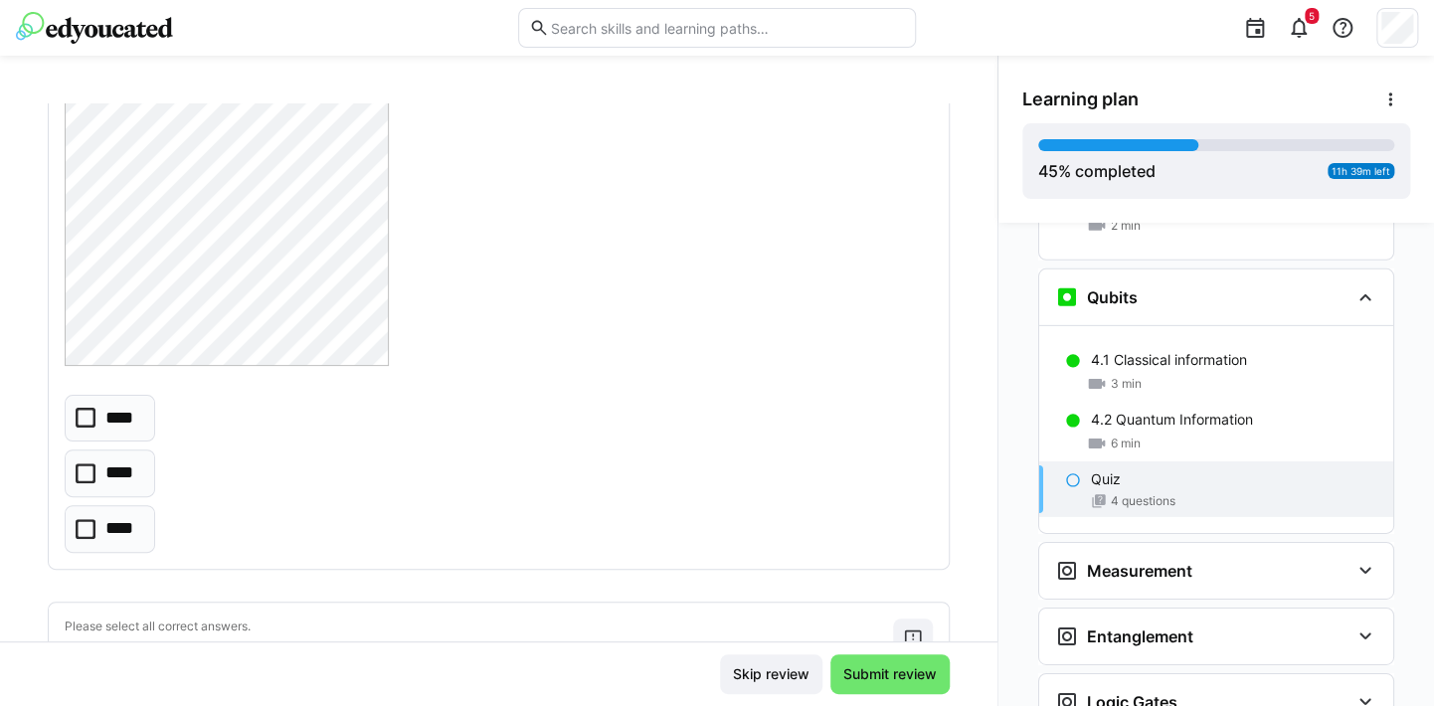
scroll to position [2314, 0]
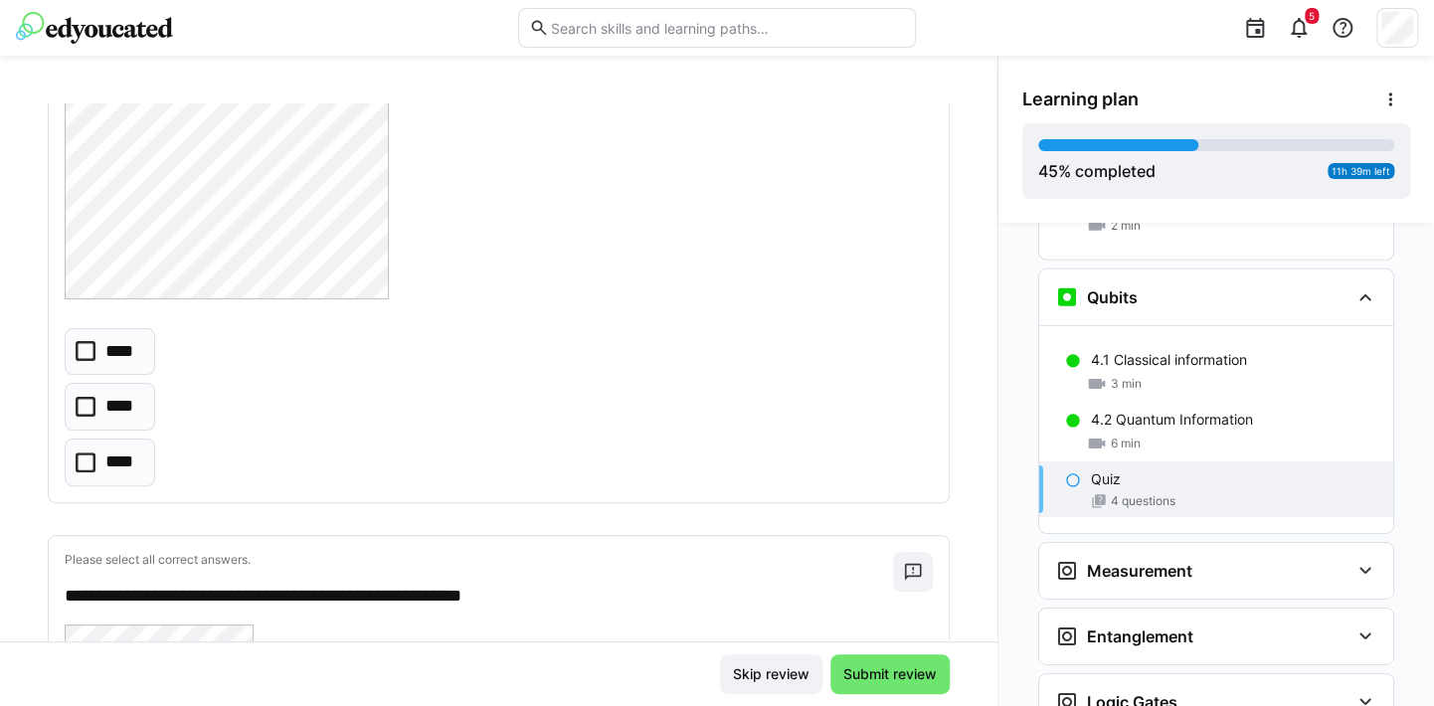
click at [88, 416] on eds-checkbox "****" at bounding box center [110, 407] width 91 height 48
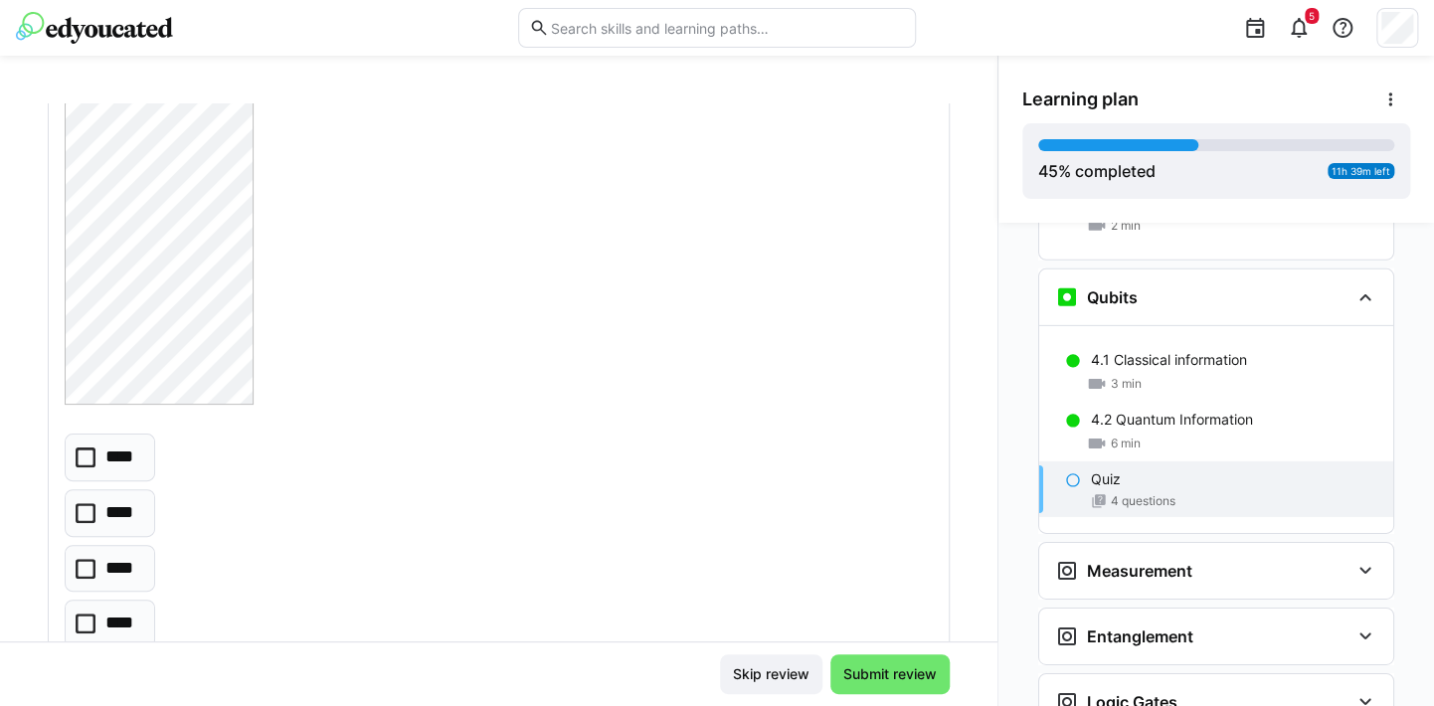
scroll to position [3669, 0]
click at [86, 558] on icon at bounding box center [86, 562] width 20 height 20
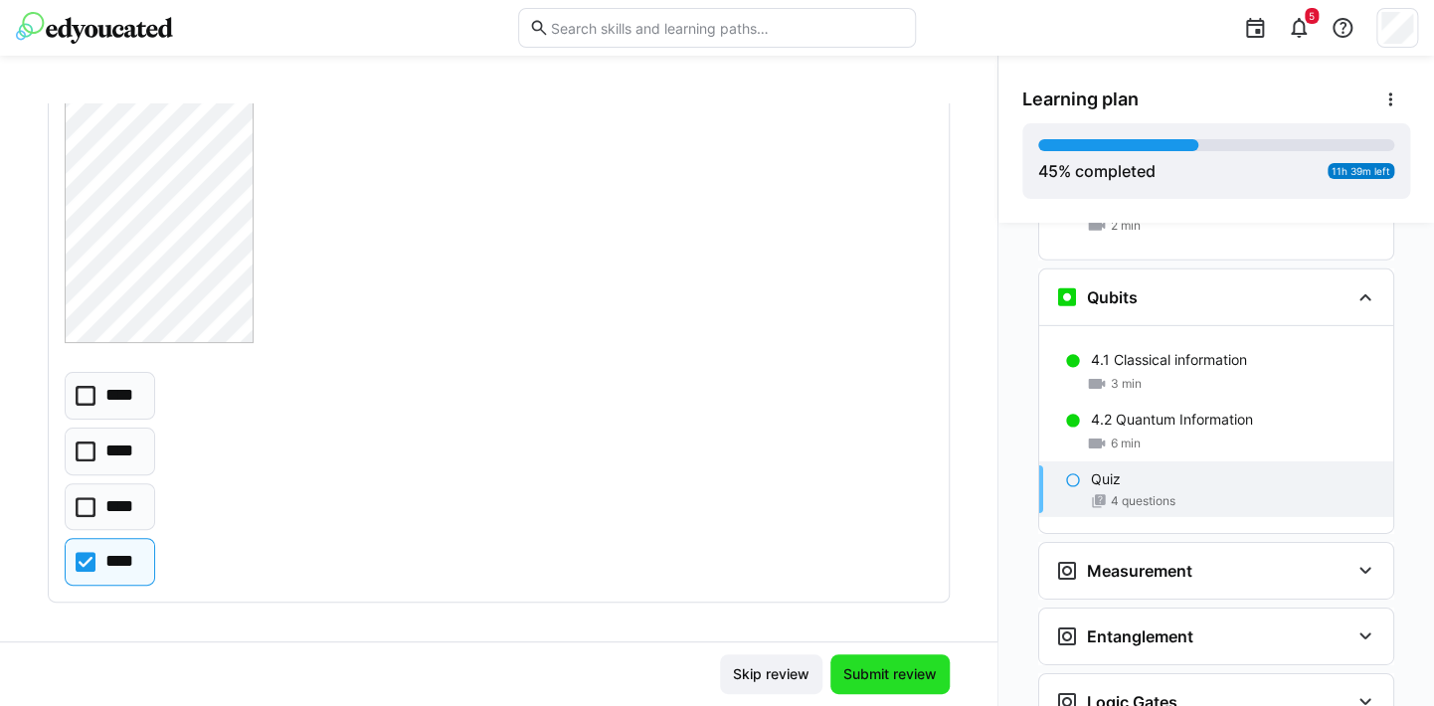
click at [900, 667] on span "Submit review" at bounding box center [890, 675] width 99 height 20
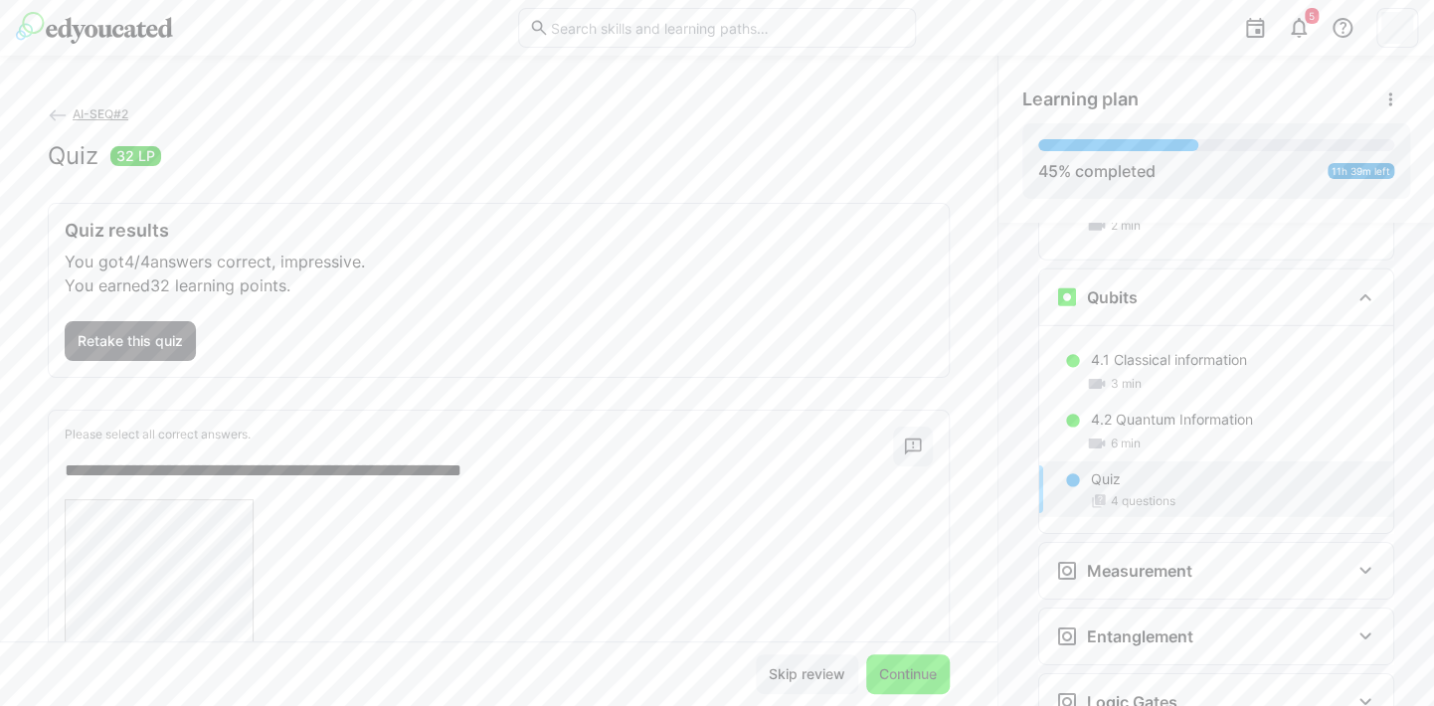
click at [900, 667] on span "Continue" at bounding box center [908, 675] width 64 height 20
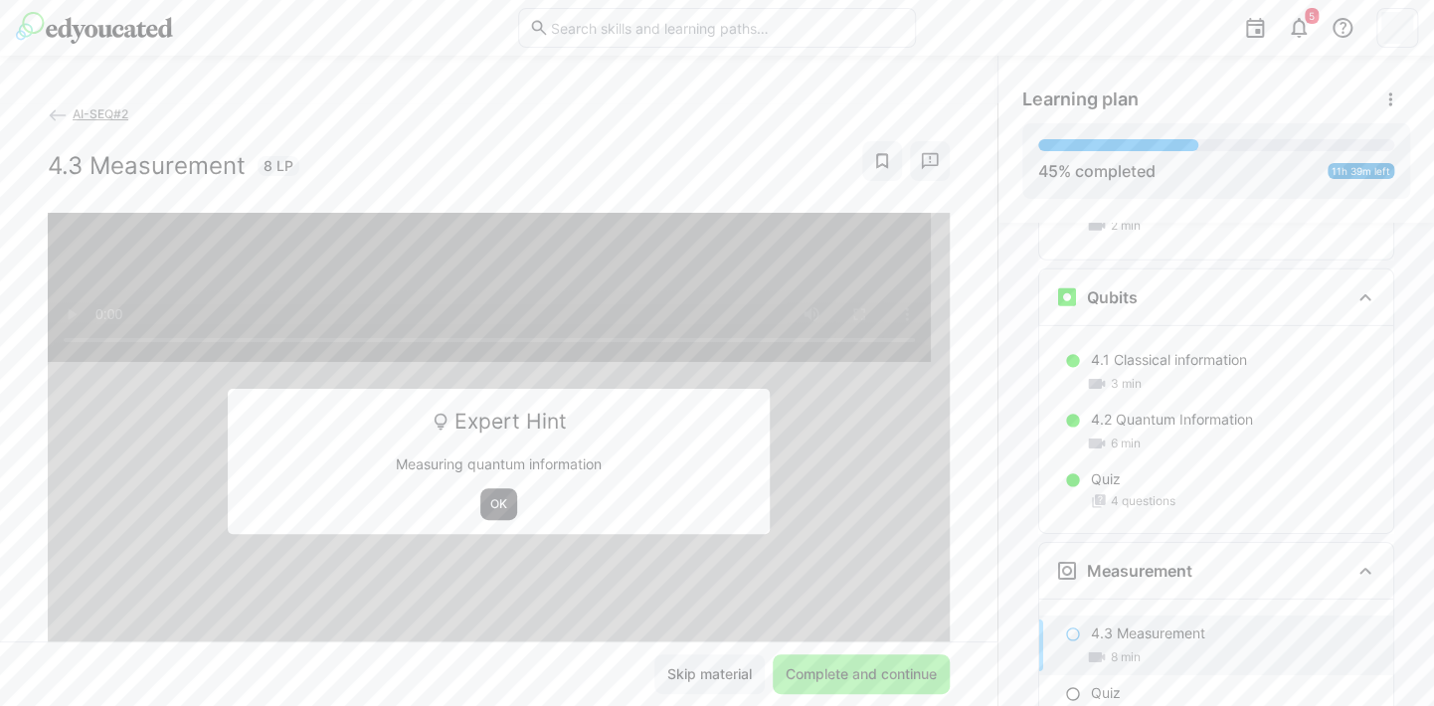
scroll to position [3259, 0]
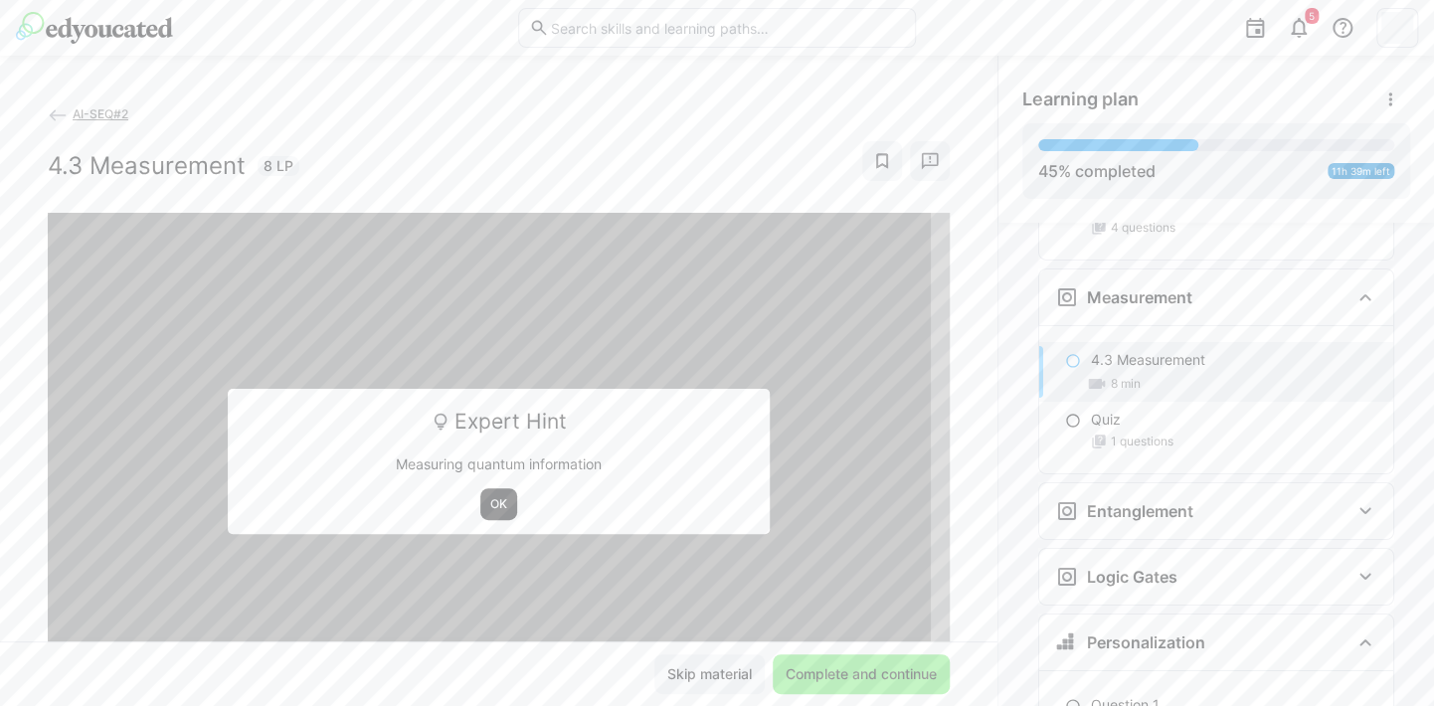
click at [491, 499] on span "OK" at bounding box center [498, 504] width 21 height 16
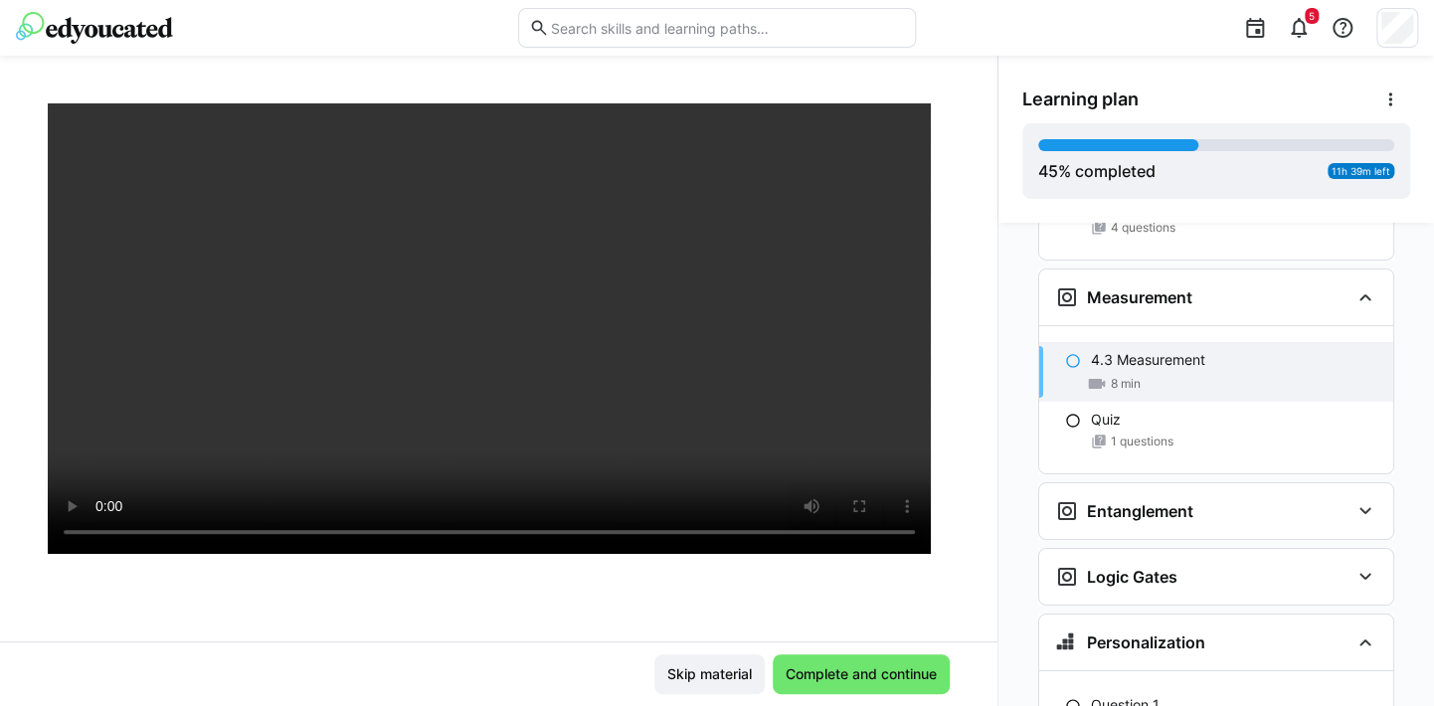
scroll to position [99, 0]
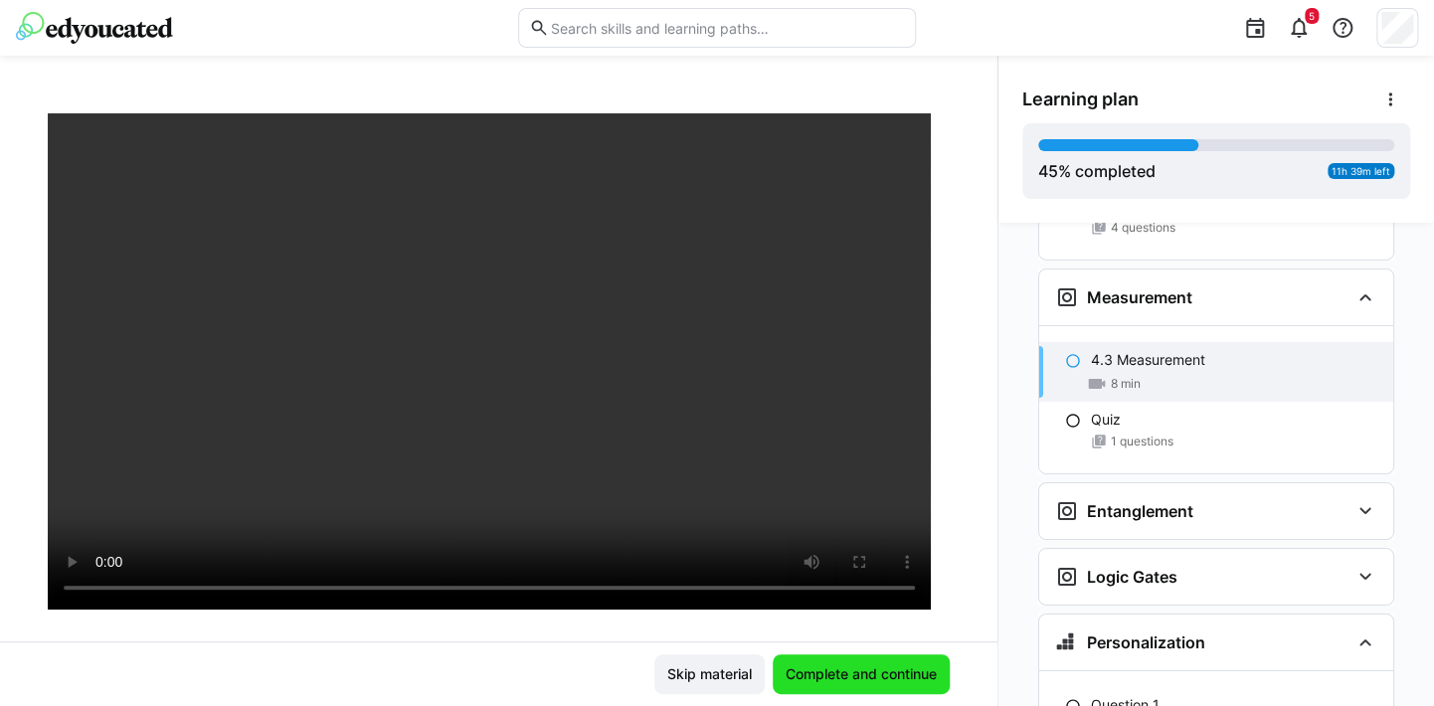
click at [869, 669] on span "Complete and continue" at bounding box center [861, 675] width 157 height 20
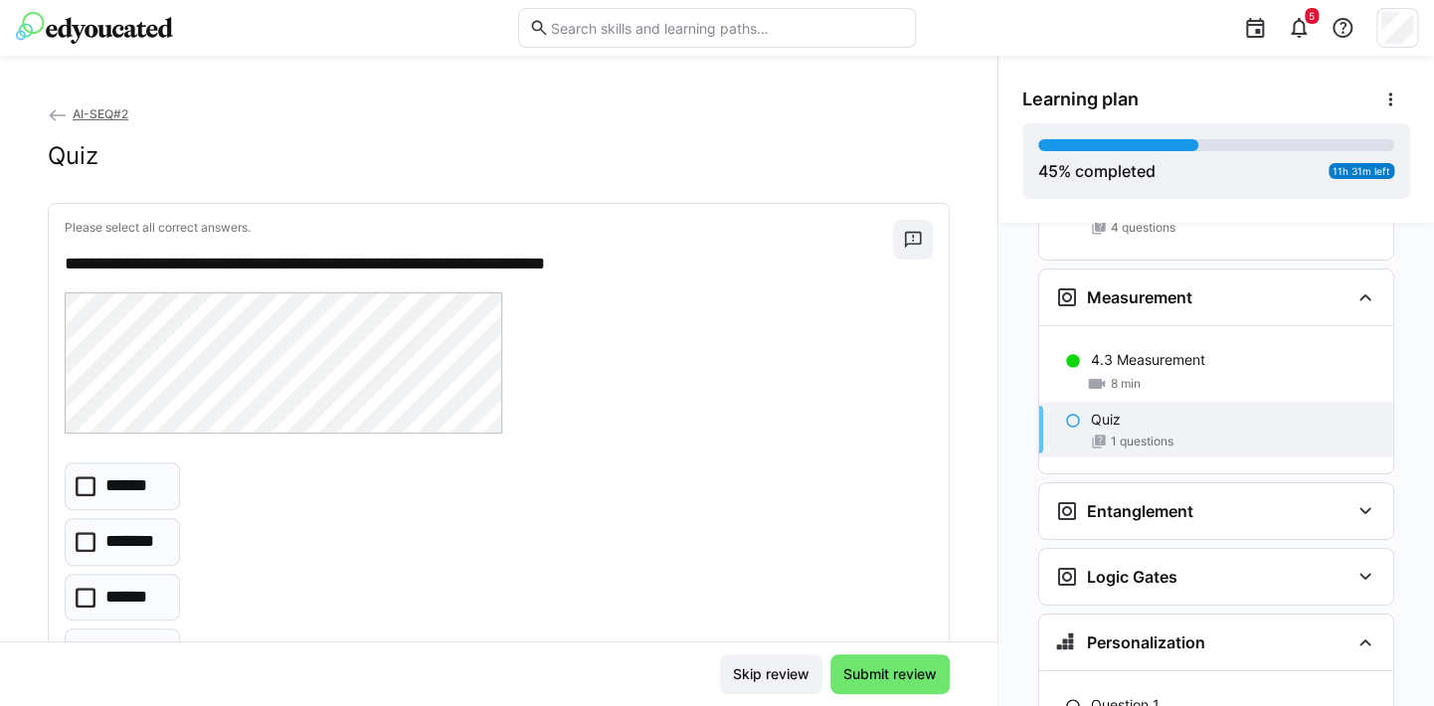
scroll to position [95, 0]
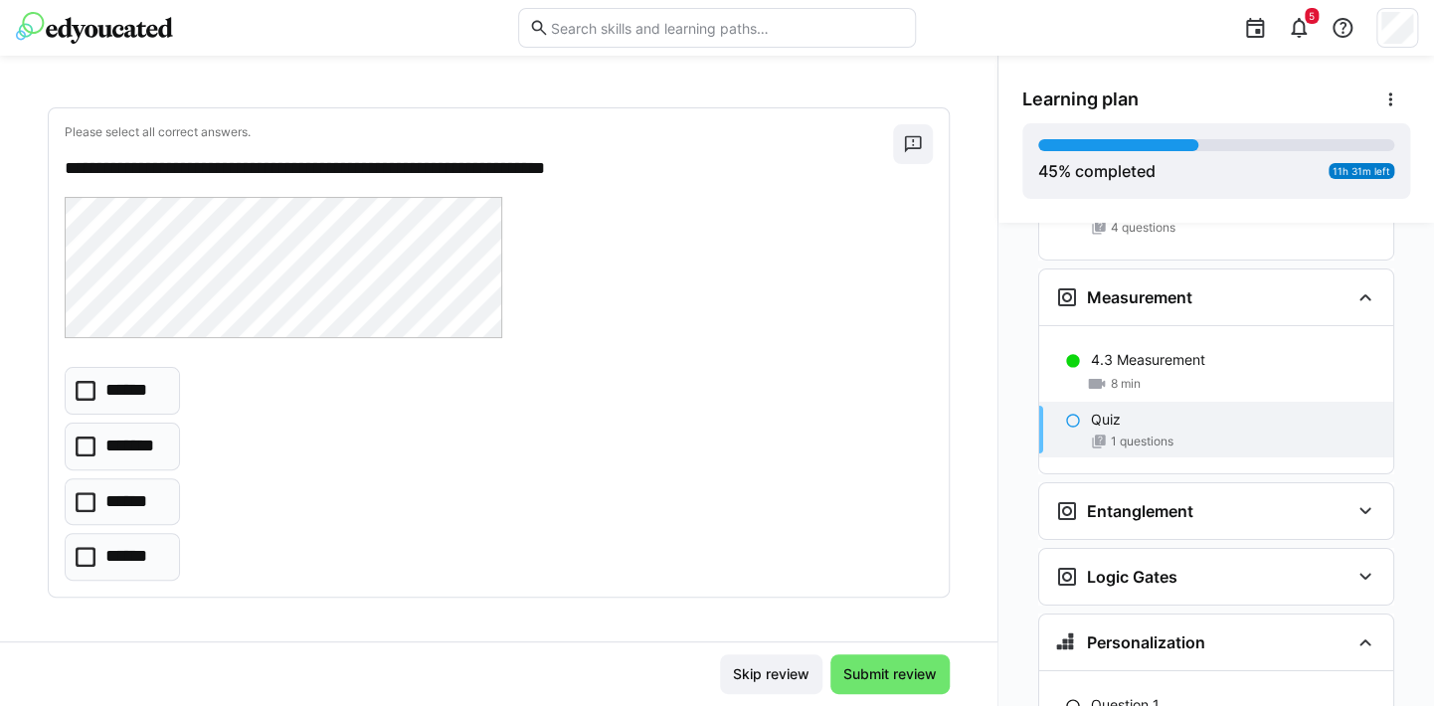
click at [467, 415] on div "****** ******* ****** ******" at bounding box center [499, 474] width 868 height 214
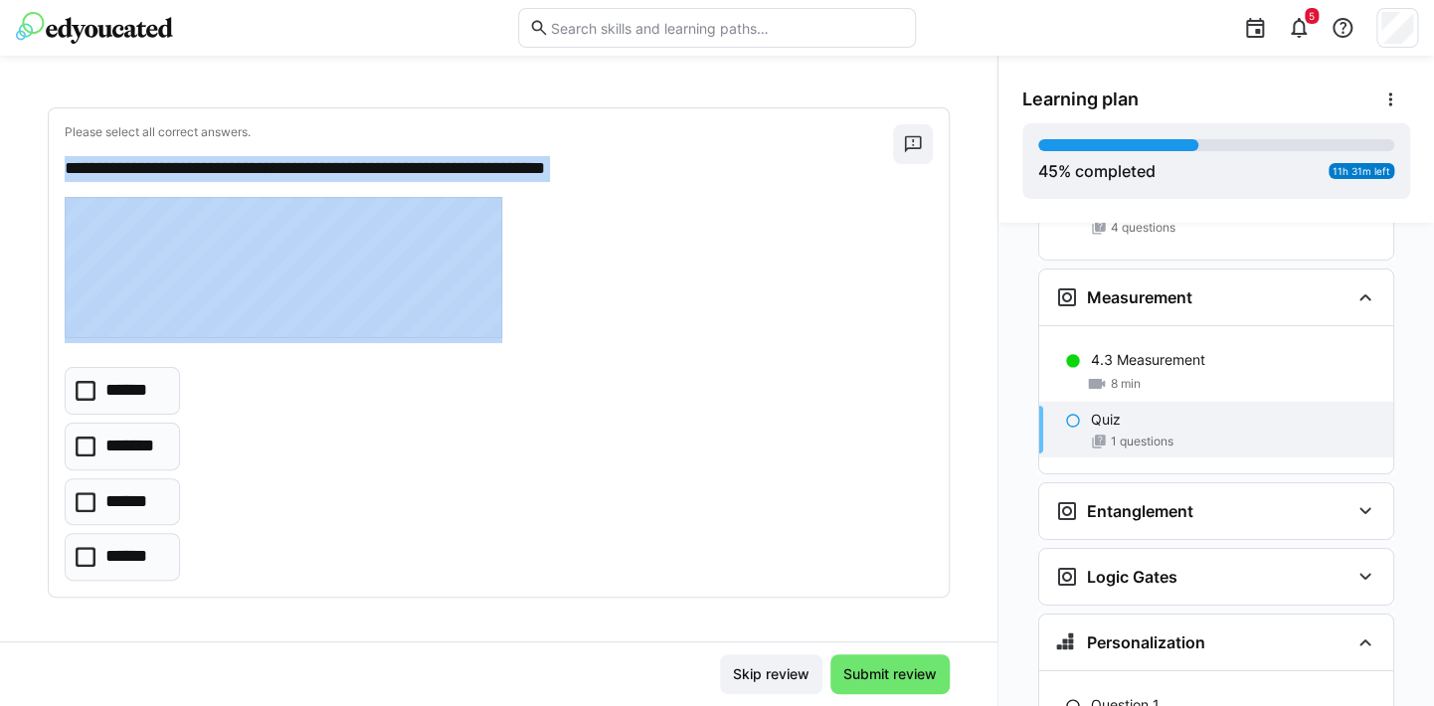
drag, startPoint x: 508, startPoint y: 285, endPoint x: 69, endPoint y: 161, distance: 456.7
click at [69, 161] on div "**********" at bounding box center [499, 352] width 900 height 488
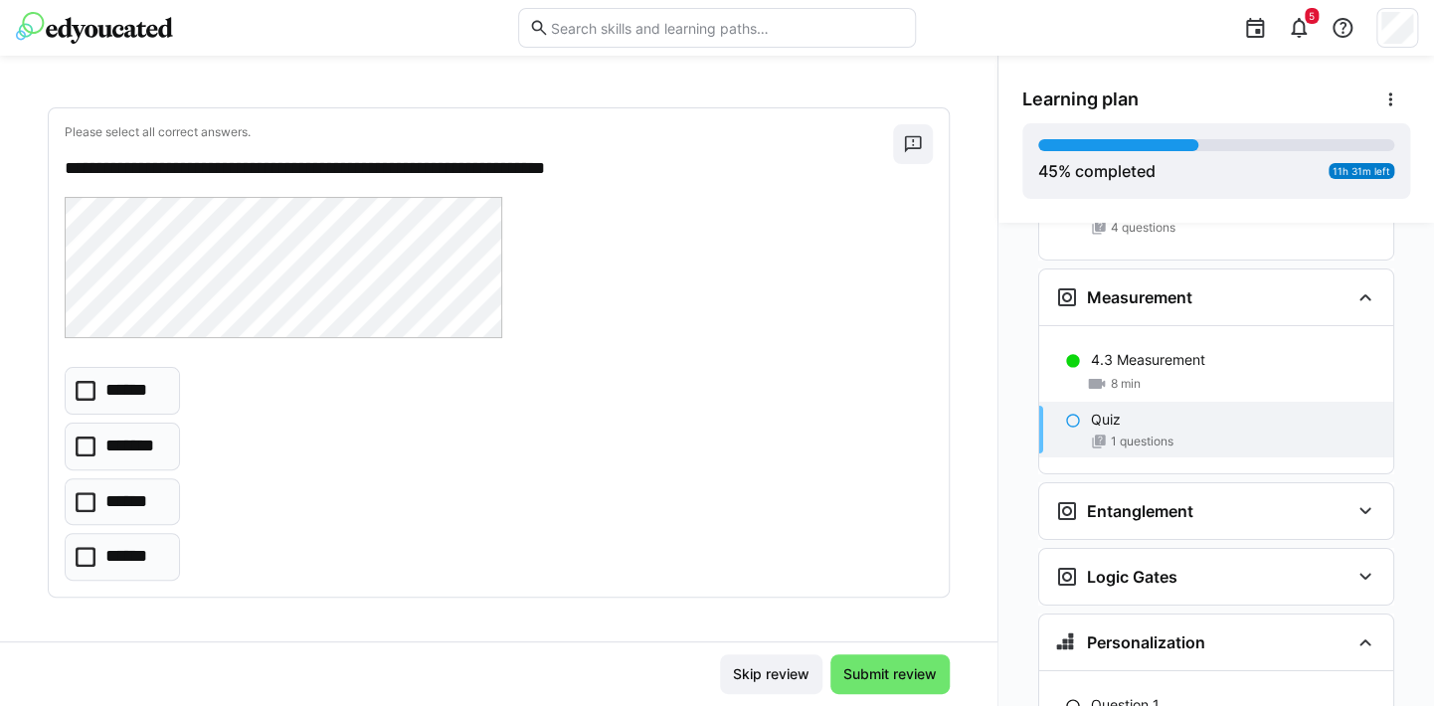
drag, startPoint x: 210, startPoint y: 372, endPoint x: 209, endPoint y: 342, distance: 29.9
click at [210, 372] on div "****** ******* ****** ******" at bounding box center [499, 474] width 868 height 214
click at [120, 285] on div at bounding box center [499, 270] width 868 height 146
click at [140, 628] on div "**********" at bounding box center [499, 372] width 998 height 538
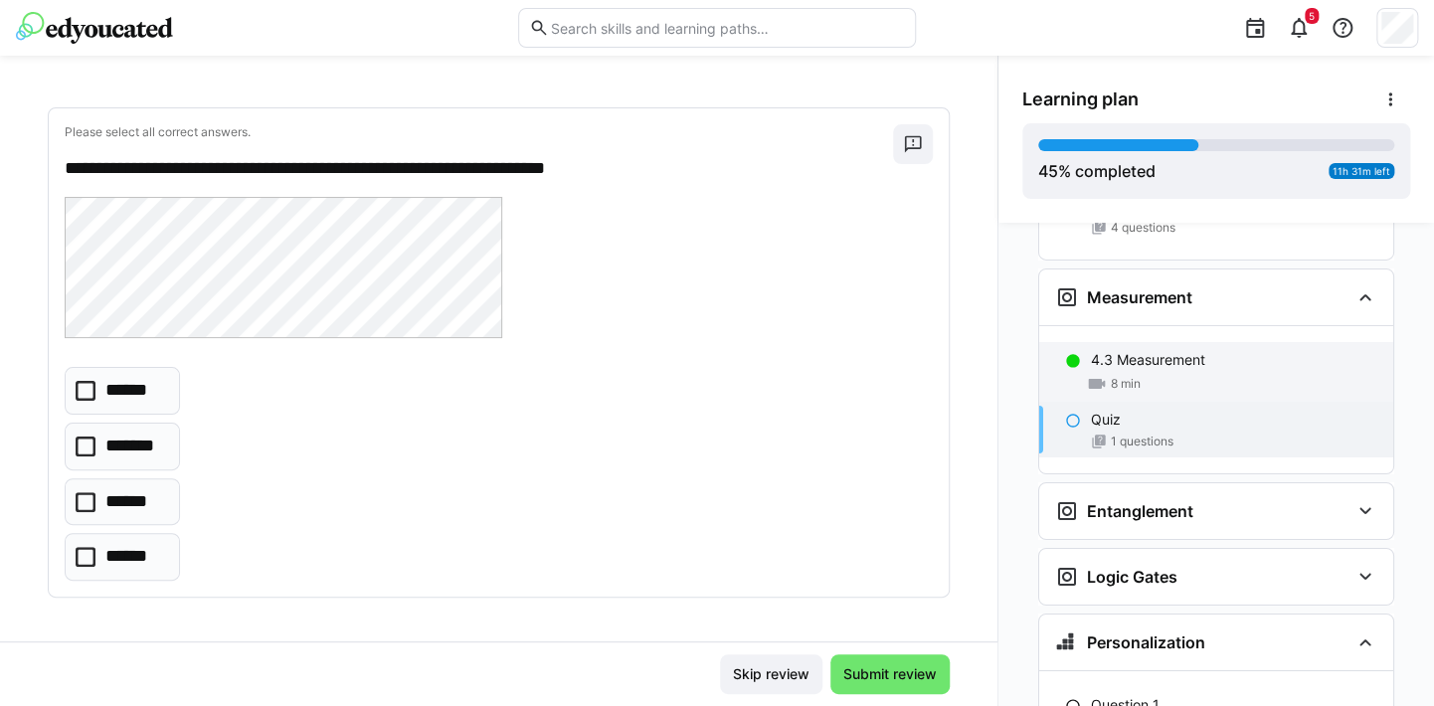
click at [1130, 342] on div "4.3 Measurement 8 min" at bounding box center [1217, 372] width 354 height 60
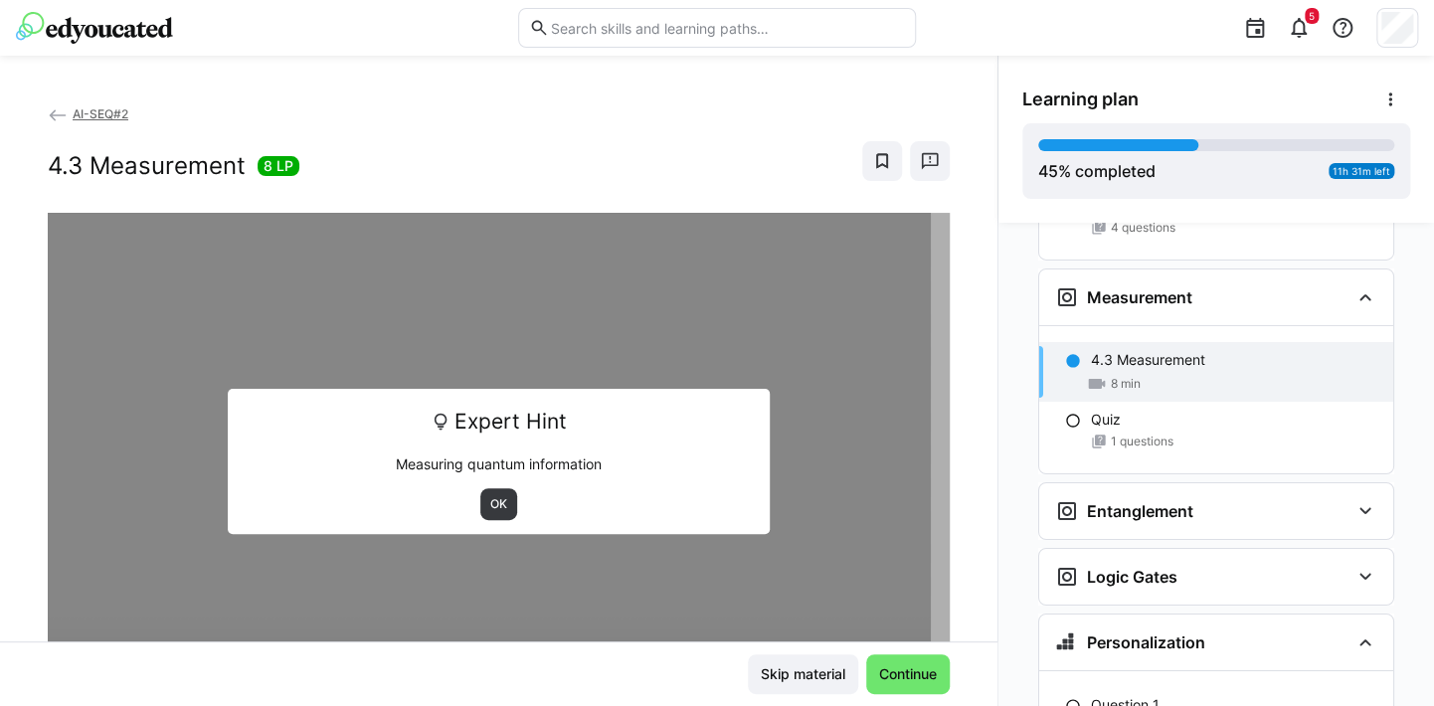
click at [511, 497] on div "OK" at bounding box center [498, 504] width 513 height 32
click at [504, 497] on span "OK" at bounding box center [498, 504] width 37 height 32
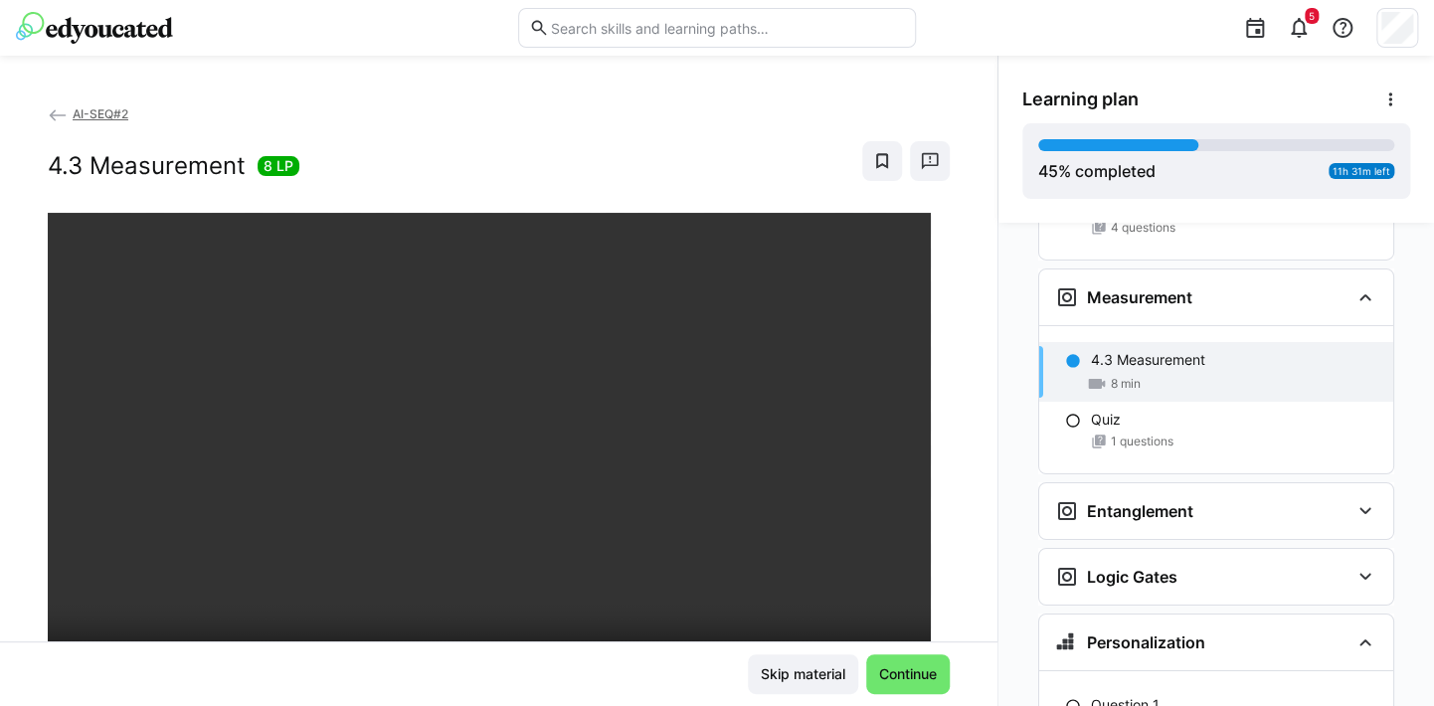
scroll to position [99, 0]
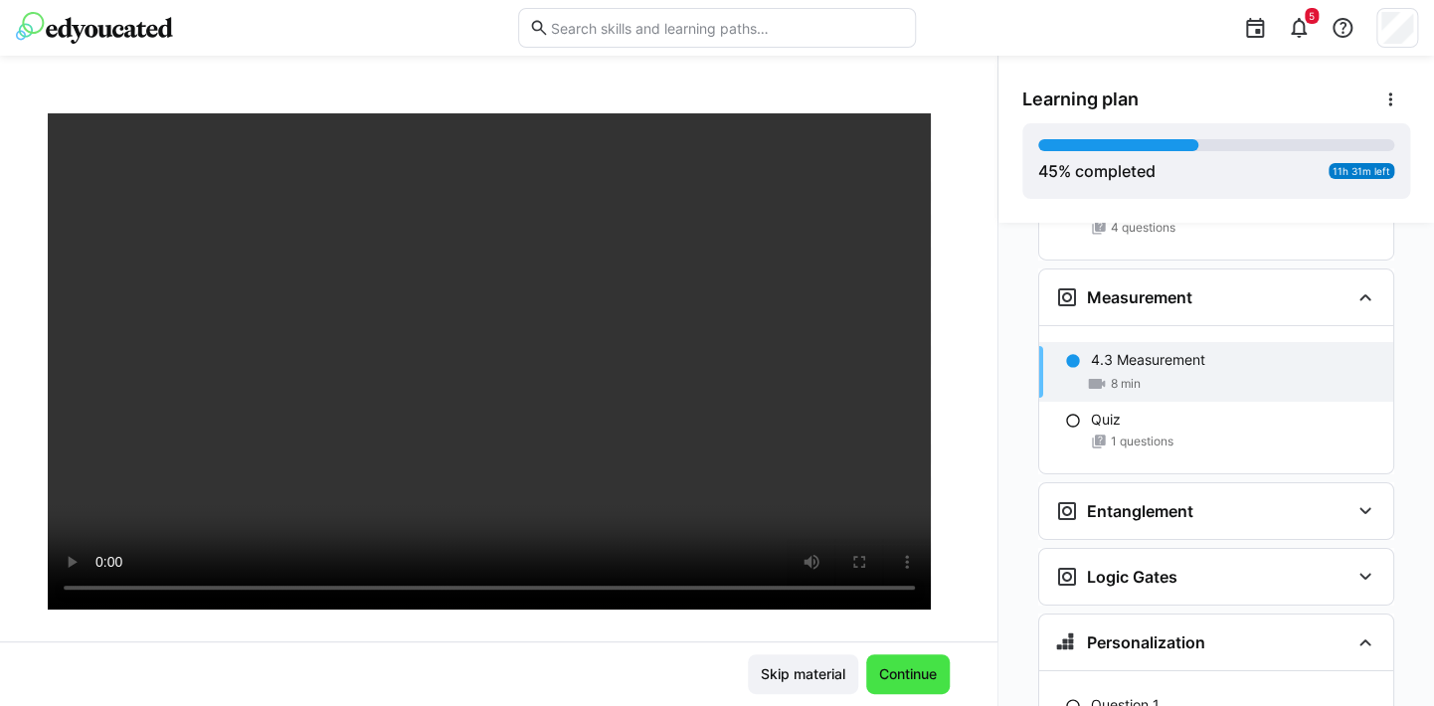
click at [926, 679] on span "Continue" at bounding box center [908, 675] width 64 height 20
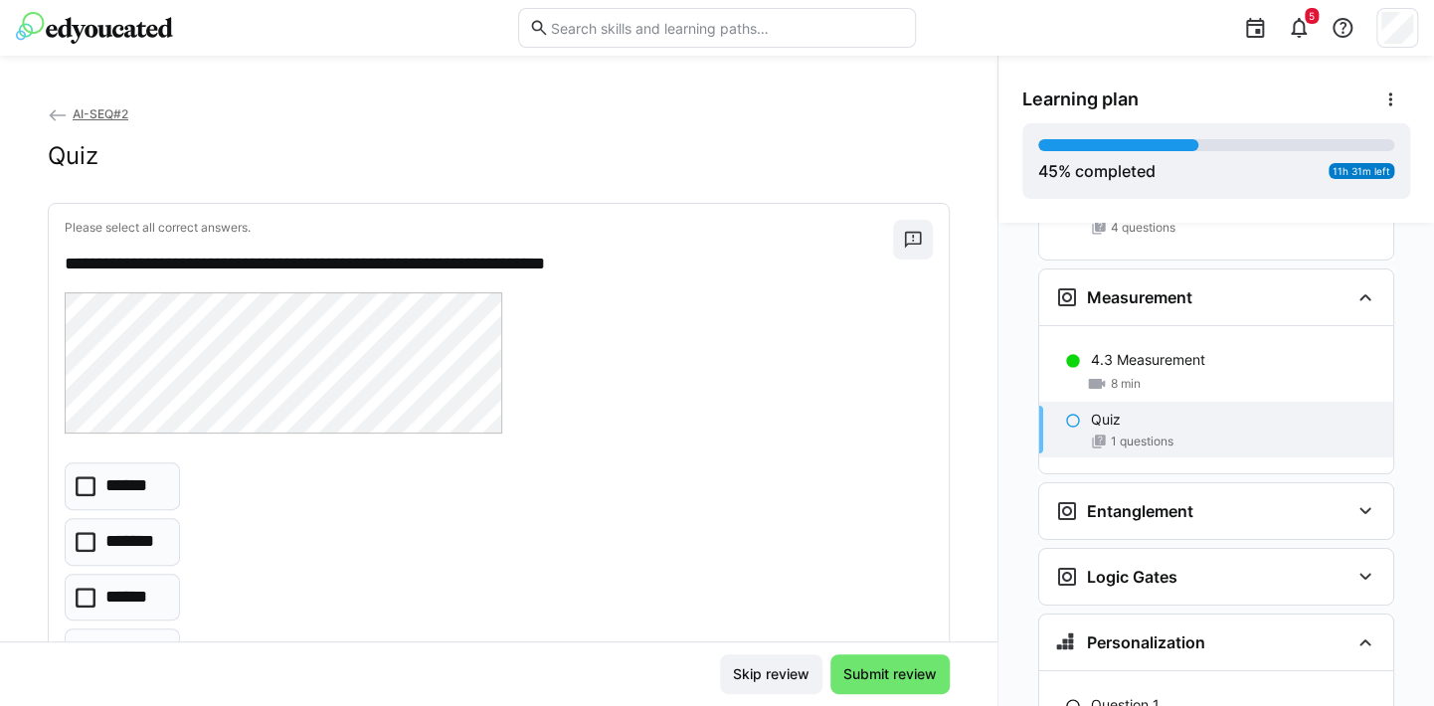
click at [85, 498] on eds-checkbox "******" at bounding box center [122, 487] width 115 height 48
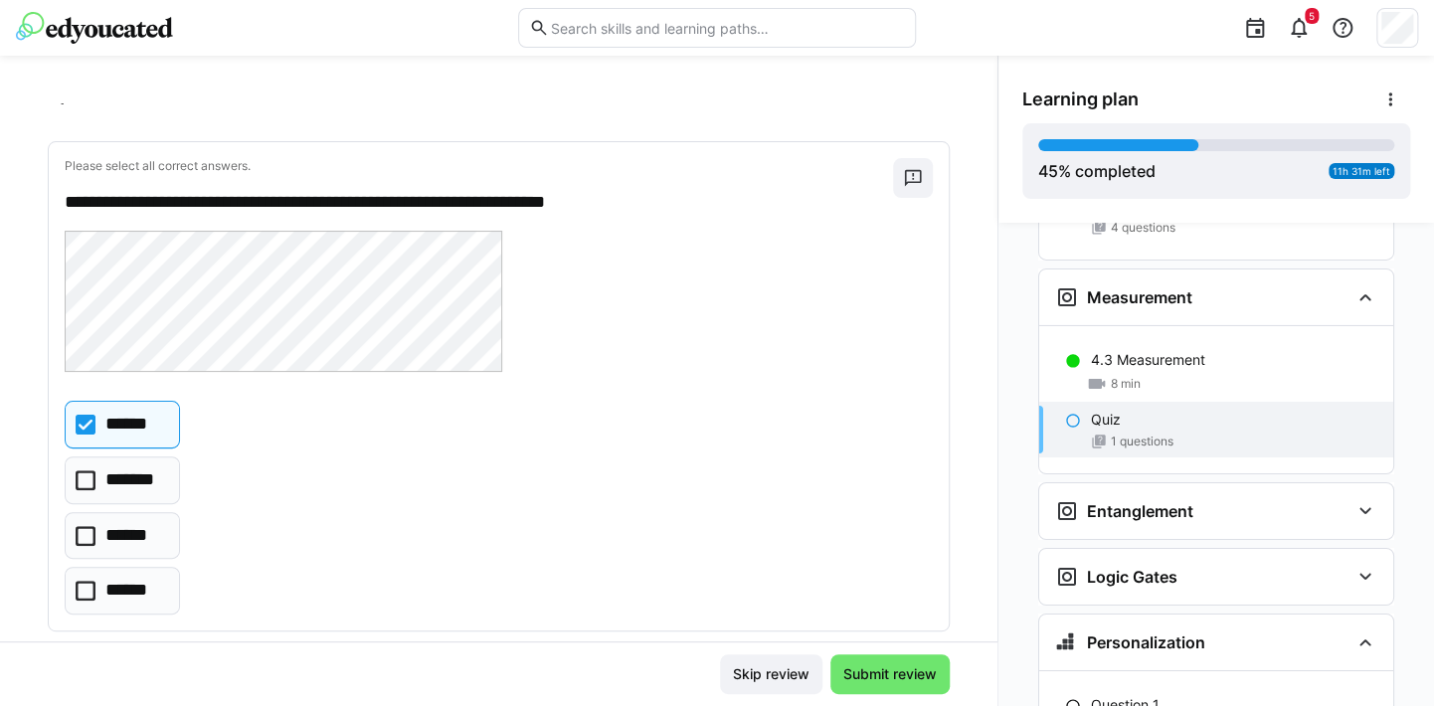
scroll to position [95, 0]
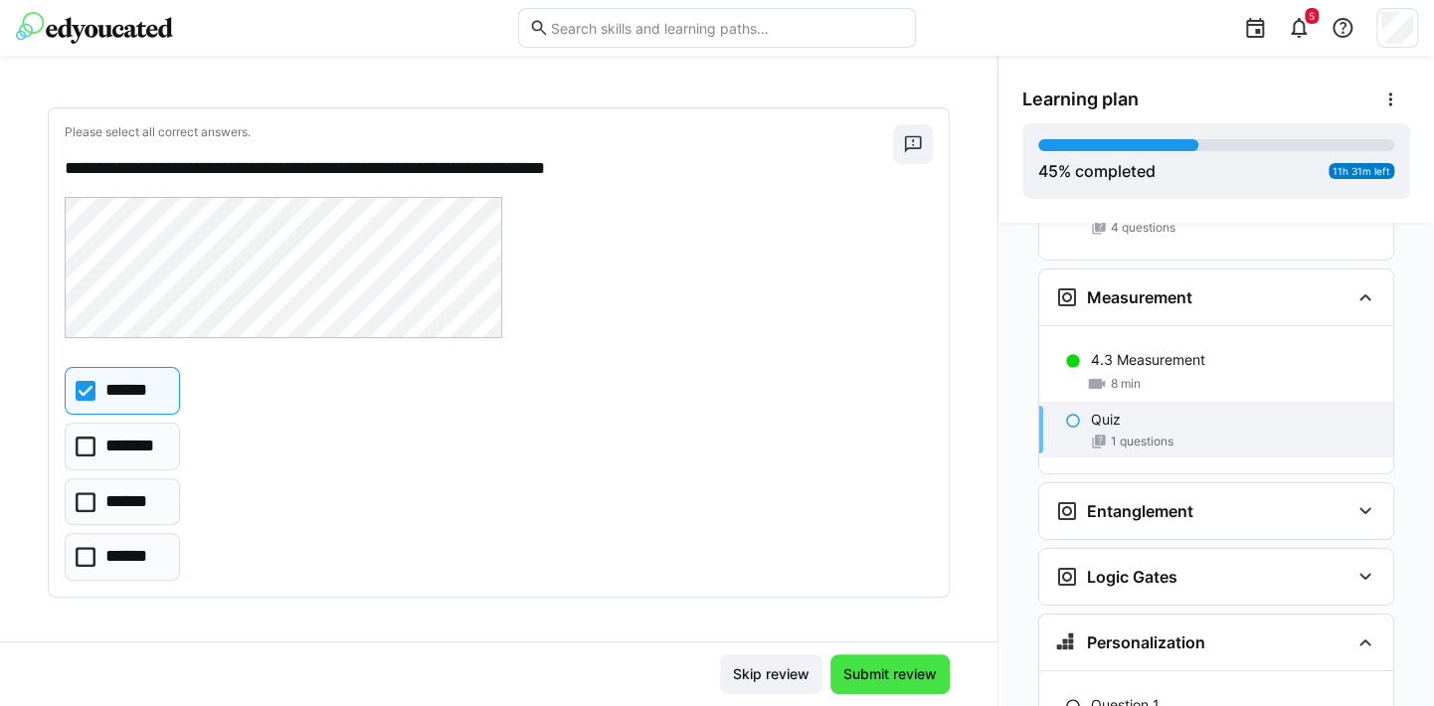
click at [851, 663] on span "Submit review" at bounding box center [890, 675] width 119 height 40
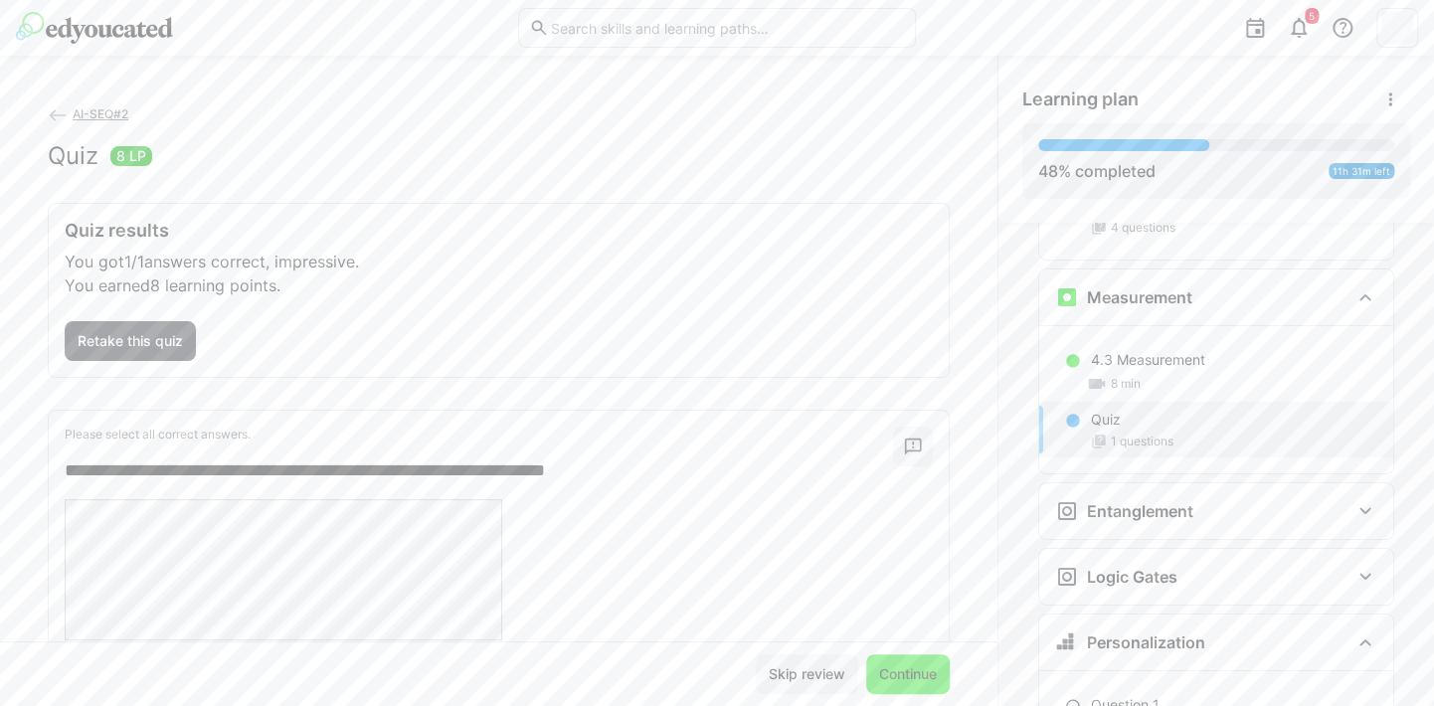
click at [896, 679] on span "Continue" at bounding box center [908, 675] width 64 height 20
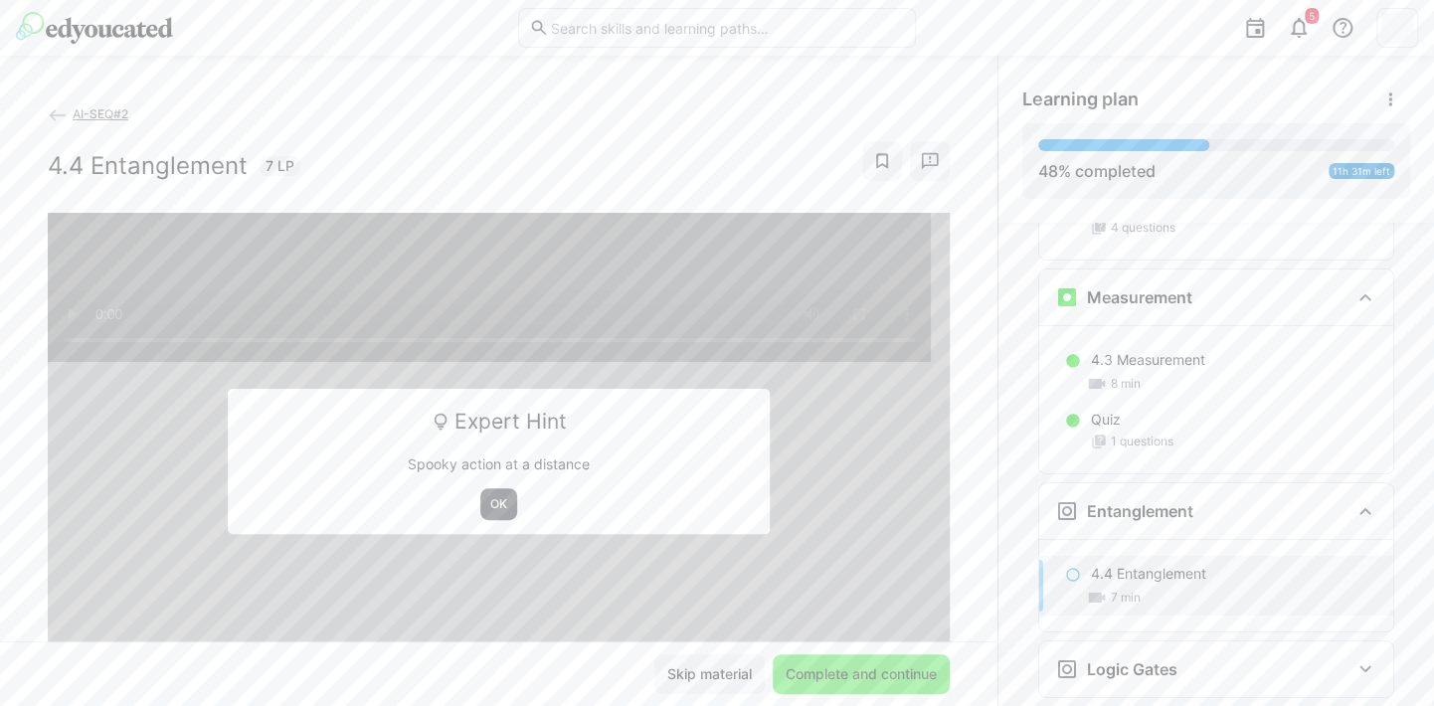
scroll to position [3472, 0]
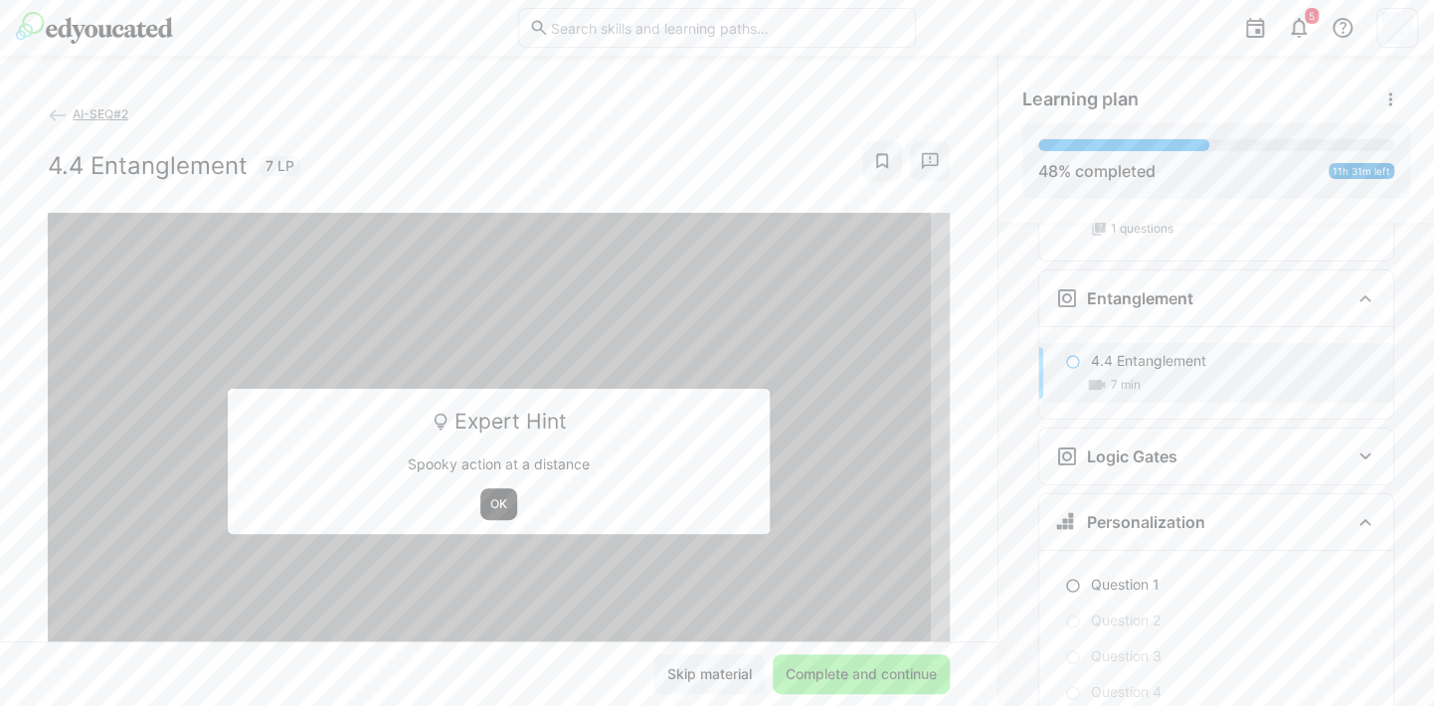
click at [495, 501] on span "OK" at bounding box center [498, 504] width 21 height 16
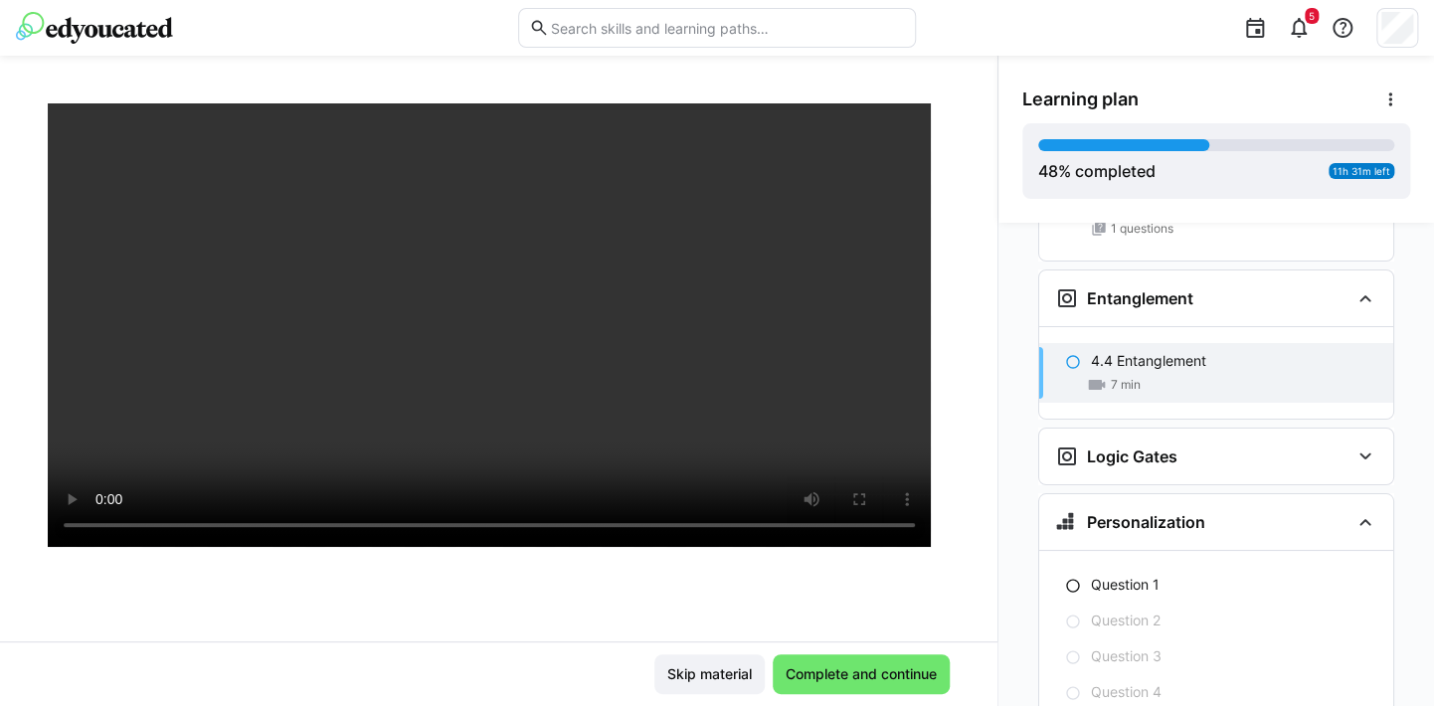
scroll to position [199, 0]
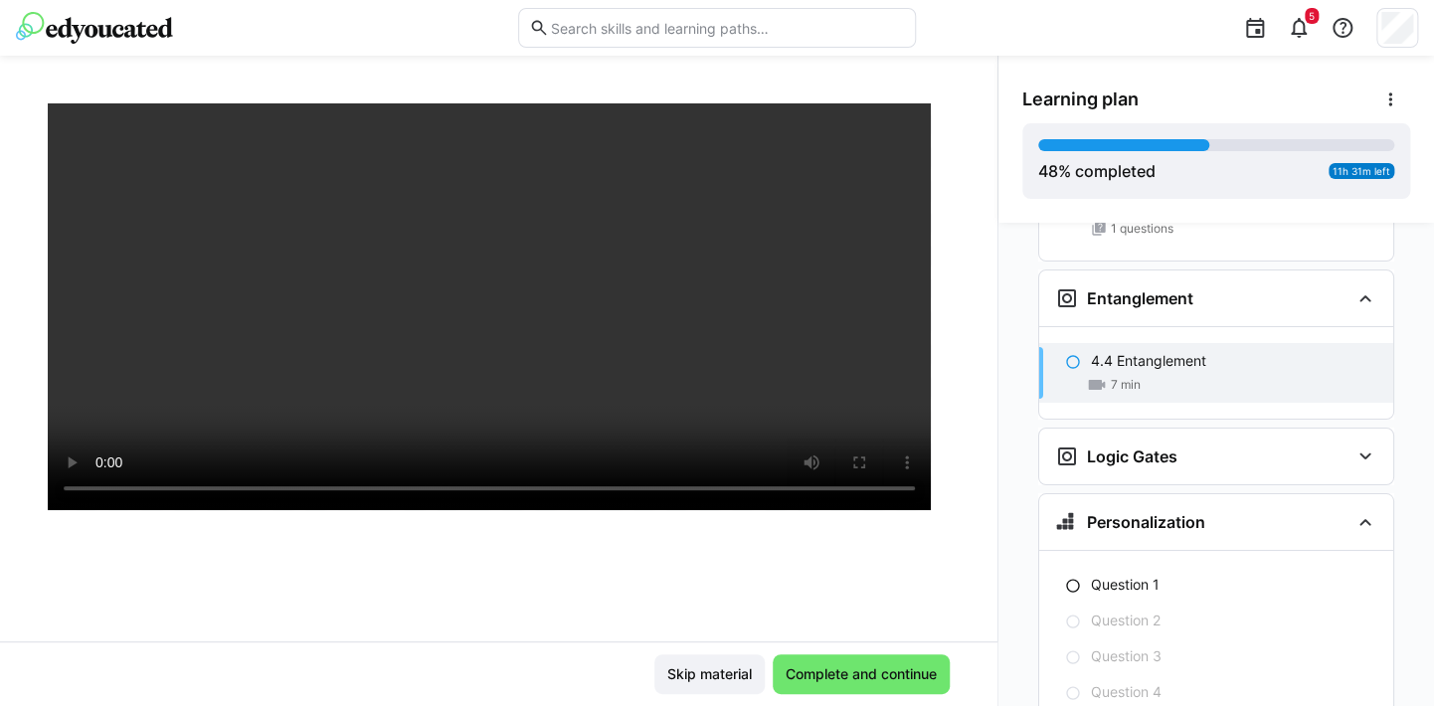
click at [130, 555] on div at bounding box center [499, 367] width 902 height 706
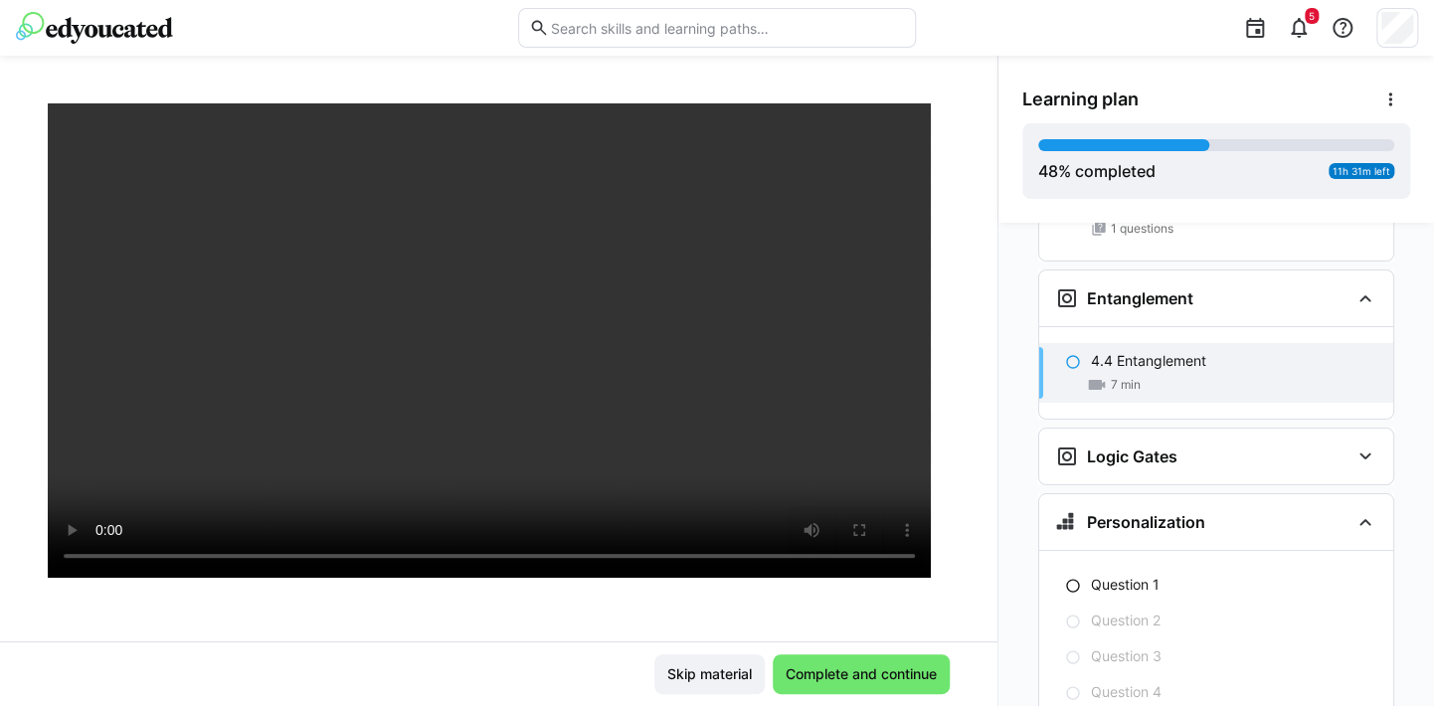
scroll to position [99, 0]
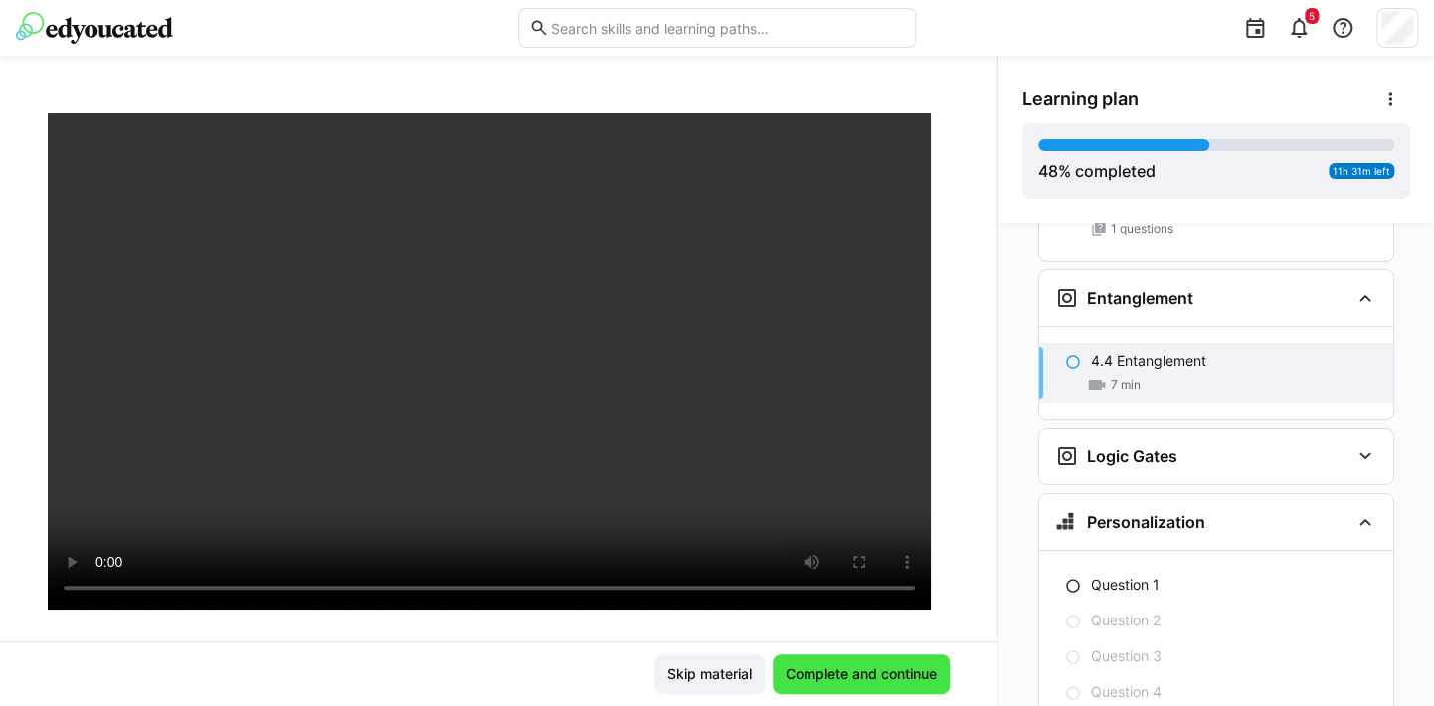
click at [842, 667] on span "Complete and continue" at bounding box center [861, 675] width 157 height 20
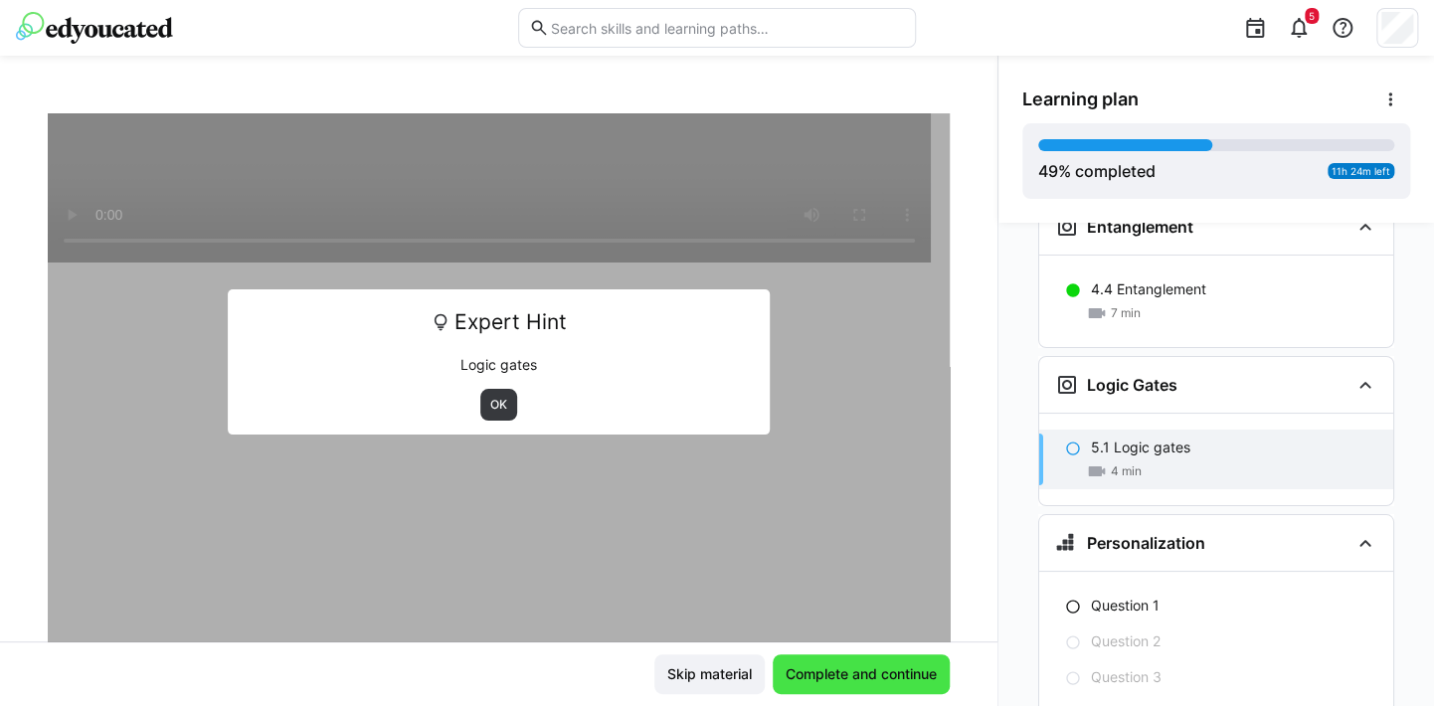
scroll to position [3577, 0]
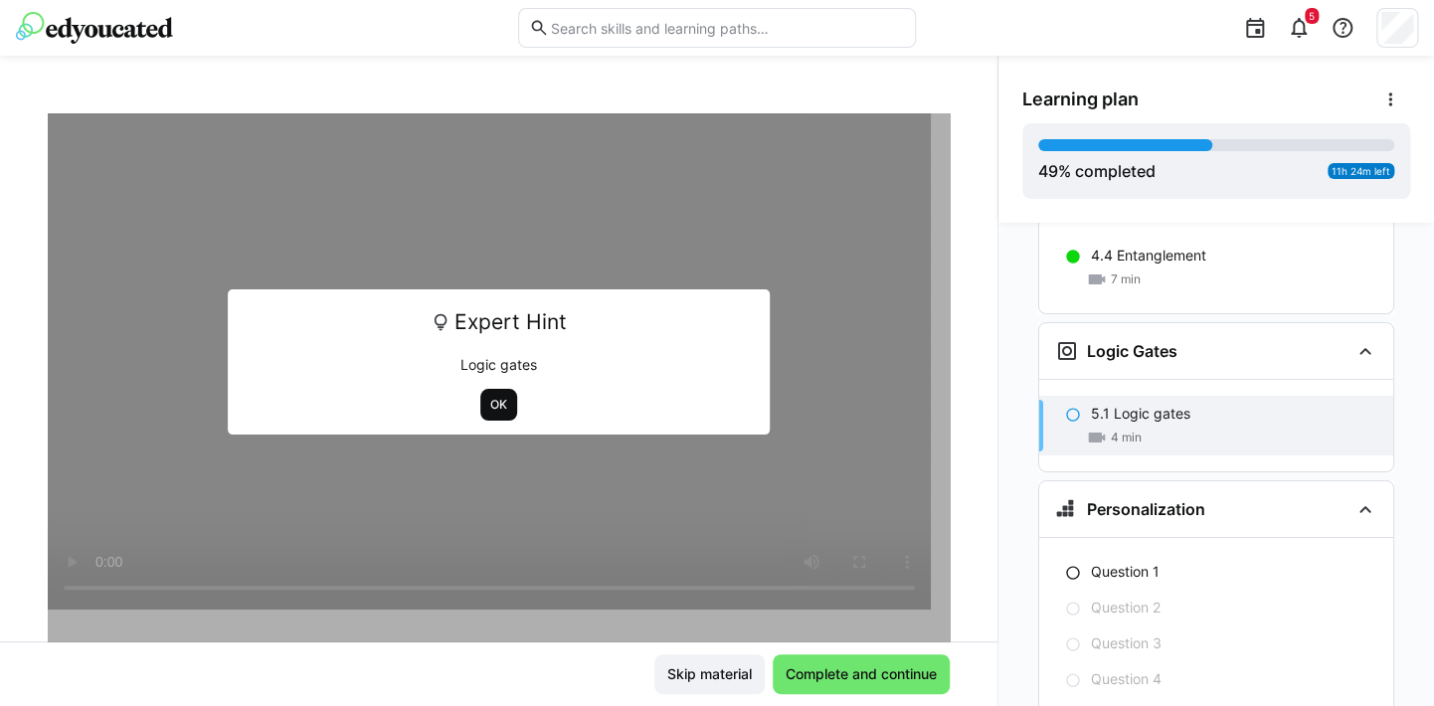
click at [489, 404] on span "OK" at bounding box center [498, 405] width 21 height 16
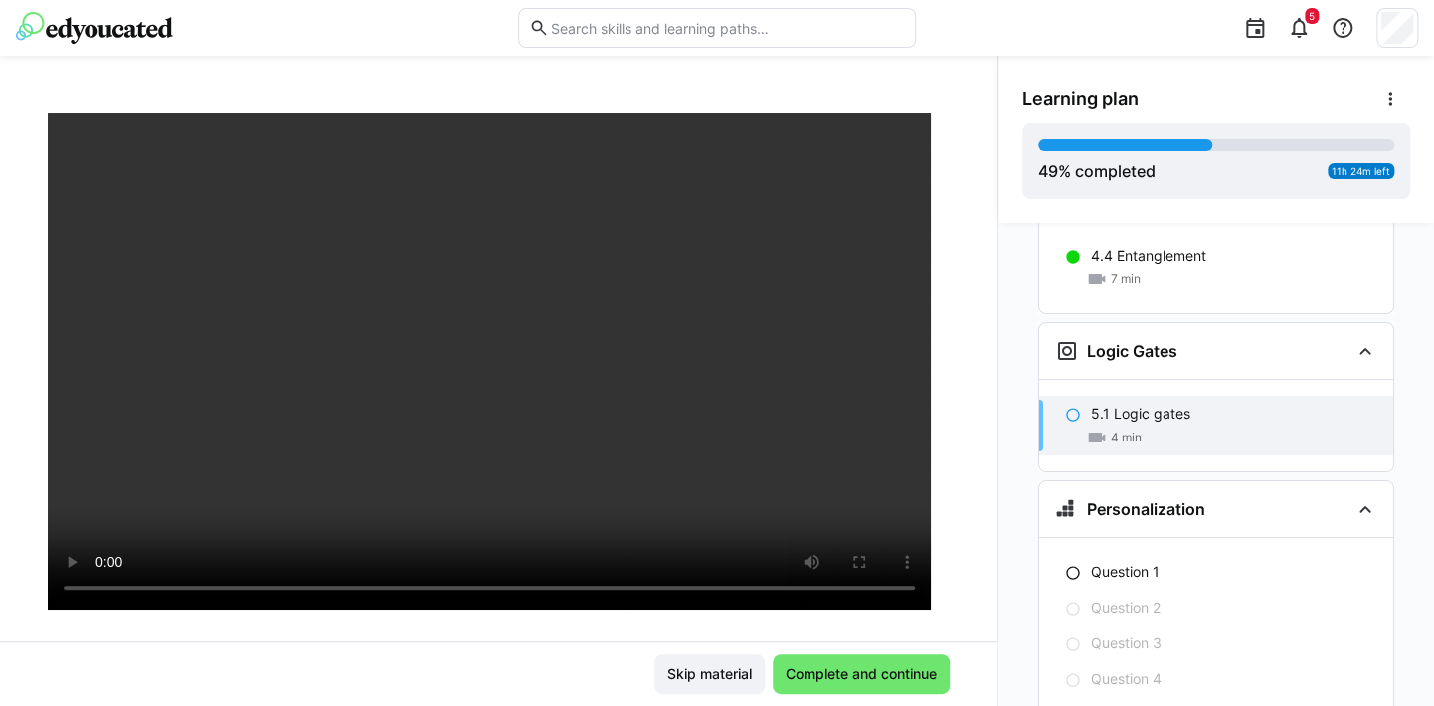
click at [423, 649] on div "Skip material Complete and continue" at bounding box center [499, 674] width 998 height 65
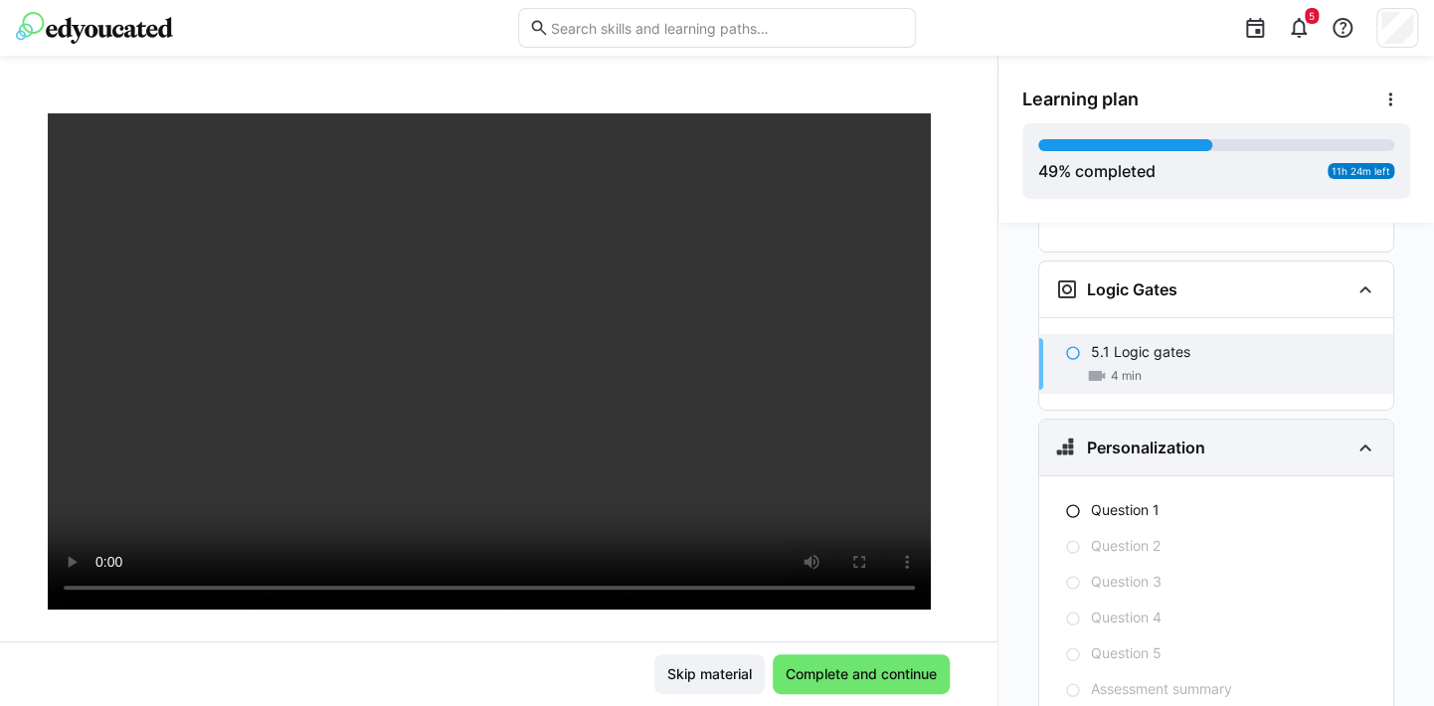
scroll to position [3671, 0]
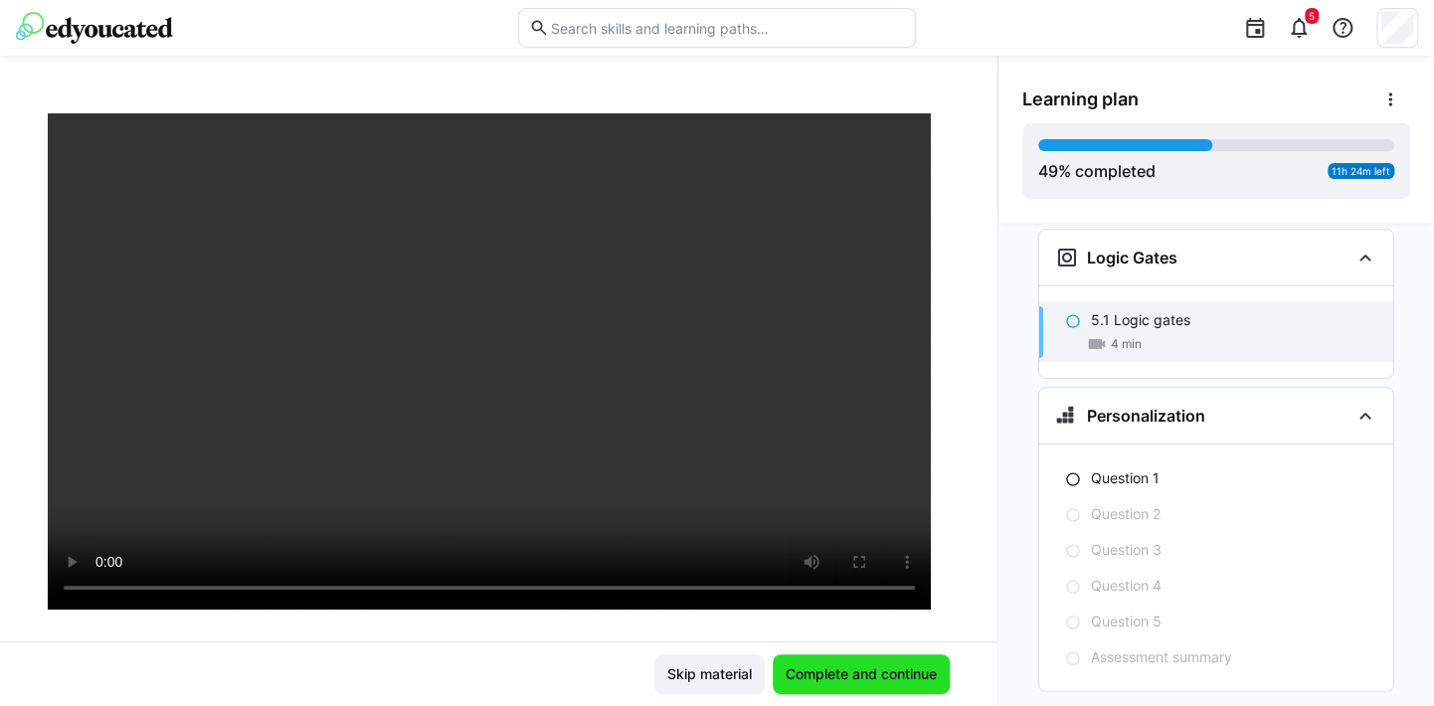
click at [864, 667] on span "Complete and continue" at bounding box center [861, 675] width 157 height 20
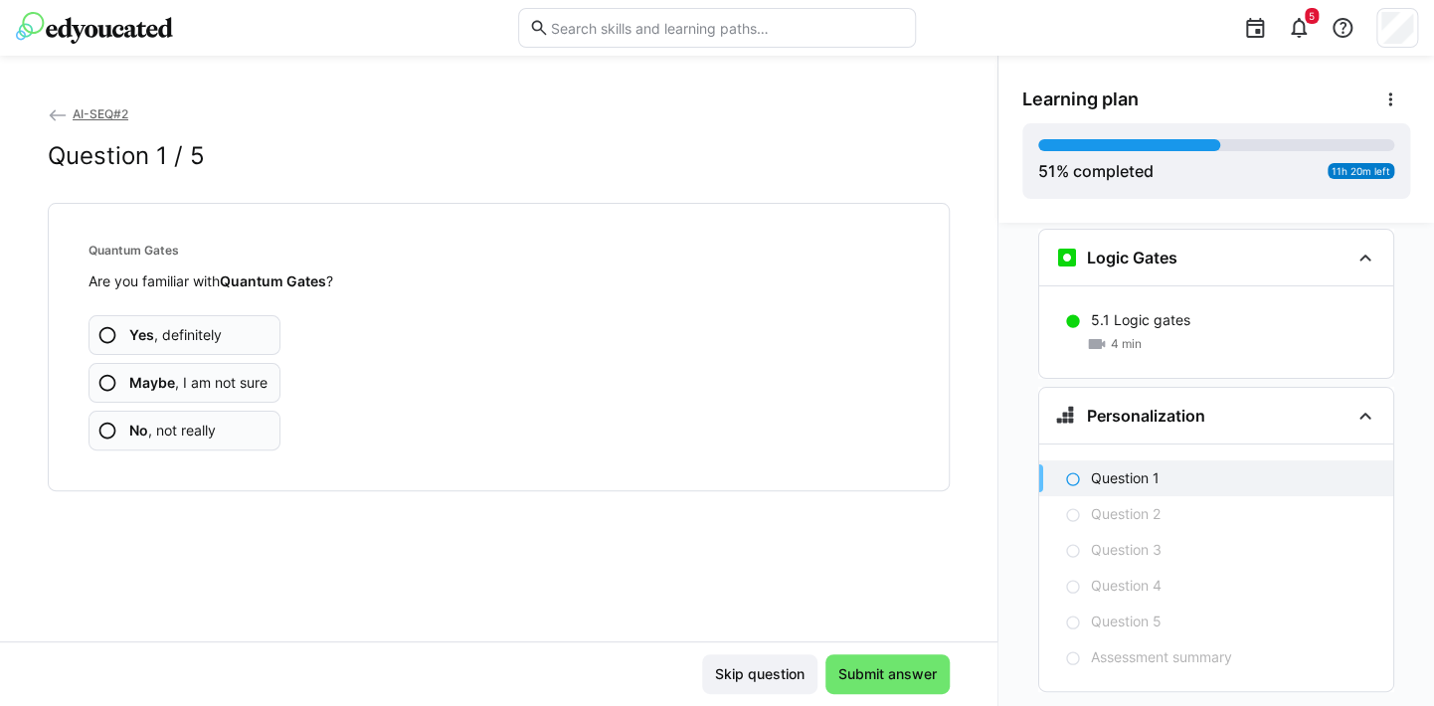
click at [242, 427] on app-assessment-question-radio "No , not really" at bounding box center [185, 431] width 192 height 40
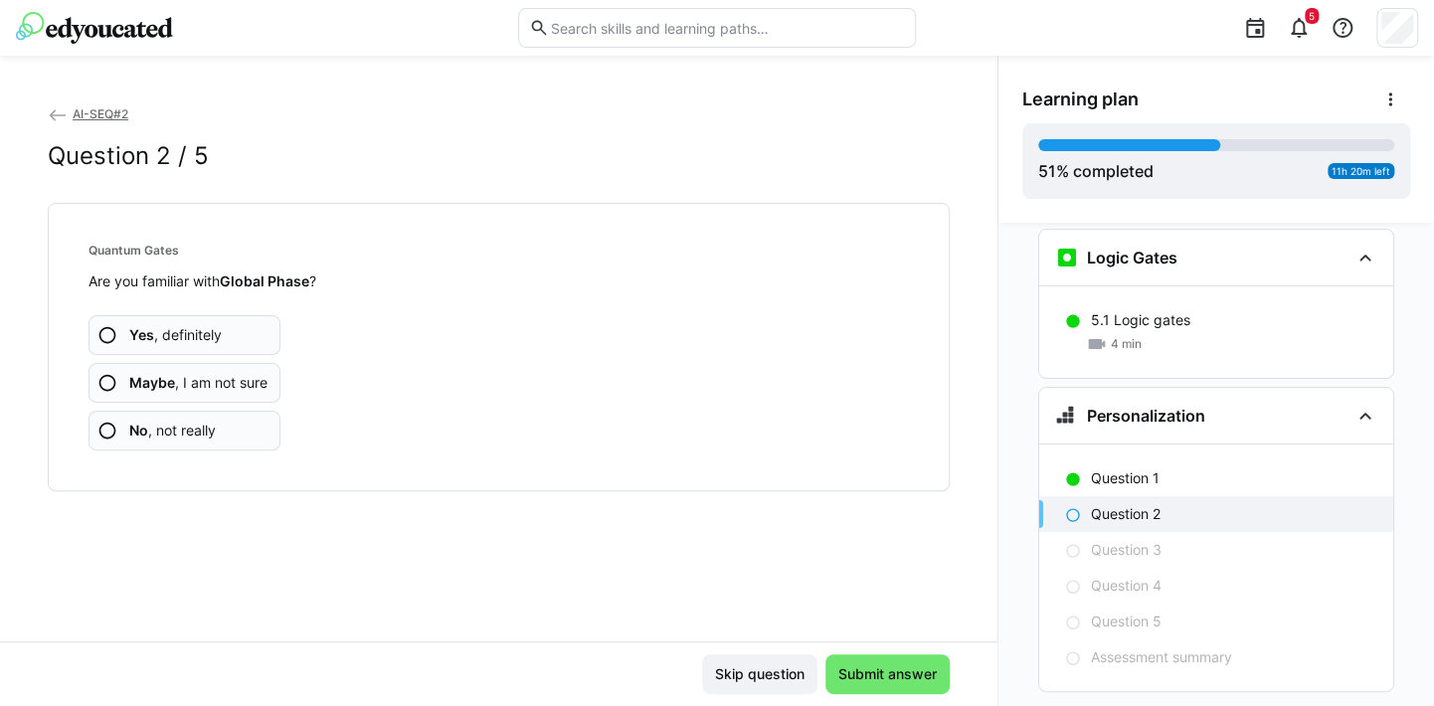
click at [239, 426] on app-assessment-question-radio "No , not really" at bounding box center [185, 431] width 192 height 40
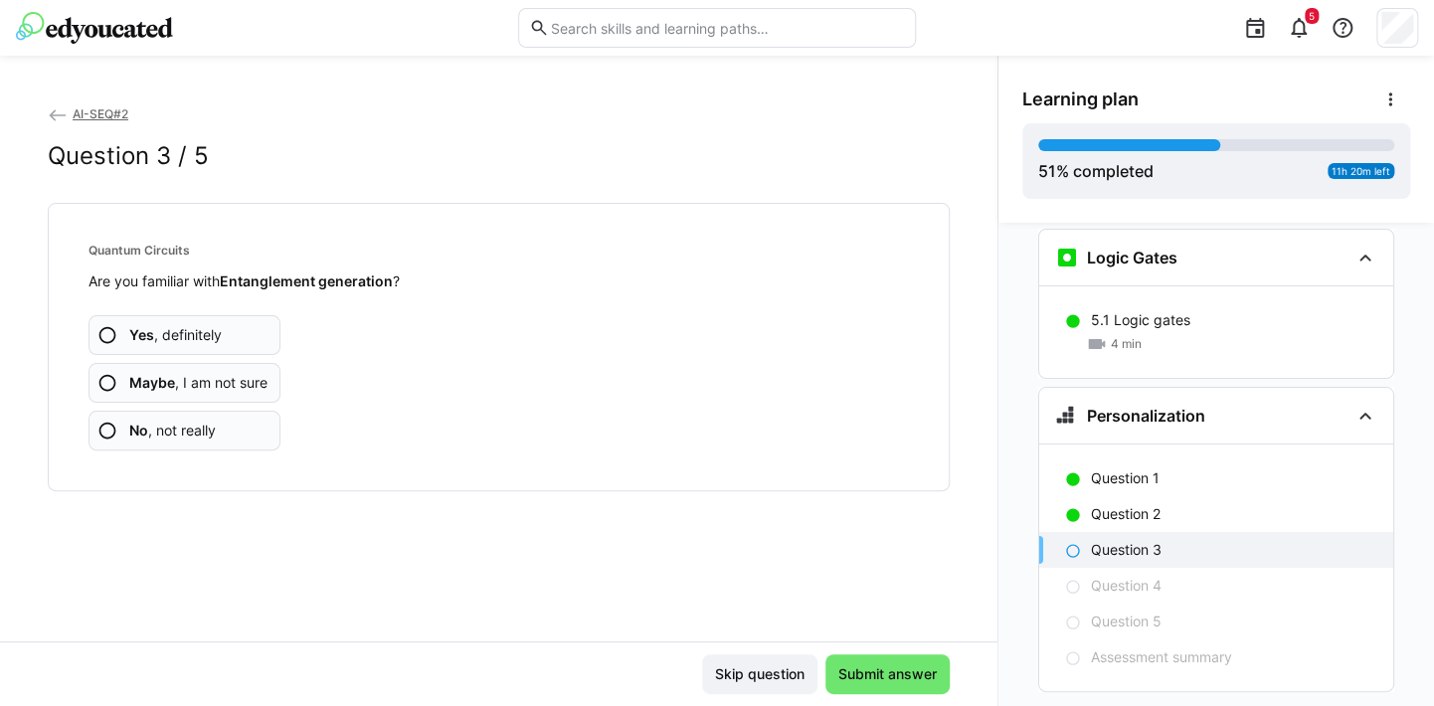
click at [239, 426] on app-assessment-question-radio "No , not really" at bounding box center [185, 431] width 192 height 40
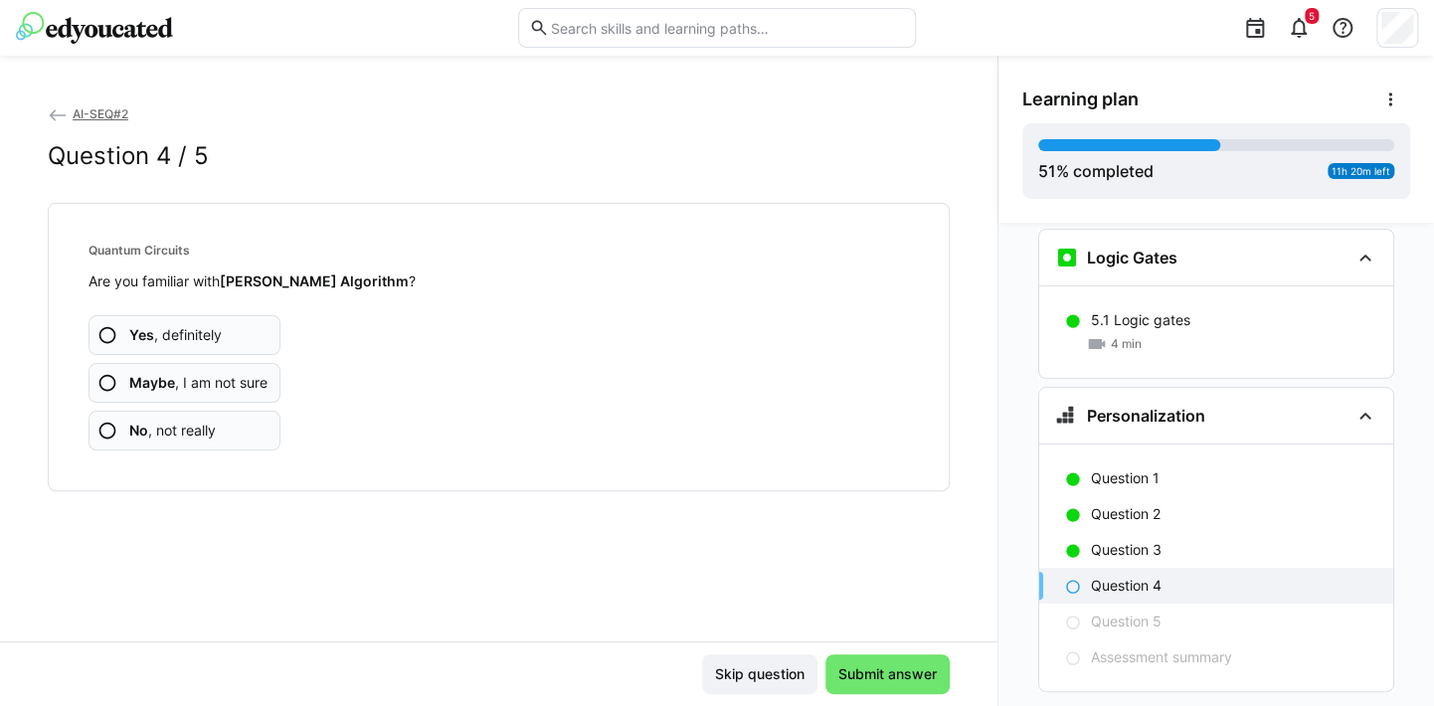
click at [225, 427] on app-assessment-question-radio "No , not really" at bounding box center [185, 431] width 192 height 40
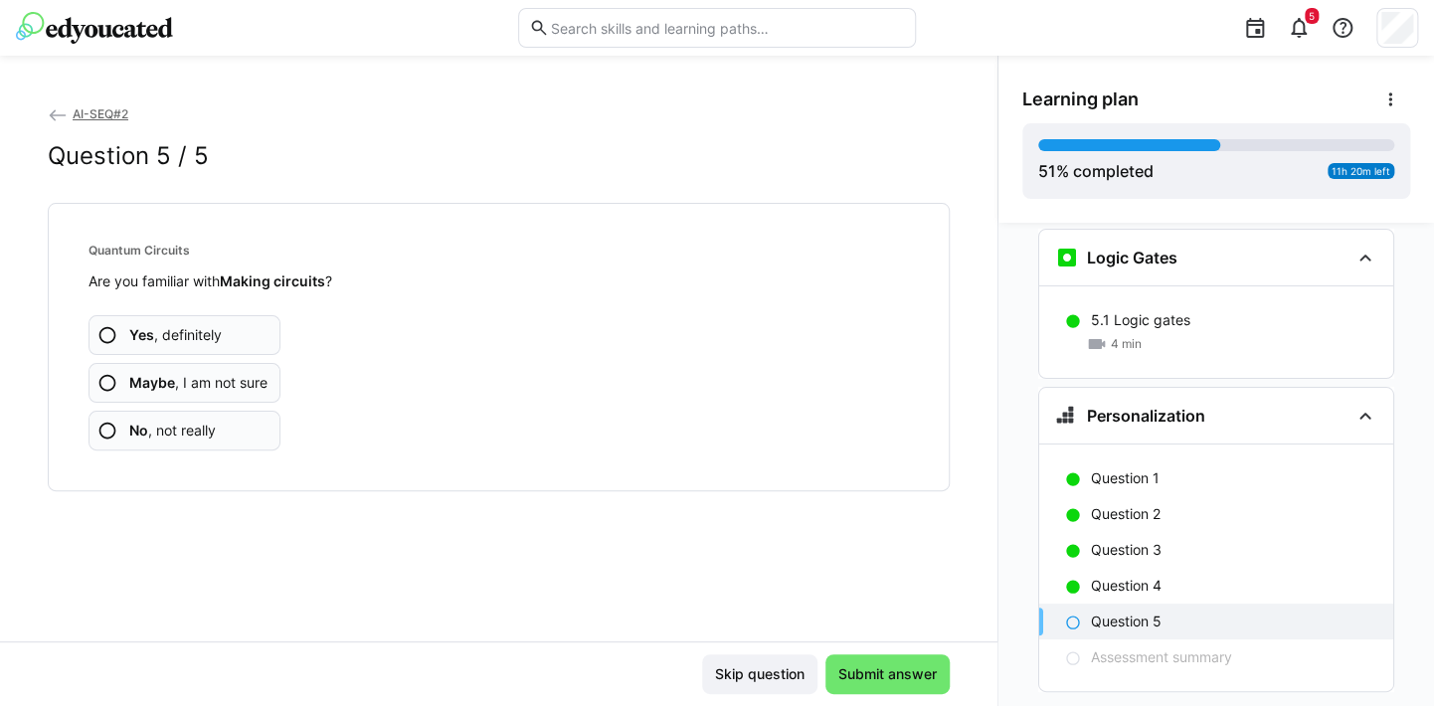
click at [225, 427] on app-assessment-question-radio "No , not really" at bounding box center [185, 431] width 192 height 40
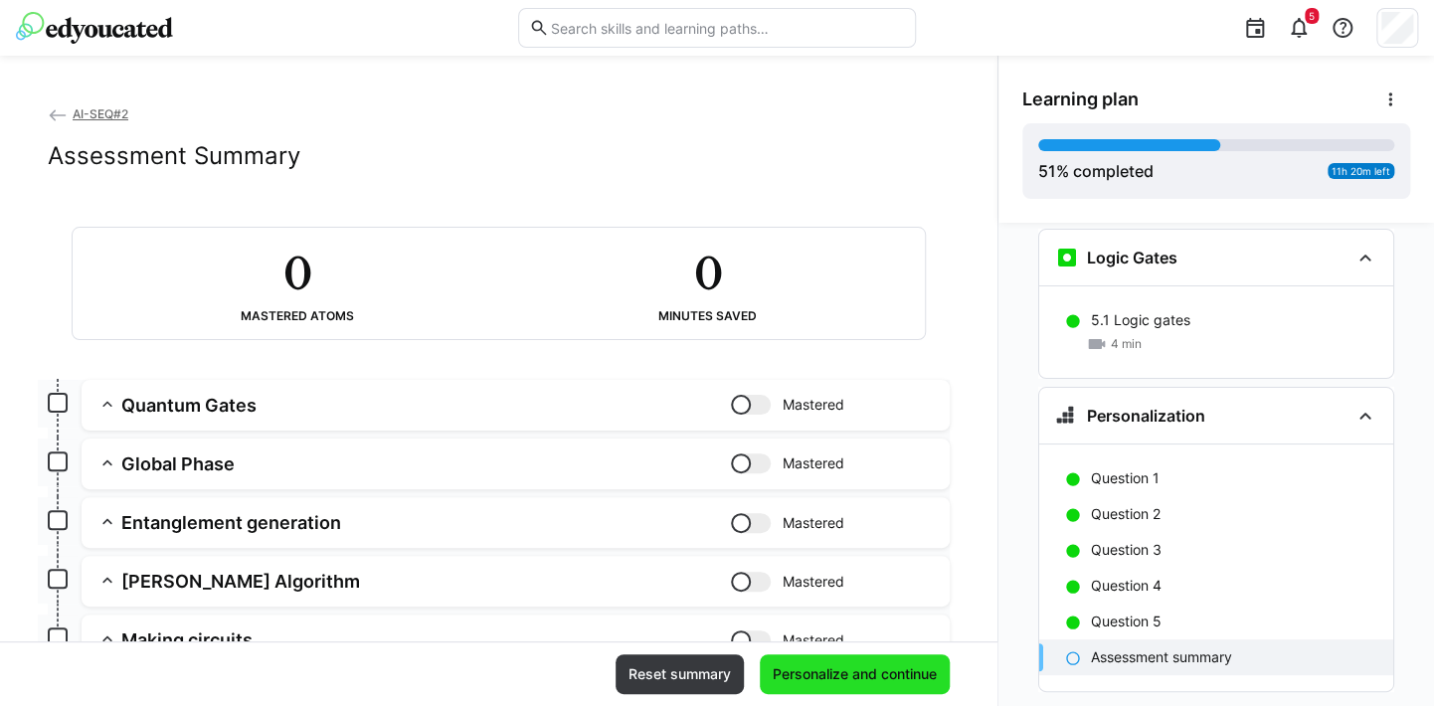
click at [902, 664] on span "Personalize and continue" at bounding box center [855, 675] width 190 height 40
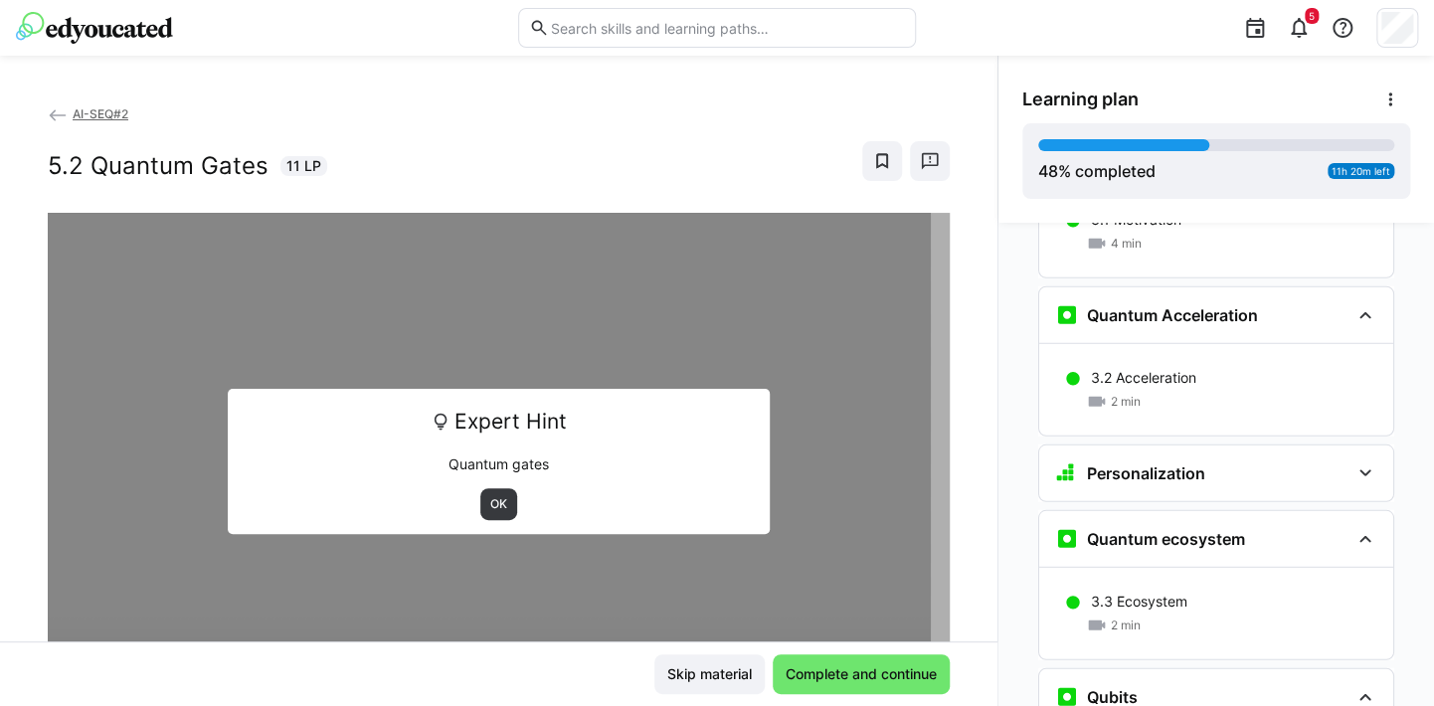
scroll to position [2678, 0]
